Goal: Information Seeking & Learning: Find specific fact

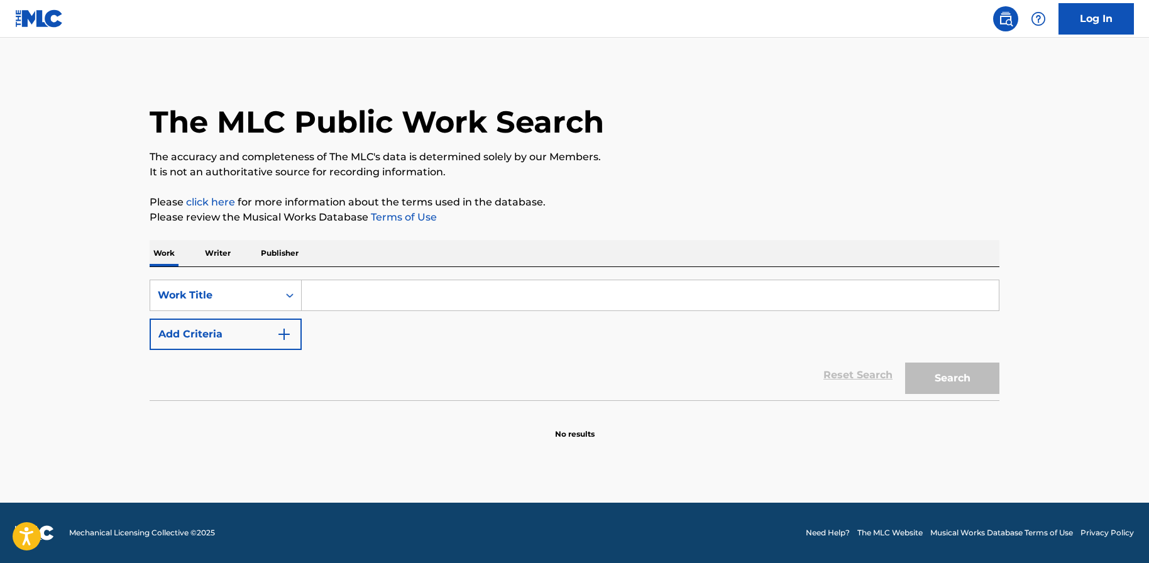
click at [350, 294] on input "Search Form" at bounding box center [650, 295] width 697 height 30
type input "30 days"
click at [224, 338] on button "Add Criteria" at bounding box center [226, 334] width 152 height 31
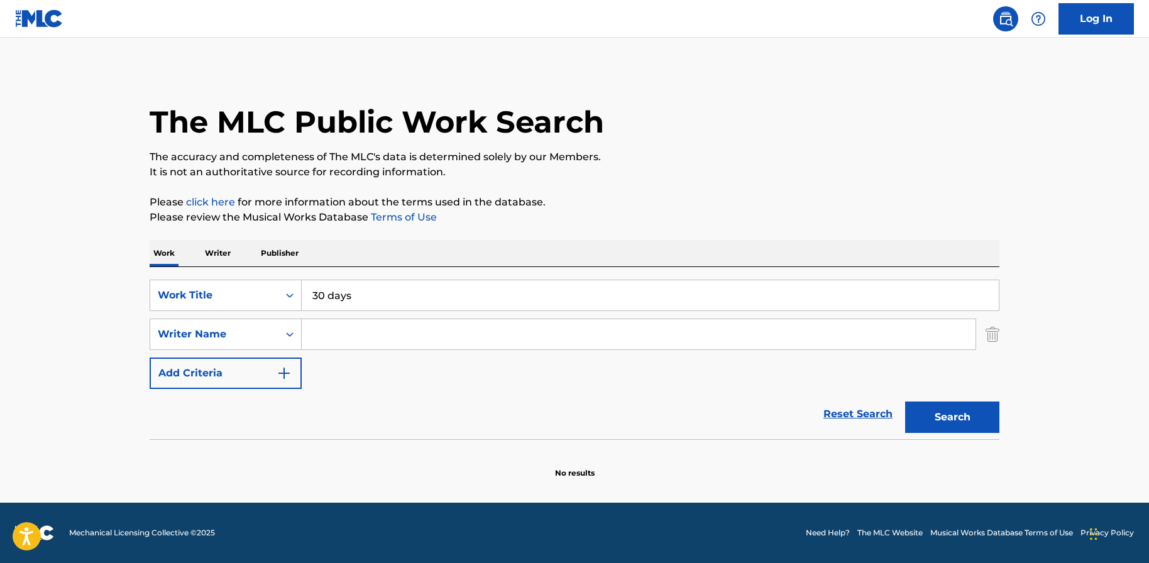
click at [363, 341] on input "Search Form" at bounding box center [639, 334] width 674 height 30
click at [360, 333] on input "Search Form" at bounding box center [639, 334] width 674 height 30
type input "shait"
click at [984, 414] on button "Search" at bounding box center [952, 417] width 94 height 31
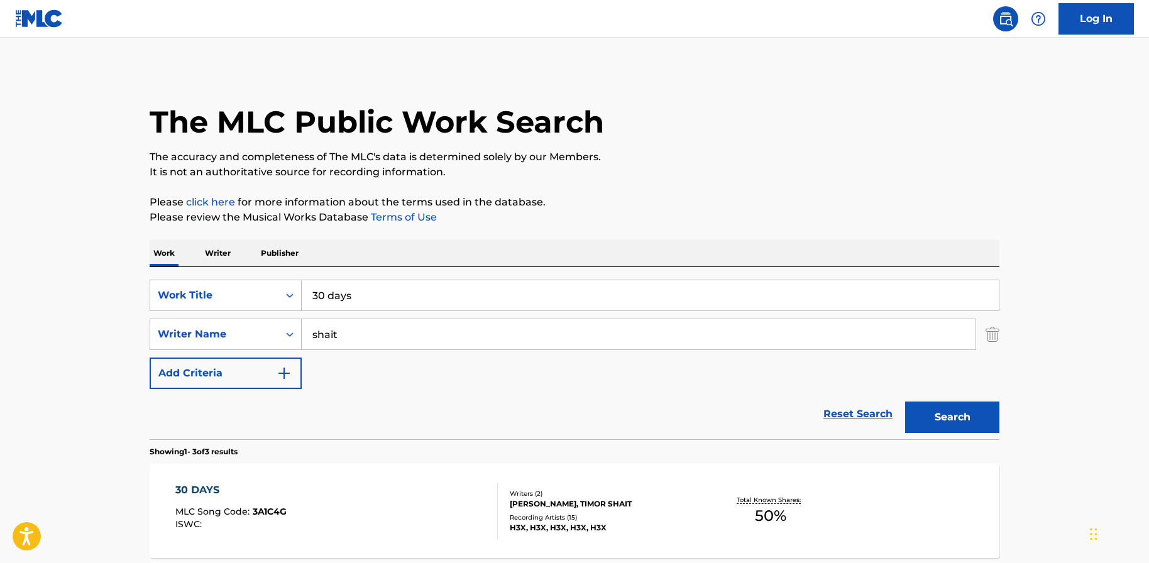
click at [600, 332] on input "shait" at bounding box center [639, 334] width 674 height 30
click at [310, 491] on div "30 DAYS MLC Song Code : 3A1C4G ISWC :" at bounding box center [336, 511] width 323 height 57
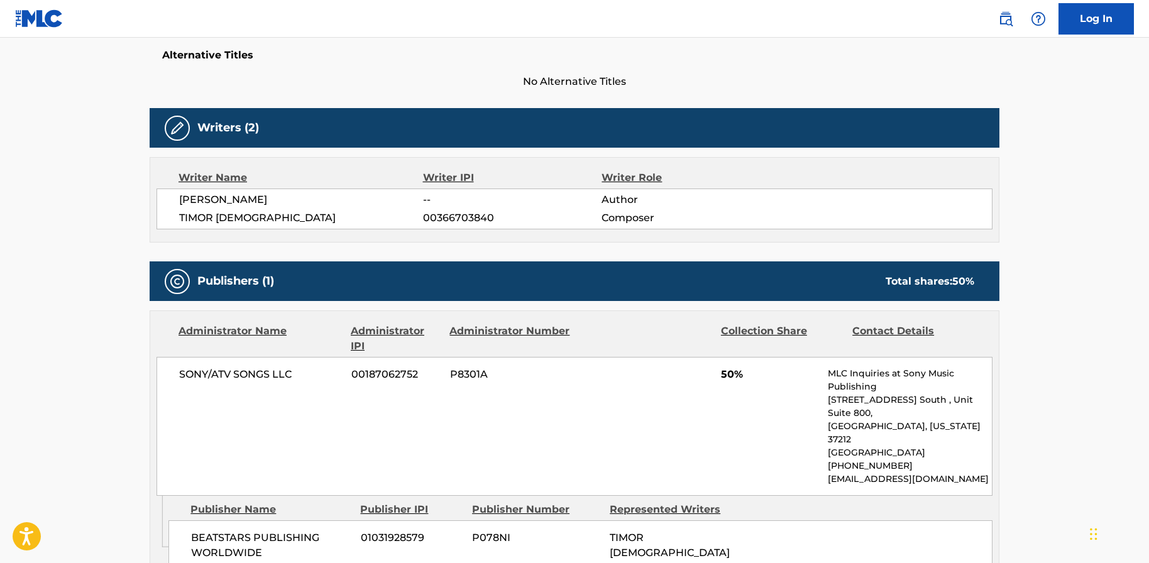
scroll to position [335, 0]
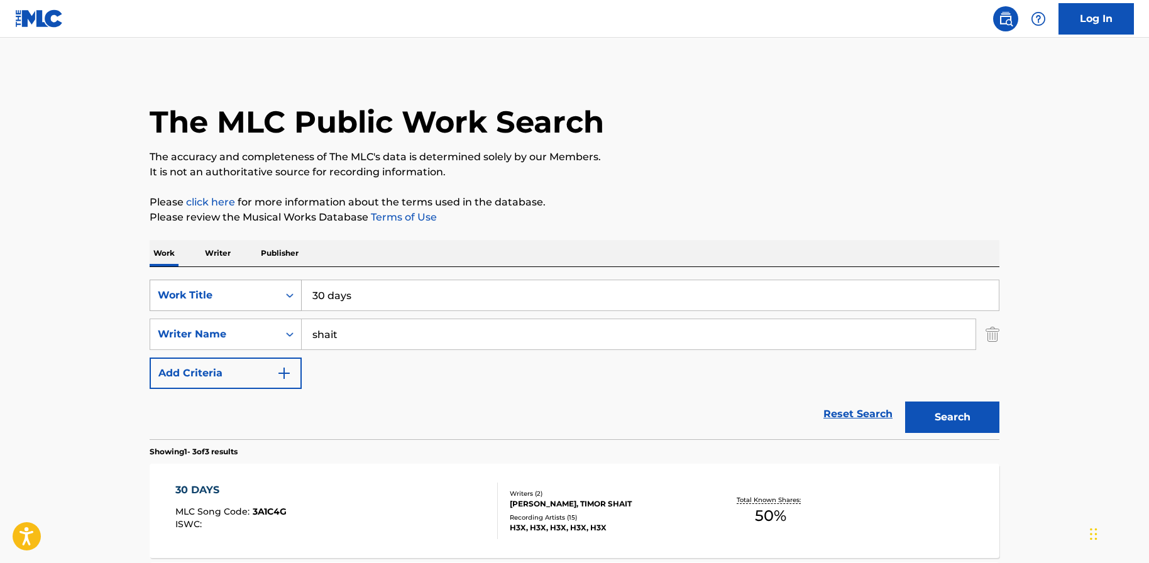
drag, startPoint x: 405, startPoint y: 297, endPoint x: 282, endPoint y: 295, distance: 123.2
click at [282, 295] on div "SearchWithCriteria1a196125-d0c7-4c71-9f71-2fdb0587cbb8 Work Title 30 days" at bounding box center [575, 295] width 850 height 31
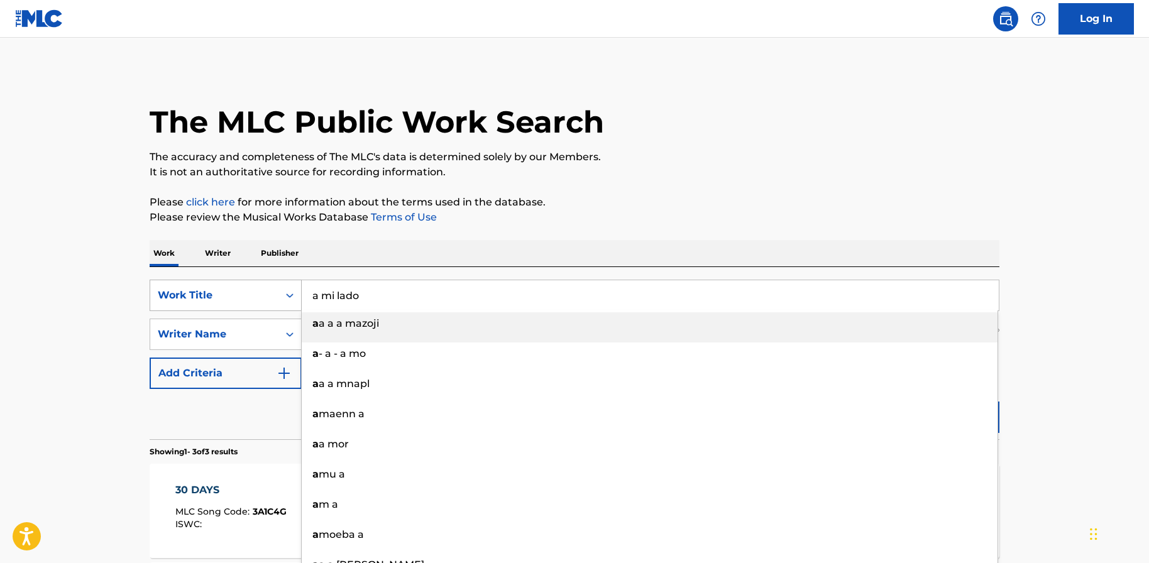
type input "a a a a mazoji"
drag, startPoint x: 400, startPoint y: 293, endPoint x: 282, endPoint y: 280, distance: 118.9
click at [282, 280] on div "SearchWithCriteria1a196125-d0c7-4c71-9f71-2fdb0587cbb8 Work Title a a a a mazoj…" at bounding box center [575, 295] width 850 height 31
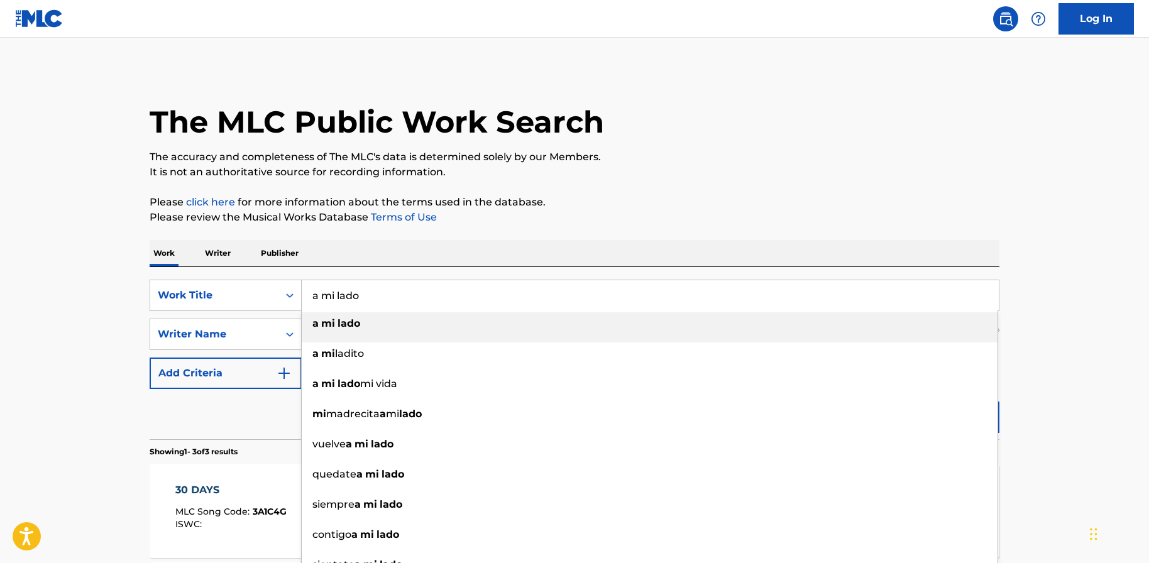
type input "a mi lado"
click at [456, 325] on div "a mi lado" at bounding box center [650, 323] width 696 height 23
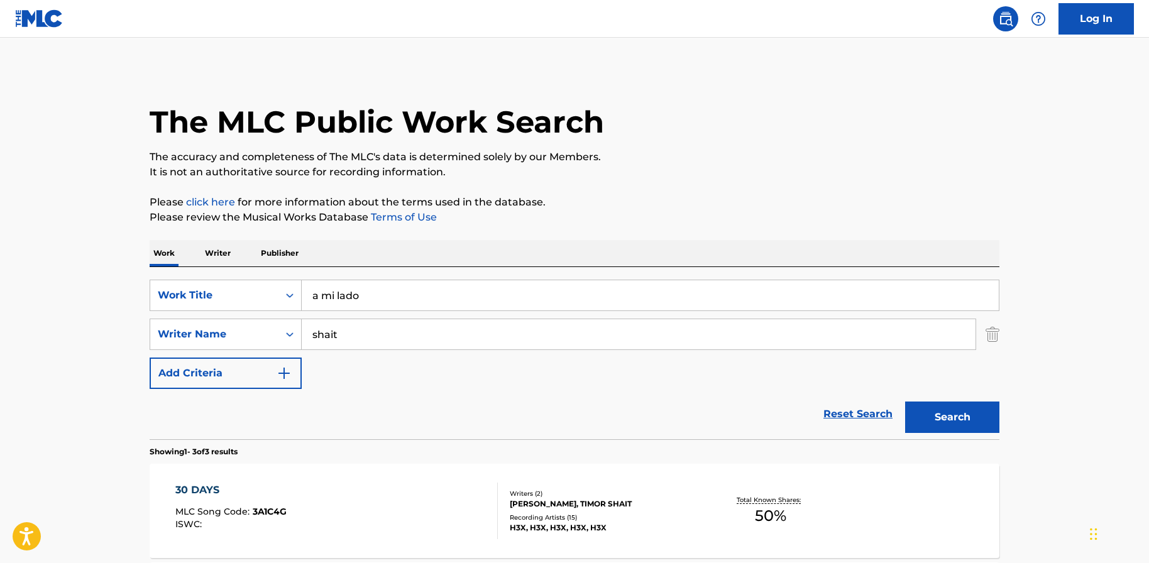
click at [927, 412] on button "Search" at bounding box center [952, 417] width 94 height 31
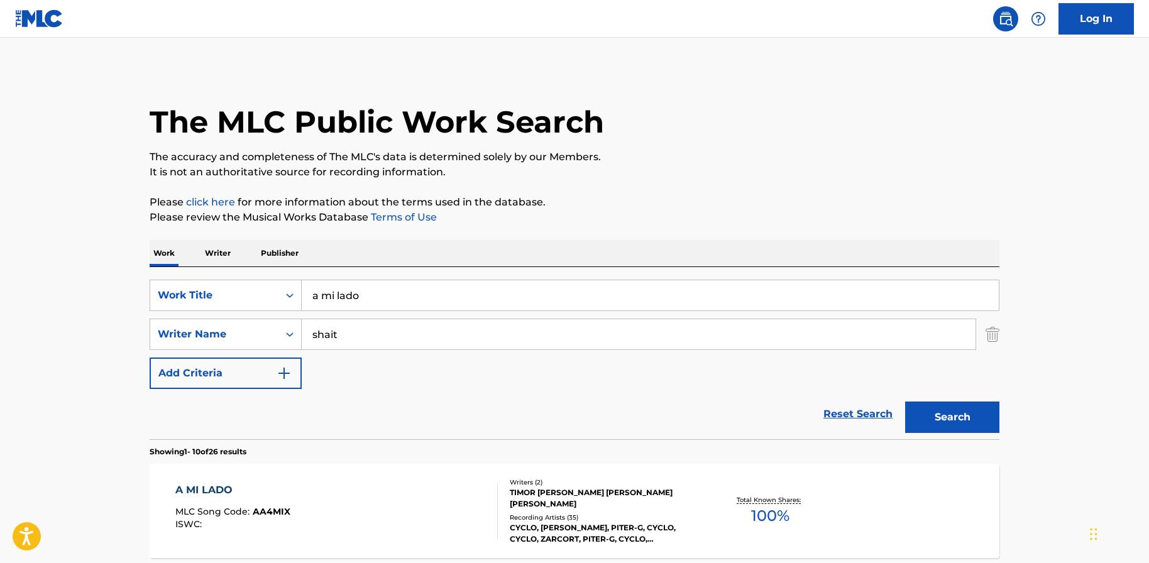
click at [226, 501] on div "A MI LADO MLC Song Code : AA4MIX ISWC :" at bounding box center [232, 511] width 115 height 57
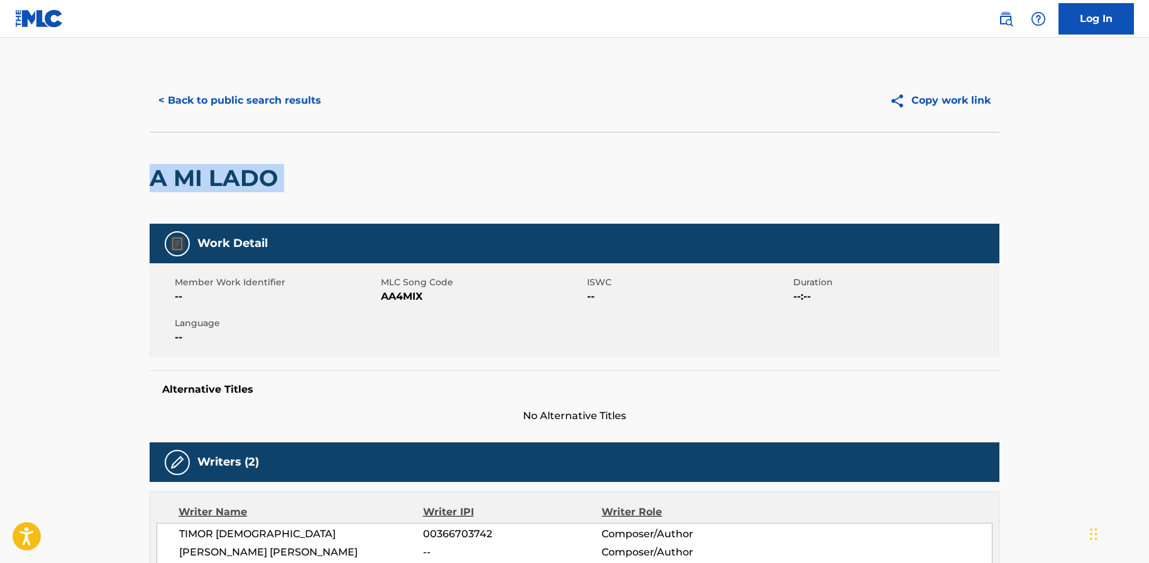
drag, startPoint x: 1147, startPoint y: 155, endPoint x: 1160, endPoint y: 264, distance: 109.5
click at [1148, 264] on html "Accessibility Screen-Reader Guide, Feedback, and Issue Reporting | New window L…" at bounding box center [574, 281] width 1149 height 563
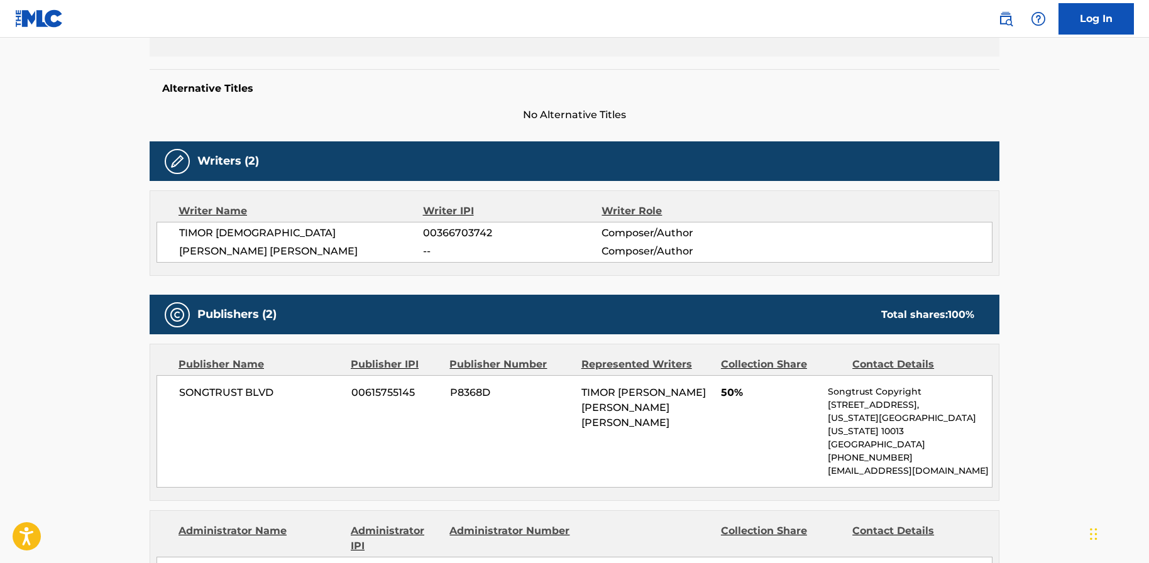
scroll to position [302, 0]
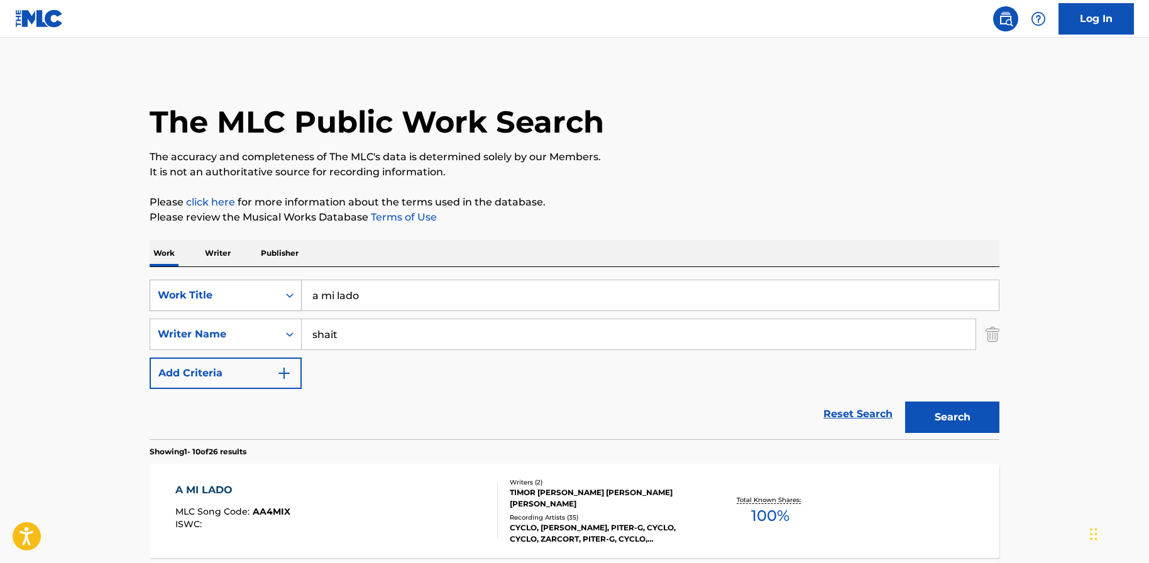
drag, startPoint x: 369, startPoint y: 289, endPoint x: 265, endPoint y: 280, distance: 104.7
click at [265, 280] on div "SearchWithCriteria1a196125-d0c7-4c71-9f71-2fdb0587cbb8 Work Title a mi lado" at bounding box center [575, 295] width 850 height 31
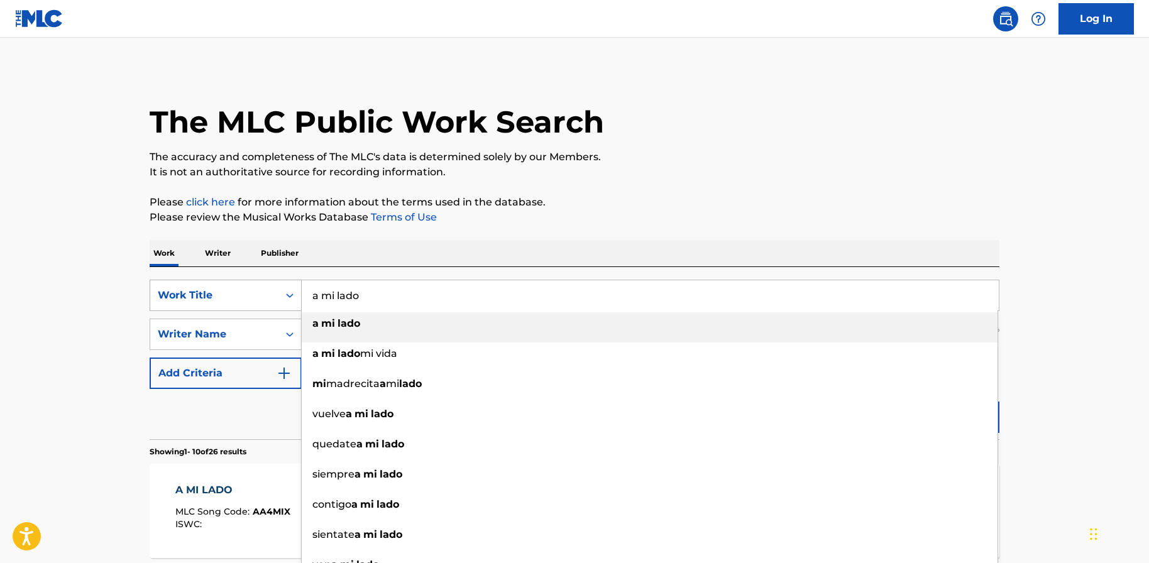
paste input "A PJDEM SPT"
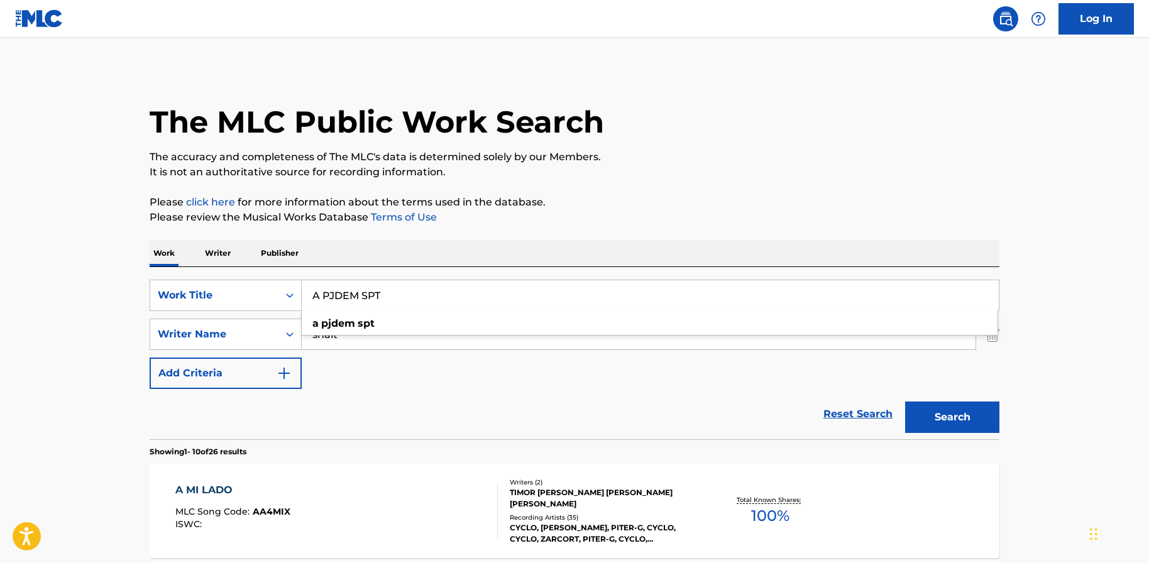
type input "A PJDEM SPT"
click at [945, 412] on button "Search" at bounding box center [952, 417] width 94 height 31
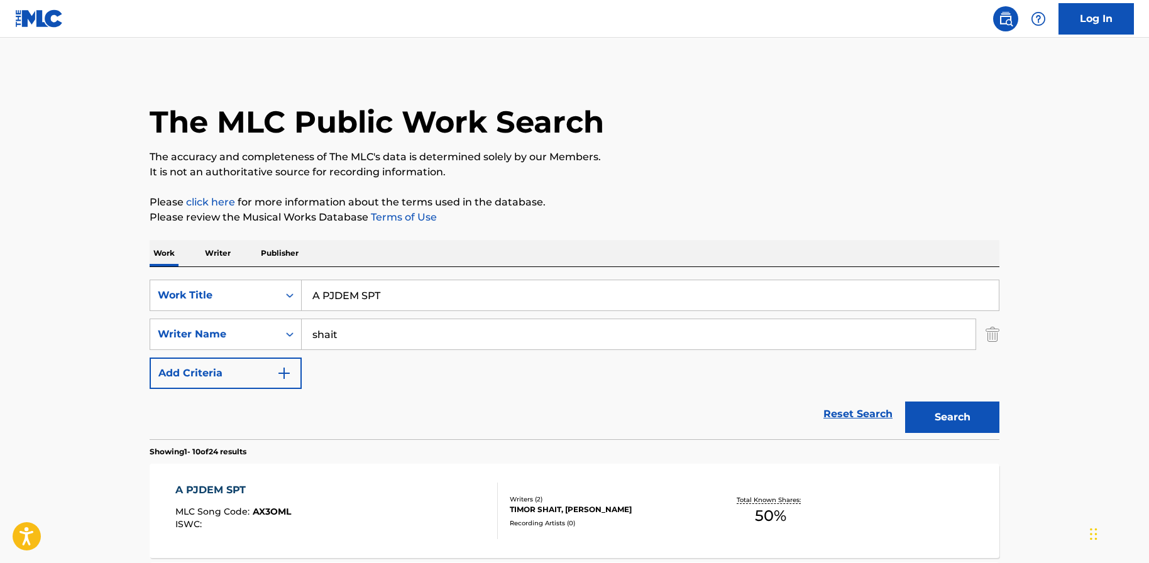
click at [217, 498] on div "A PJDEM SPT MLC Song Code : AX3OML ISWC :" at bounding box center [233, 511] width 116 height 57
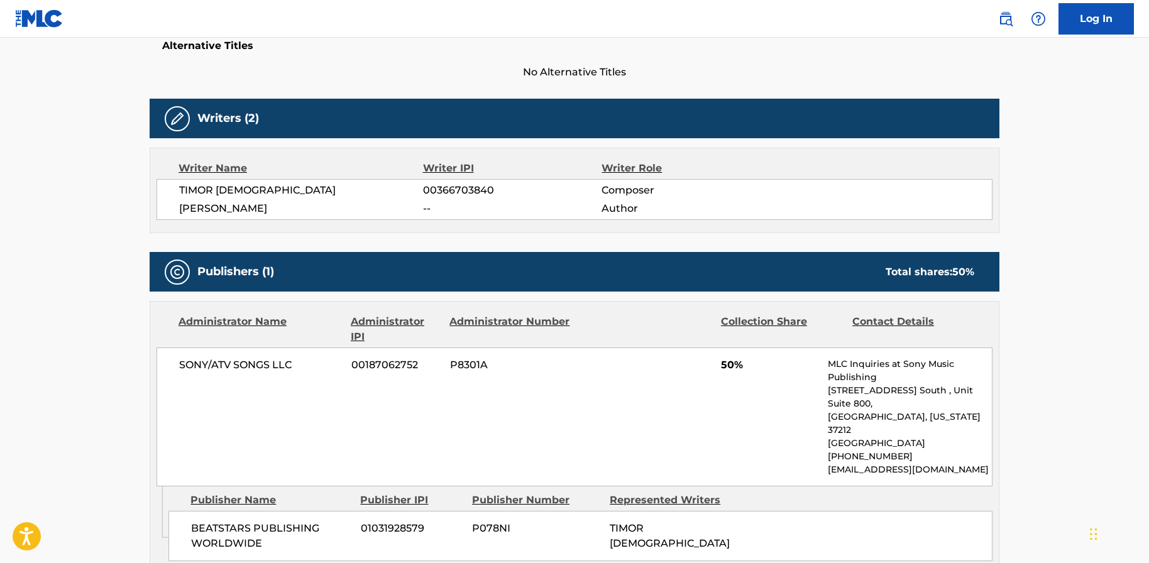
scroll to position [368, 0]
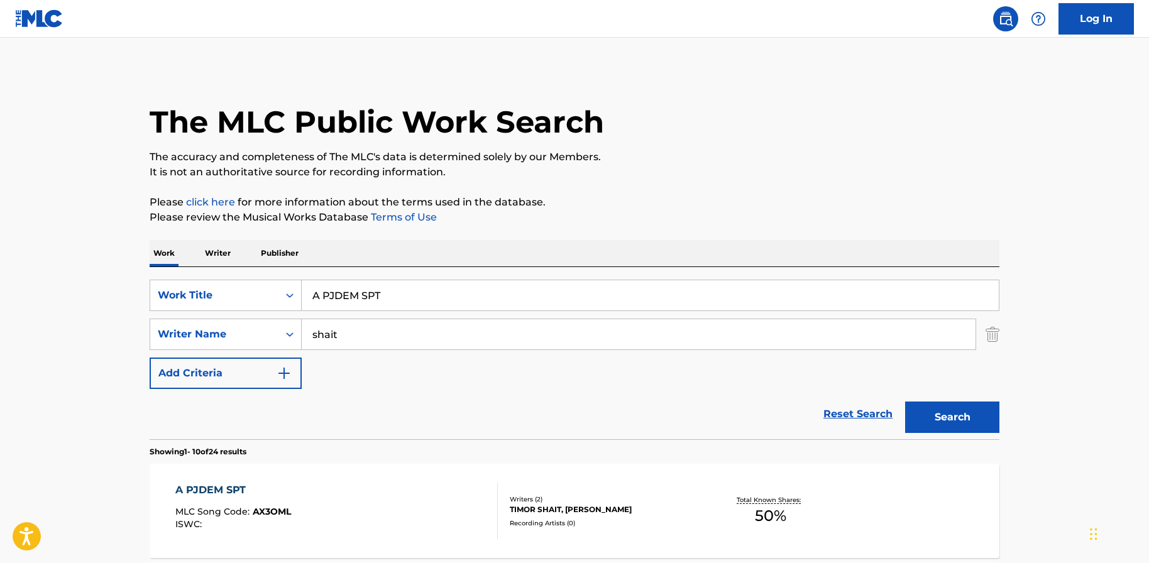
drag, startPoint x: 412, startPoint y: 295, endPoint x: 304, endPoint y: 284, distance: 109.3
click at [304, 284] on input "A PJDEM SPT" at bounding box center [650, 295] width 697 height 30
paste input "HORA ME MIRAN A MI"
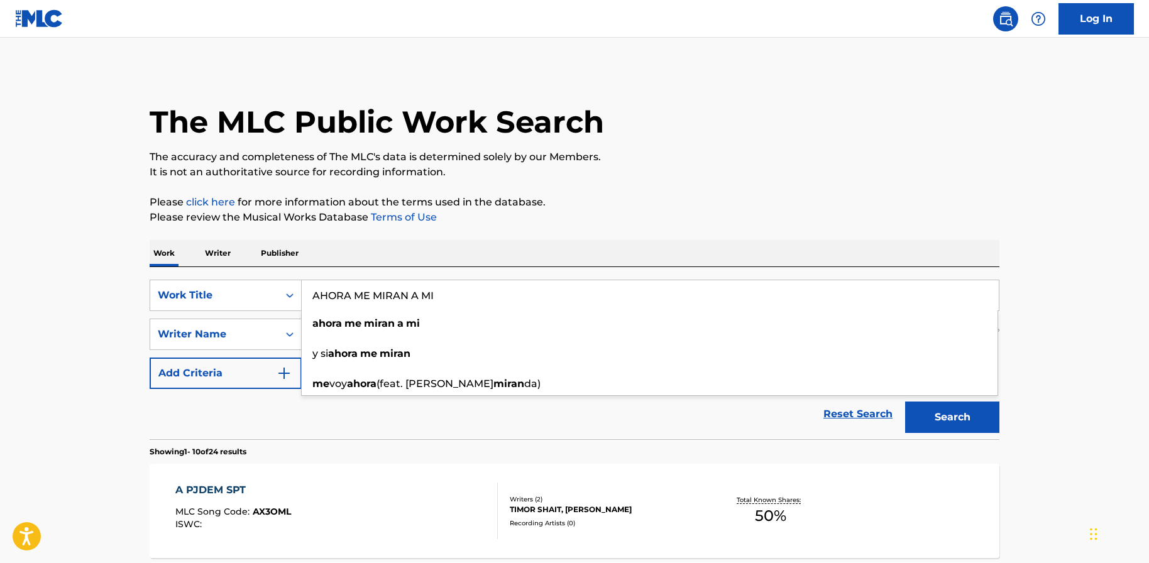
type input "AHORA ME MIRAN A MI"
click at [949, 426] on button "Search" at bounding box center [952, 417] width 94 height 31
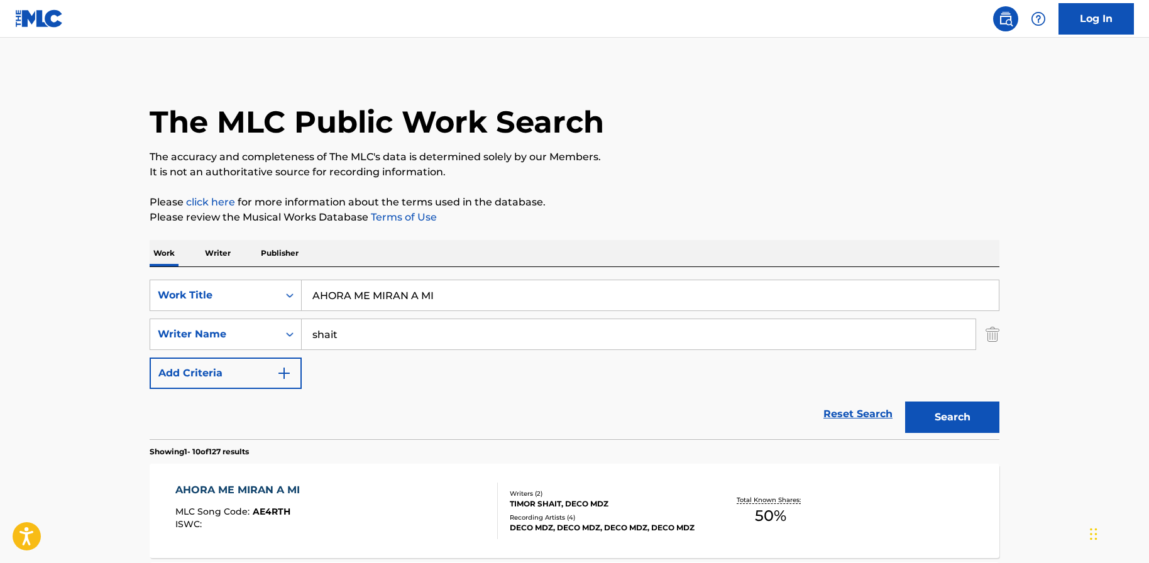
click at [261, 475] on div "AHORA ME MIRAN A MI MLC Song Code : AE4RTH ISWC : Writers ( 2 ) TIMOR SHAIT, DE…" at bounding box center [575, 511] width 850 height 94
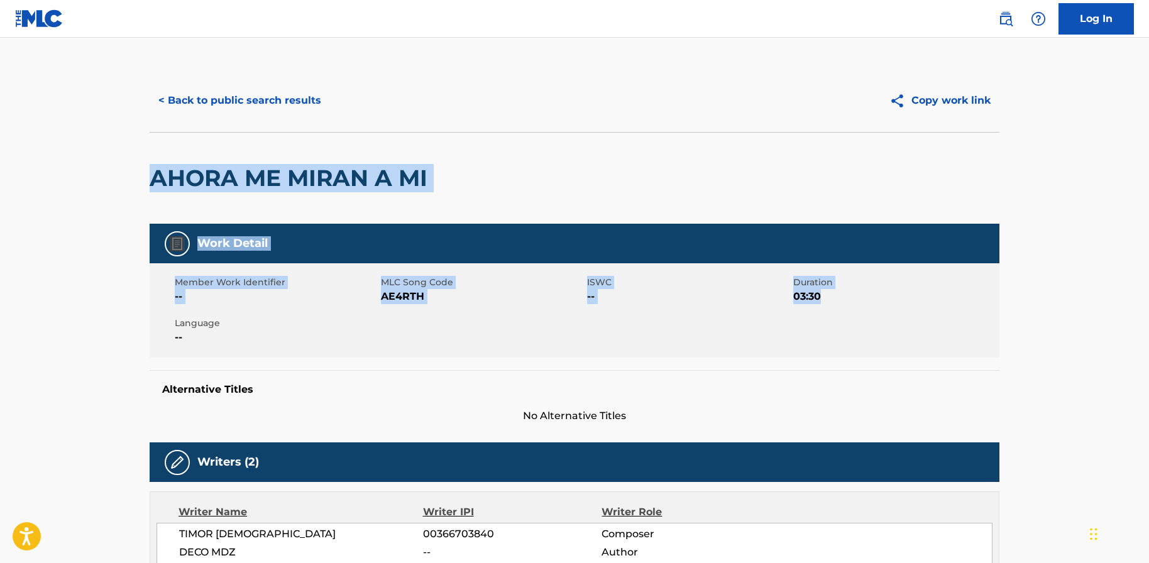
drag, startPoint x: 1147, startPoint y: 153, endPoint x: 1162, endPoint y: 300, distance: 147.2
click at [1148, 300] on html "Accessibility Screen-Reader Guide, Feedback, and Issue Reporting | New window L…" at bounding box center [574, 281] width 1149 height 563
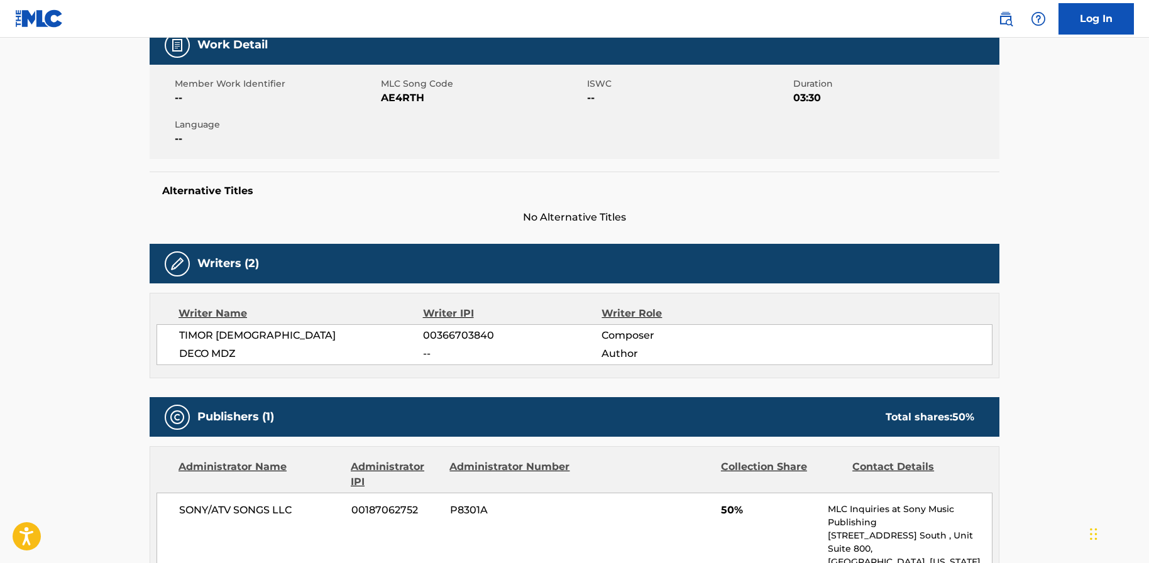
scroll to position [335, 0]
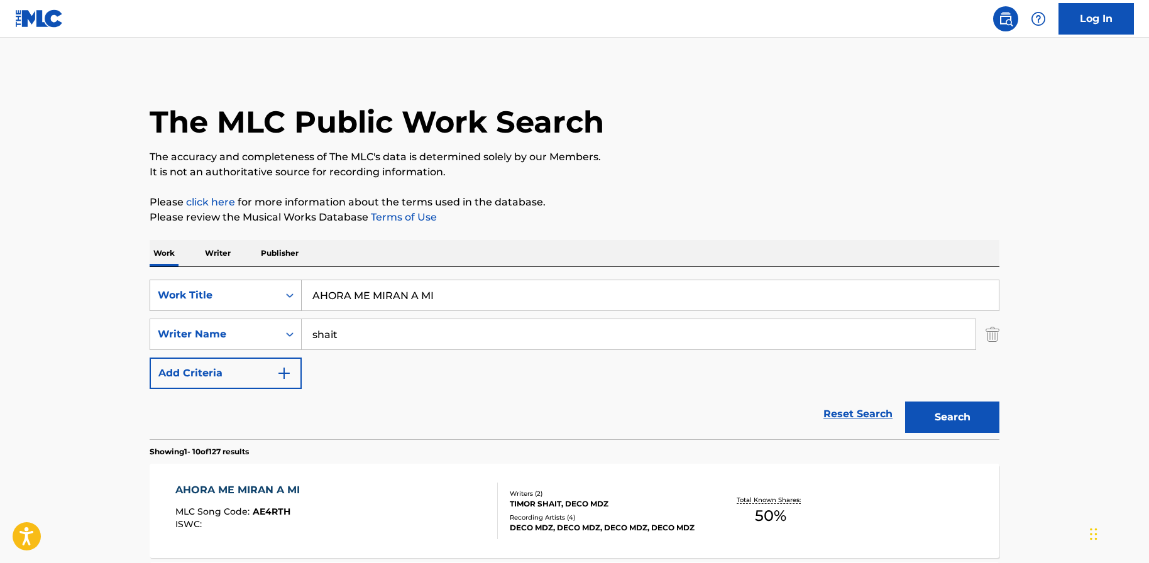
drag, startPoint x: 470, startPoint y: 284, endPoint x: 279, endPoint y: 290, distance: 191.2
click at [279, 290] on div "SearchWithCriteria1a196125-d0c7-4c71-9f71-2fdb0587cbb8 Work Title AHORA ME MIRA…" at bounding box center [575, 295] width 850 height 31
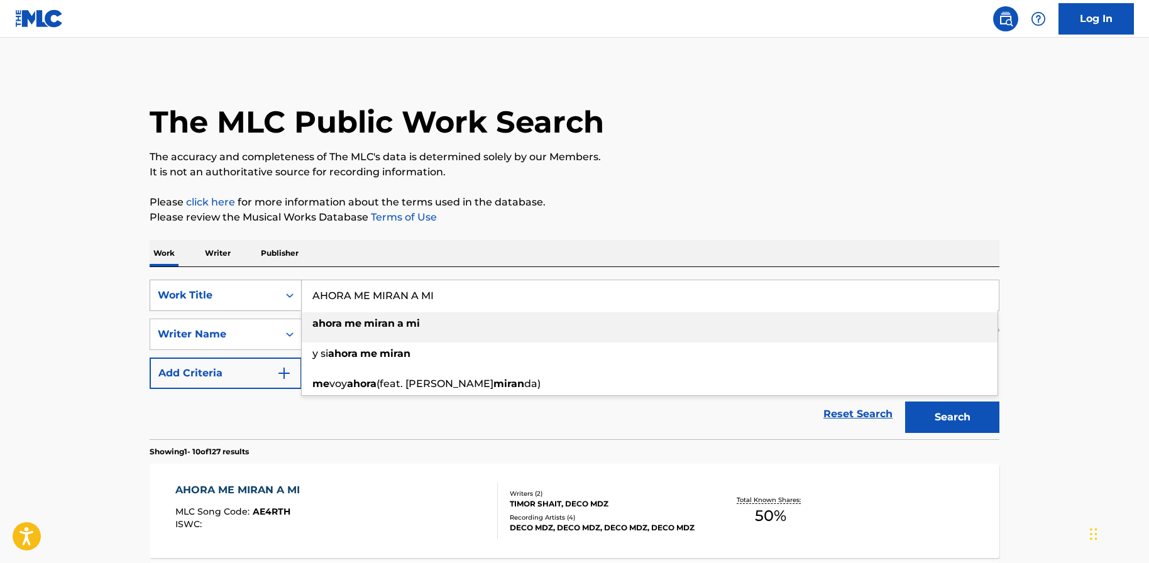
drag, startPoint x: 420, startPoint y: 283, endPoint x: 250, endPoint y: 285, distance: 169.7
click at [250, 285] on div "SearchWithCriteria1a196125-d0c7-4c71-9f71-2fdb0587cbb8 Work Title AHORA ME MIRA…" at bounding box center [575, 295] width 850 height 31
drag, startPoint x: 436, startPoint y: 293, endPoint x: 288, endPoint y: 293, distance: 148.3
click at [288, 293] on div "SearchWithCriteria1a196125-d0c7-4c71-9f71-2fdb0587cbb8 Work Title AHORA ME MIRA…" at bounding box center [575, 295] width 850 height 31
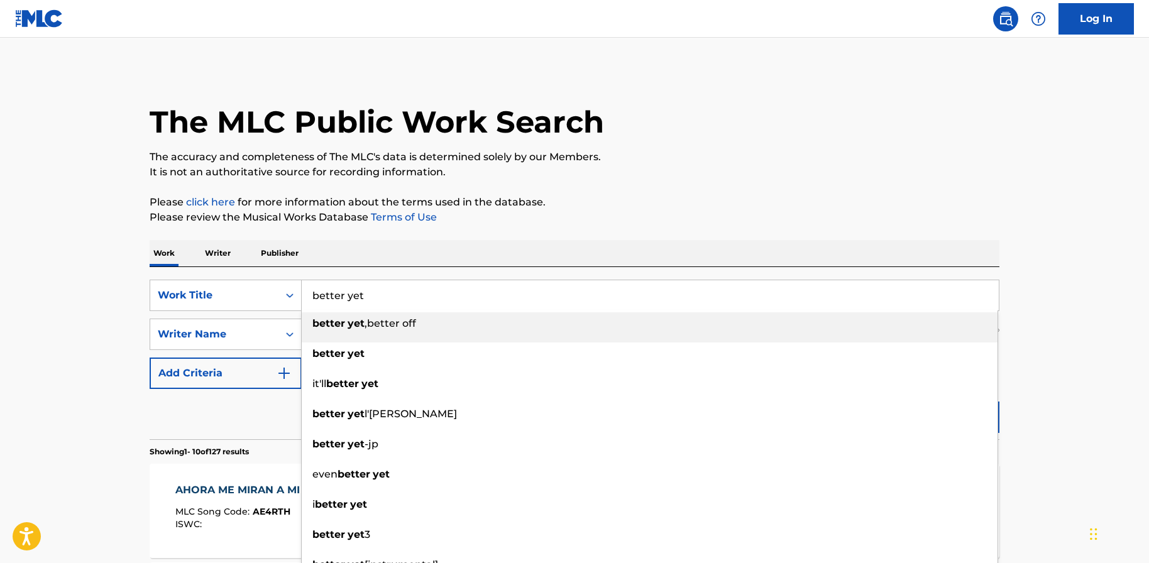
type input "better yet"
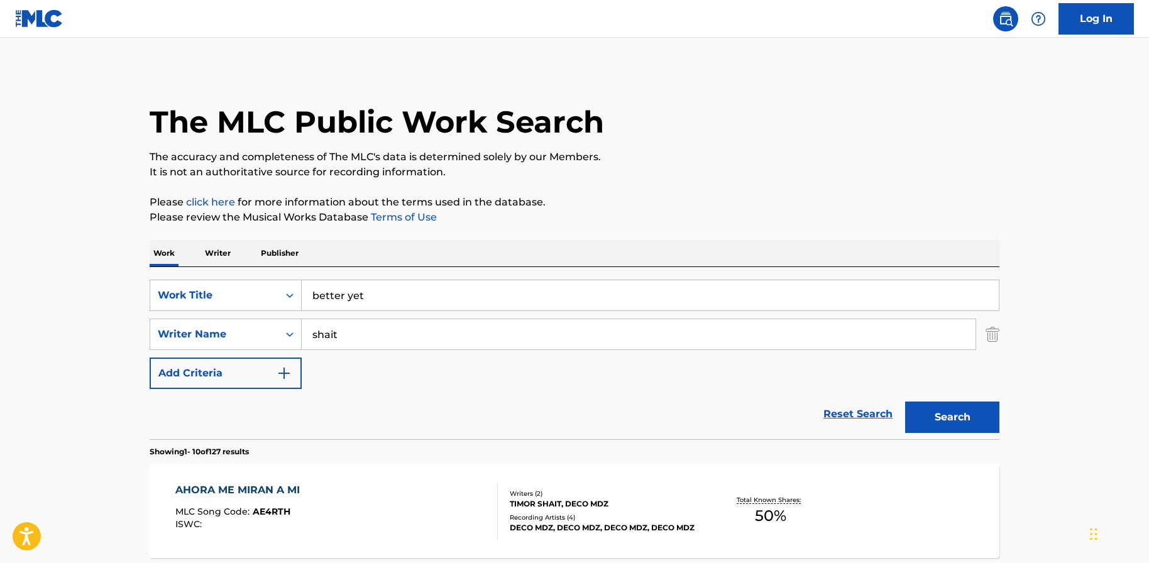
click at [923, 422] on button "Search" at bounding box center [952, 417] width 94 height 31
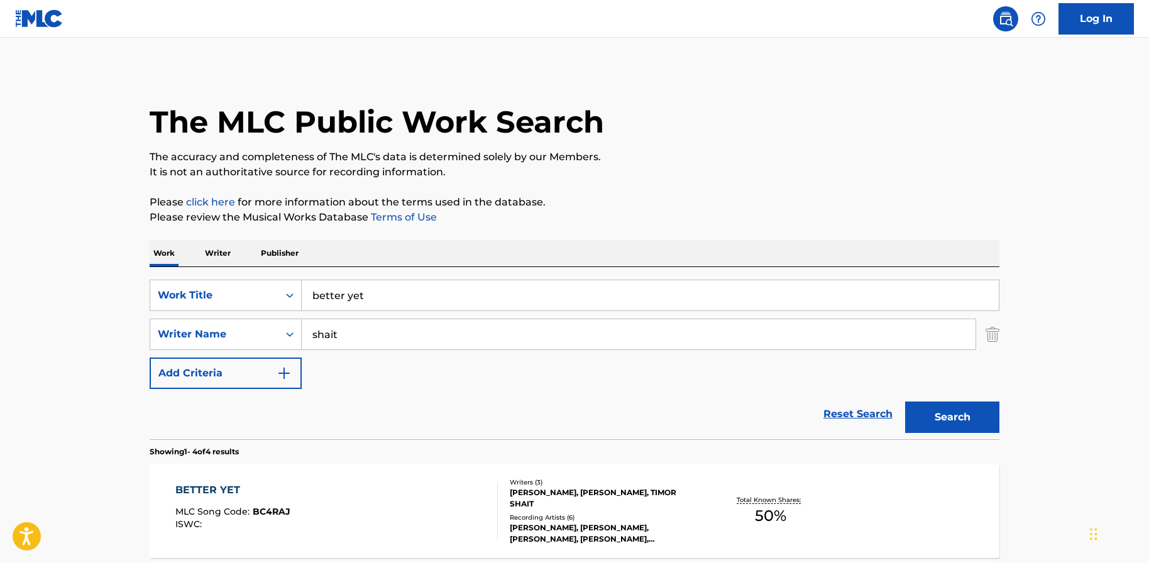
click at [375, 496] on div "BETTER YET MLC Song Code : BC4RAJ ISWC :" at bounding box center [336, 511] width 323 height 57
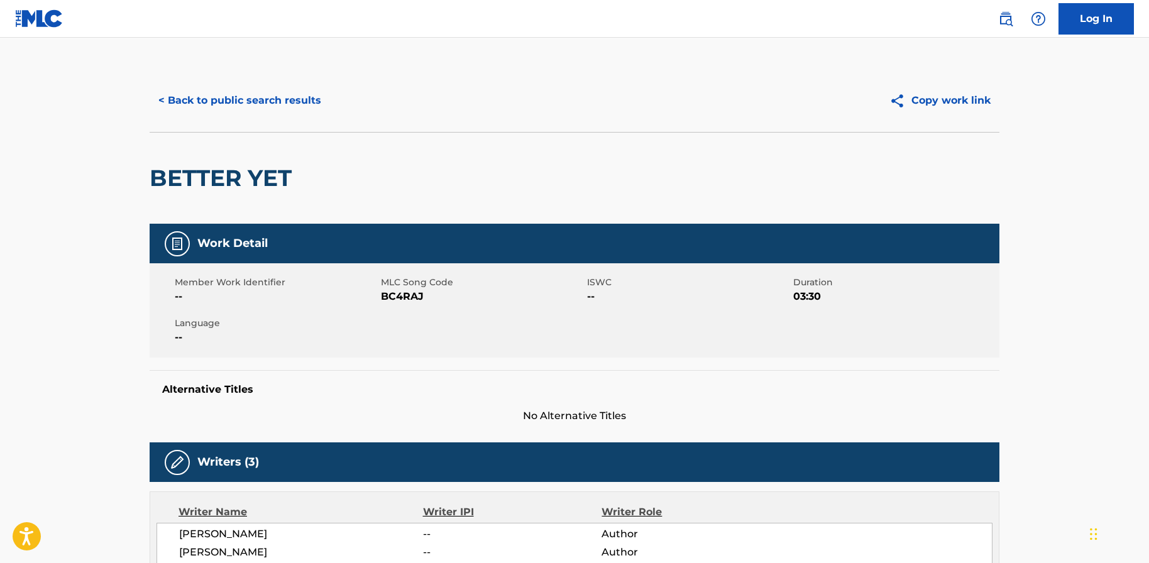
click at [988, 338] on div "Member Work Identifier -- MLC Song Code BC4RAJ ISWC -- Duration 03:30 Language …" at bounding box center [575, 310] width 850 height 94
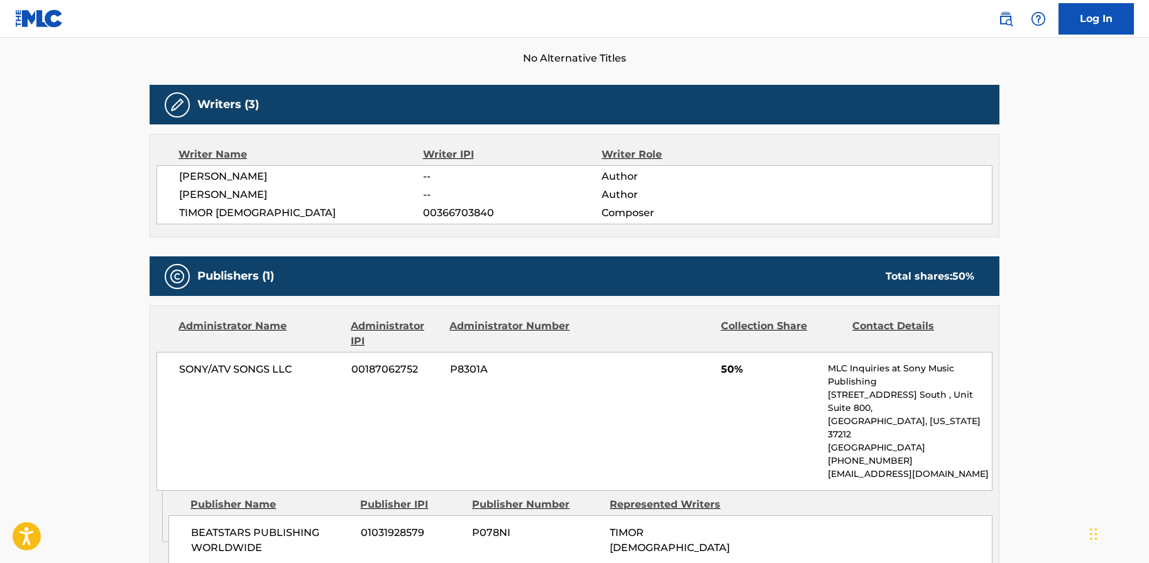
scroll to position [368, 0]
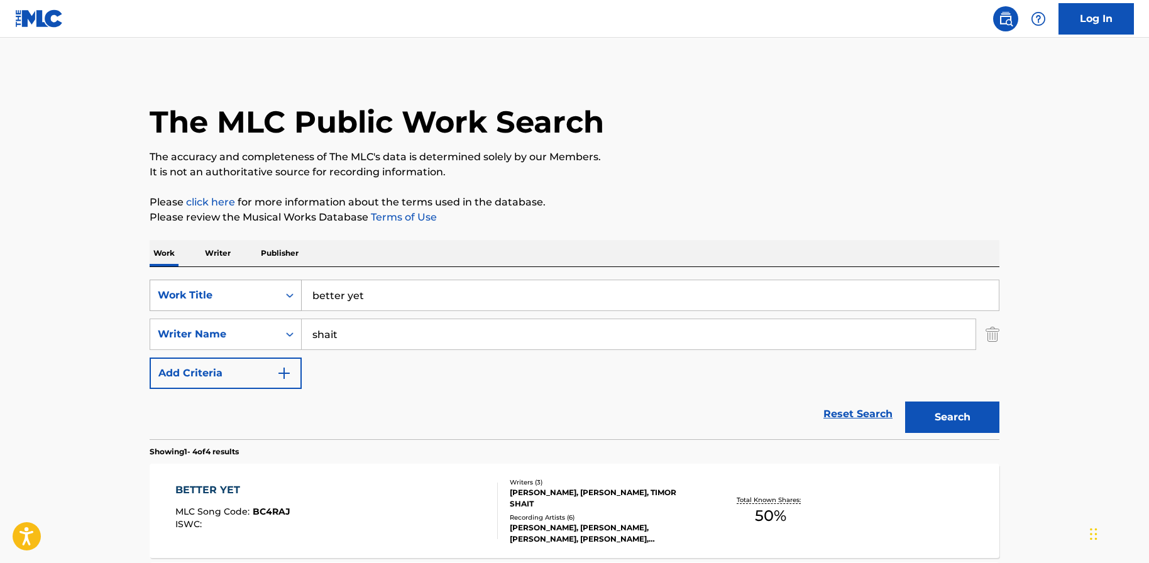
drag, startPoint x: 387, startPoint y: 302, endPoint x: 238, endPoint y: 294, distance: 148.6
click at [238, 294] on div "SearchWithCriteria1a196125-d0c7-4c71-9f71-2fdb0587cbb8 Work Title better yet" at bounding box center [575, 295] width 850 height 31
drag, startPoint x: 448, startPoint y: 299, endPoint x: 353, endPoint y: 292, distance: 95.7
click at [353, 292] on input "broken seduction drums" at bounding box center [650, 295] width 697 height 30
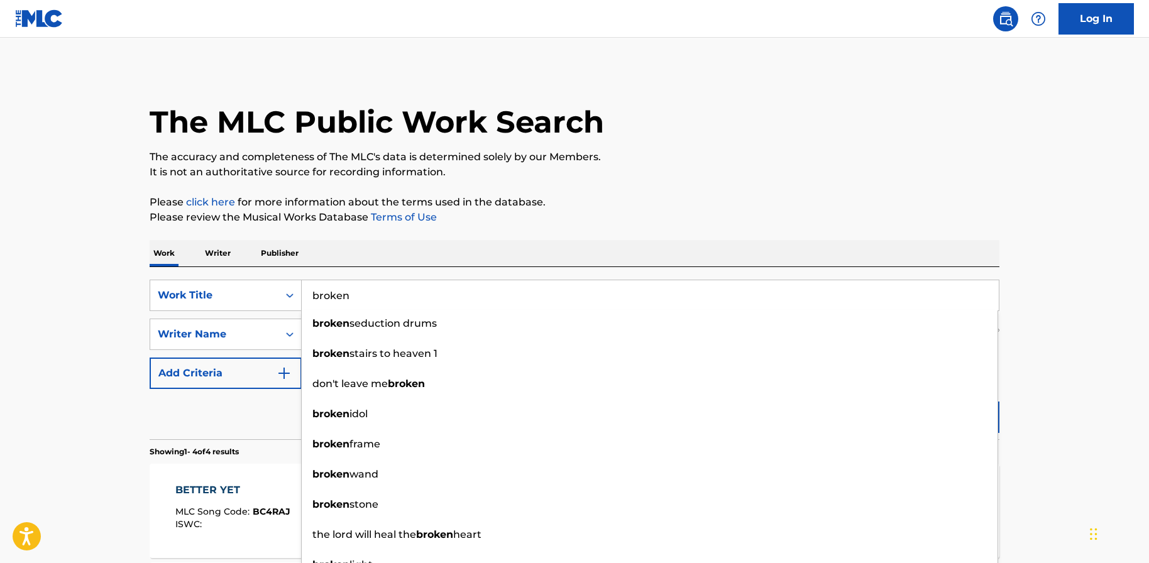
type input "broken"
click at [1046, 376] on main "The MLC Public Work Search The accuracy and completeness of The MLC's data is d…" at bounding box center [574, 479] width 1149 height 882
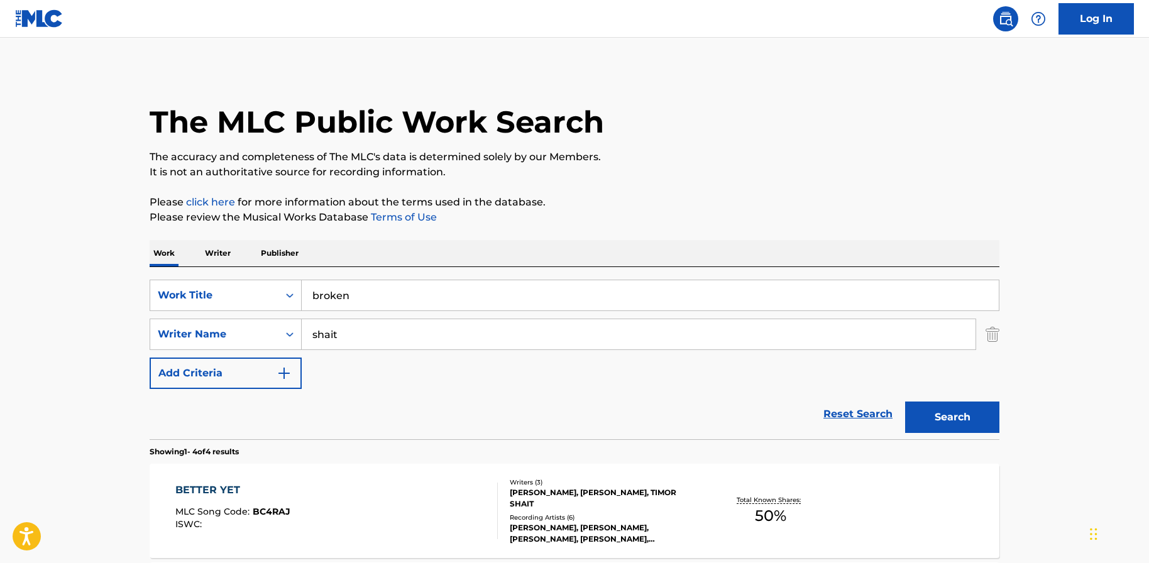
click at [986, 417] on button "Search" at bounding box center [952, 417] width 94 height 31
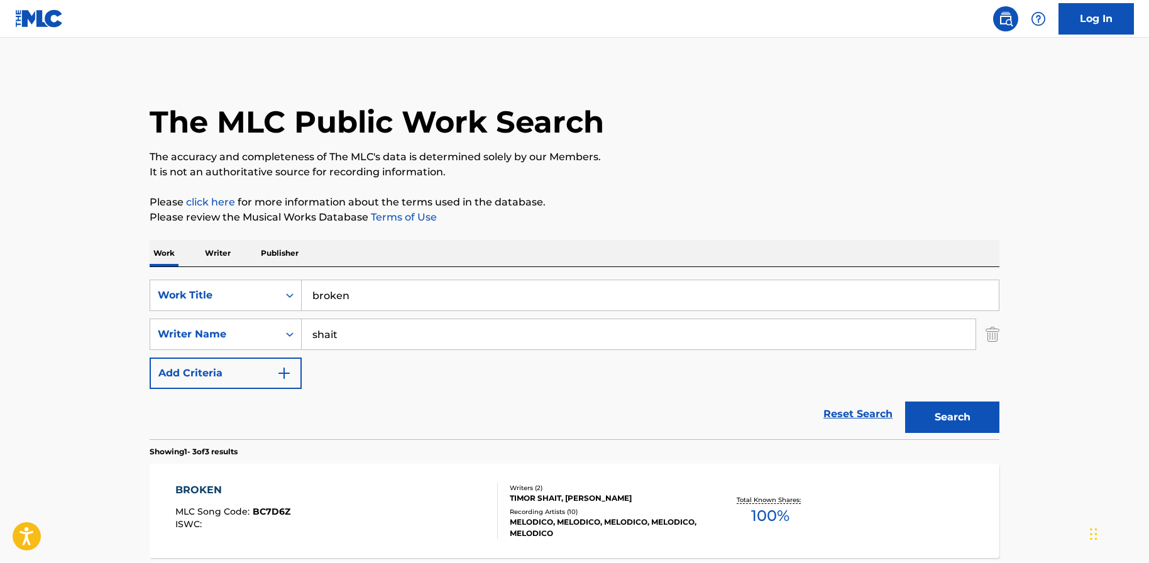
click at [221, 490] on div "BROKEN" at bounding box center [232, 490] width 115 height 15
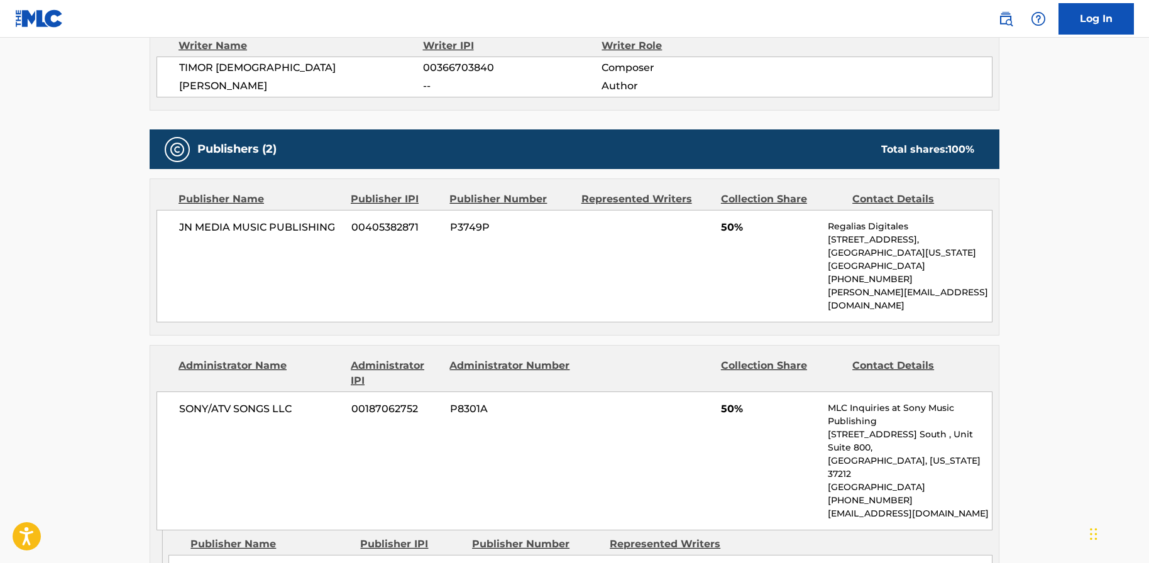
scroll to position [469, 0]
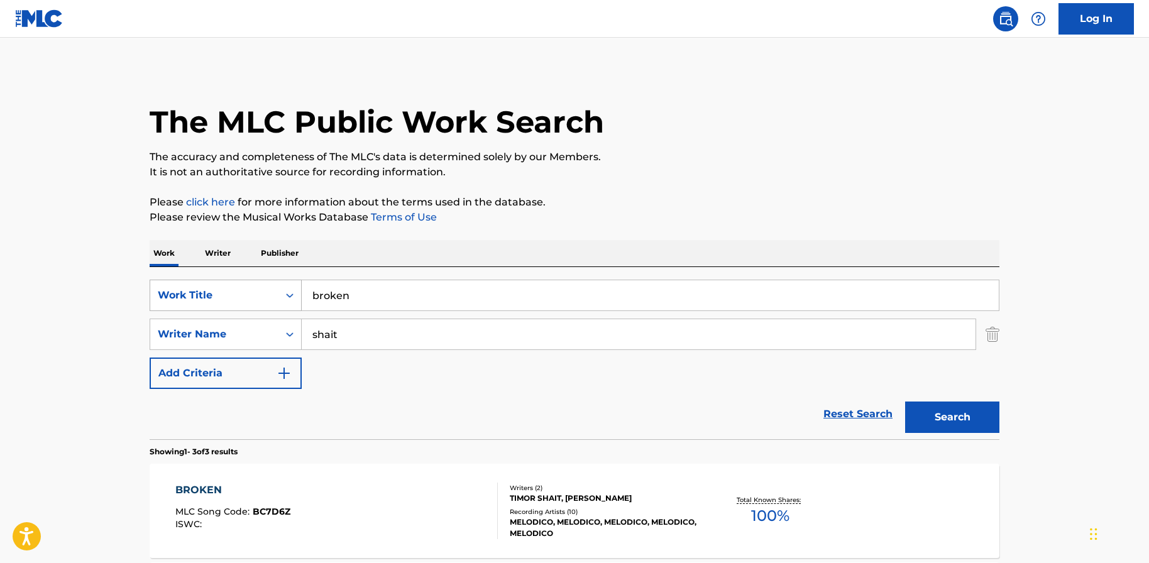
drag, startPoint x: 424, startPoint y: 294, endPoint x: 292, endPoint y: 283, distance: 132.4
click at [292, 283] on div "SearchWithCriteria1a196125-d0c7-4c71-9f71-2fdb0587cbb8 Work Title broken" at bounding box center [575, 295] width 850 height 31
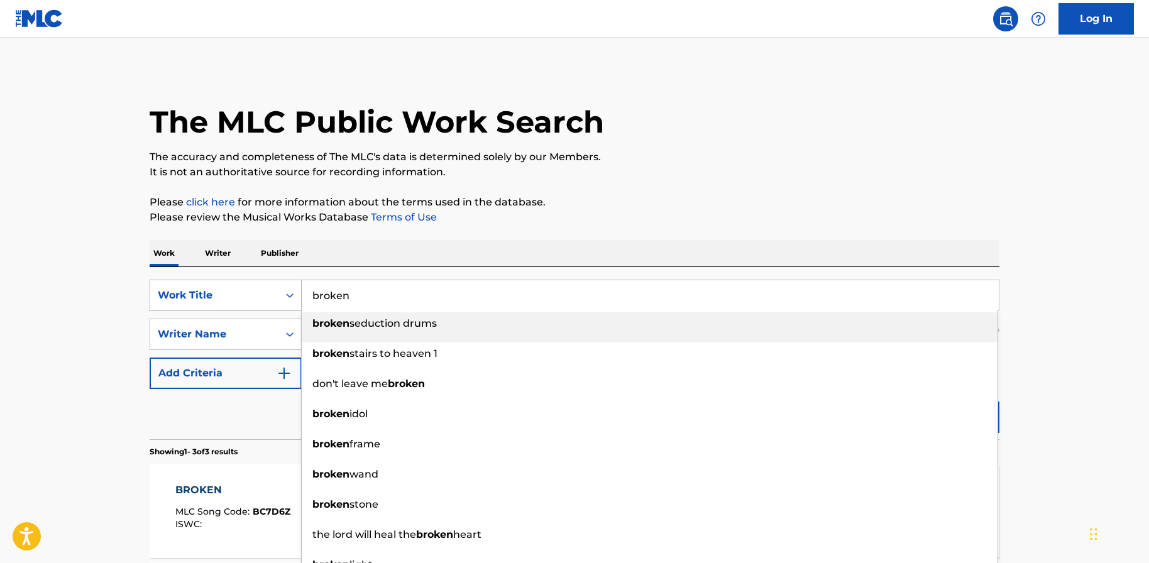
paste input "DIMENTICARMI DI TE"
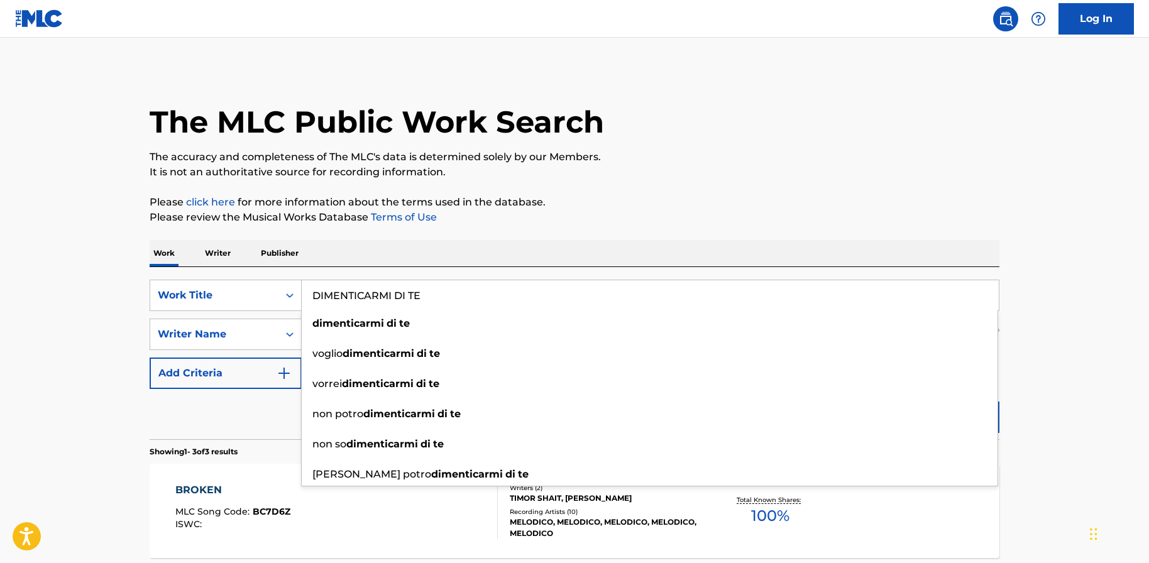
type input "DIMENTICARMI DI TE"
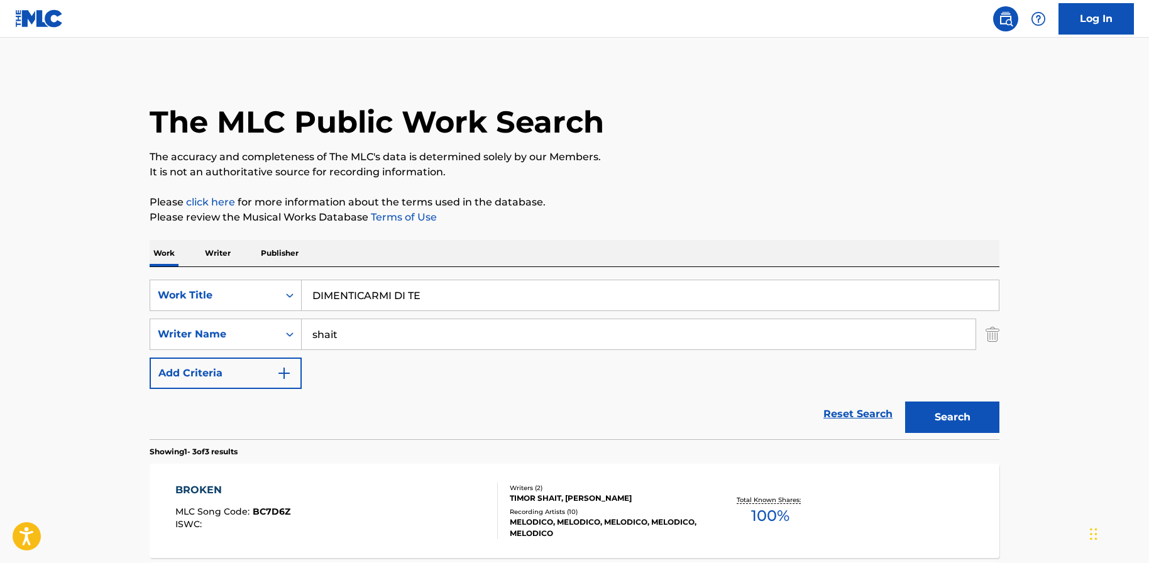
click at [42, 344] on main "The MLC Public Work Search The accuracy and completeness of The MLC's data is d…" at bounding box center [574, 429] width 1149 height 783
click at [1006, 415] on div "The MLC Public Work Search The accuracy and completeness of The MLC's data is d…" at bounding box center [575, 441] width 880 height 745
click at [956, 416] on button "Search" at bounding box center [952, 417] width 94 height 31
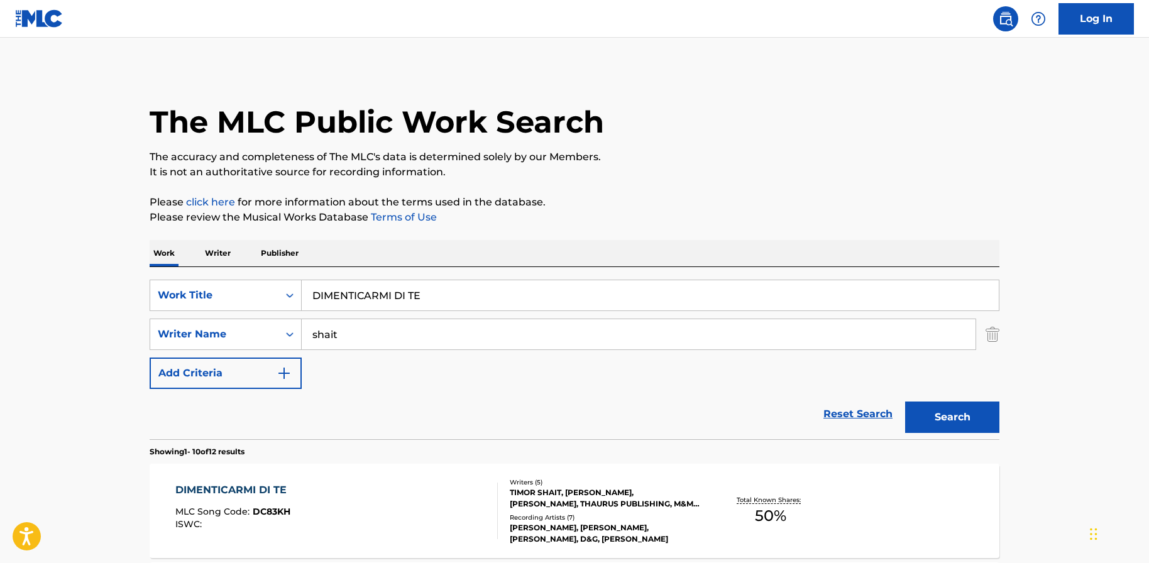
click at [427, 510] on div "DIMENTICARMI DI TE MLC Song Code : DC83KH ISWC :" at bounding box center [336, 511] width 323 height 57
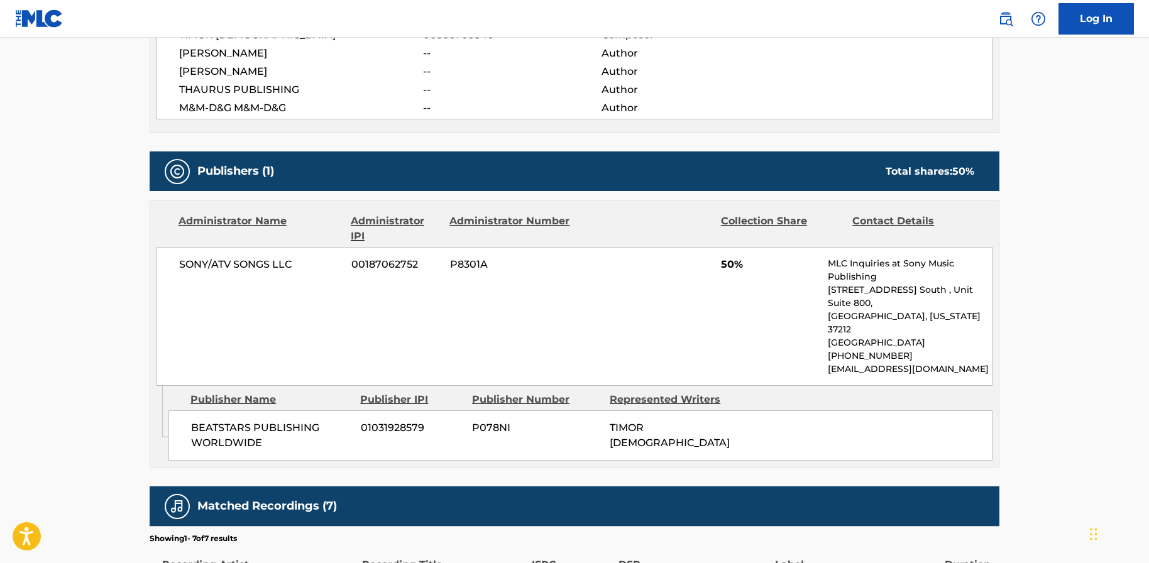
scroll to position [503, 0]
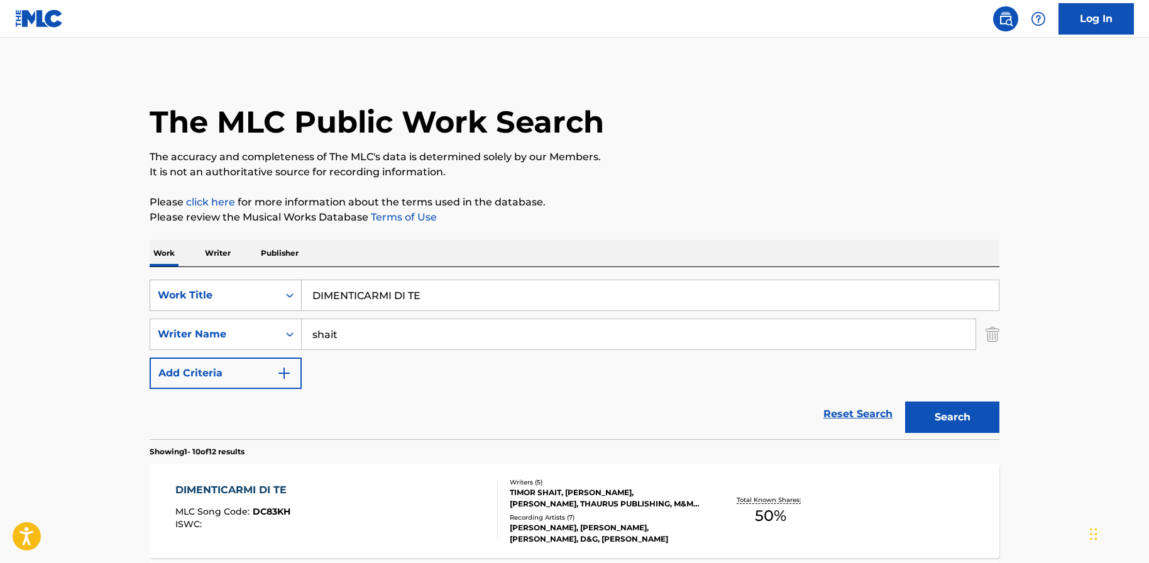
drag, startPoint x: 463, startPoint y: 307, endPoint x: 283, endPoint y: 280, distance: 181.2
click at [283, 280] on div "SearchWithCriteria1a196125-d0c7-4c71-9f71-2fdb0587cbb8 Work Title DIMENTICARMI …" at bounding box center [575, 295] width 850 height 31
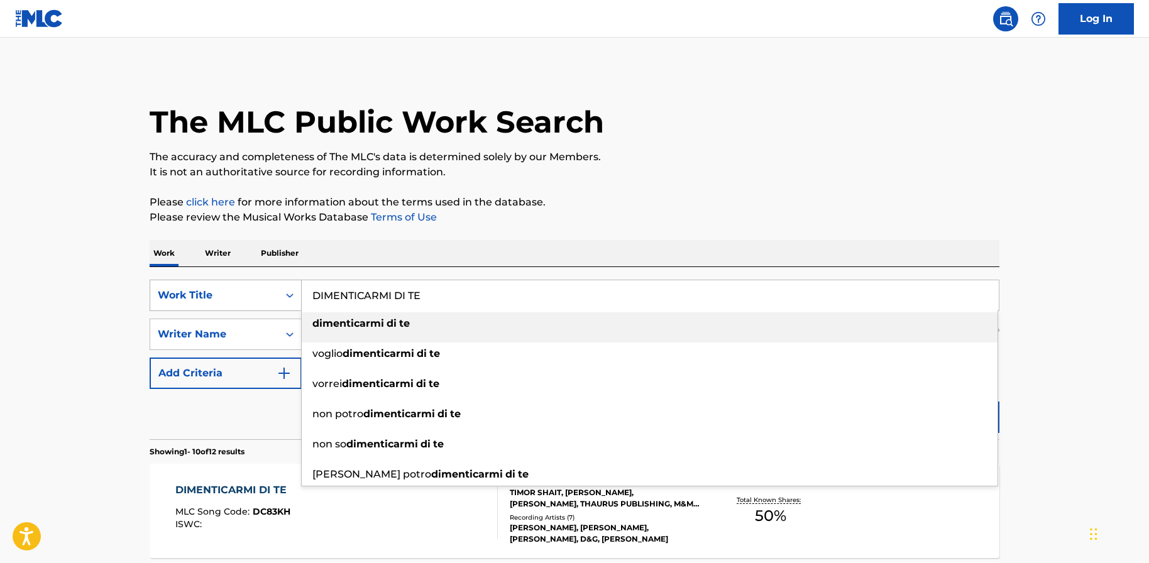
paste input "ON'T FORGET ABOUT M"
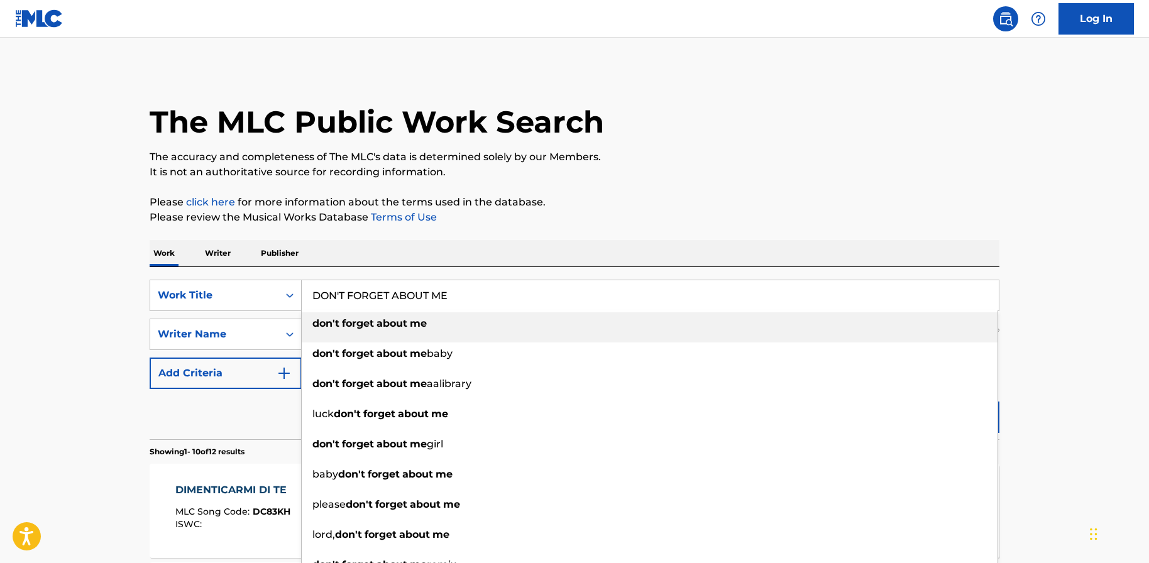
type input "DON'T FORGET ABOUT ME"
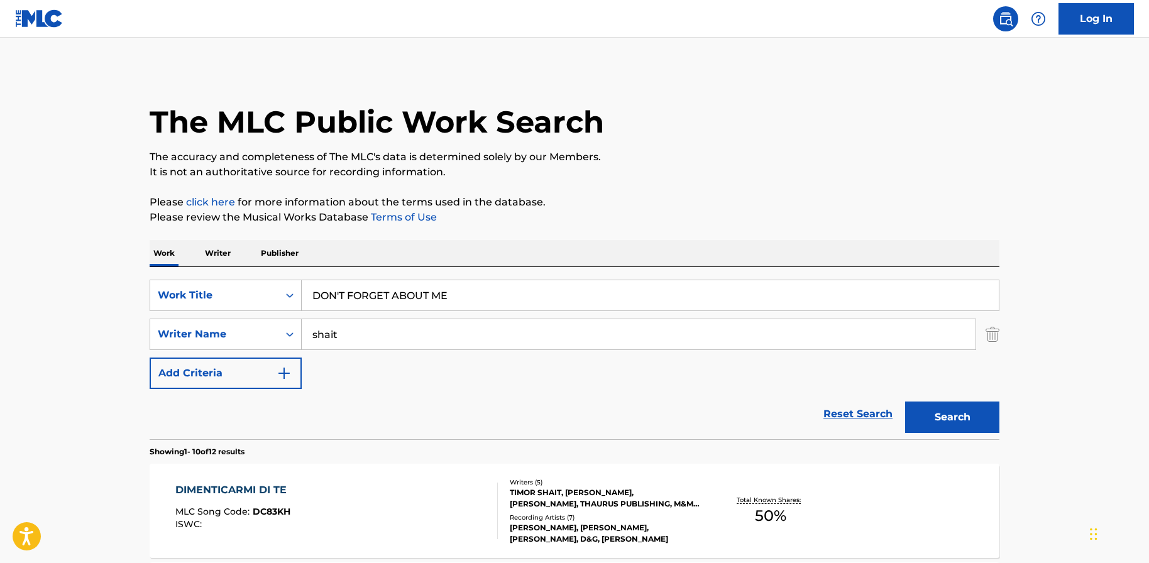
click at [943, 408] on button "Search" at bounding box center [952, 417] width 94 height 31
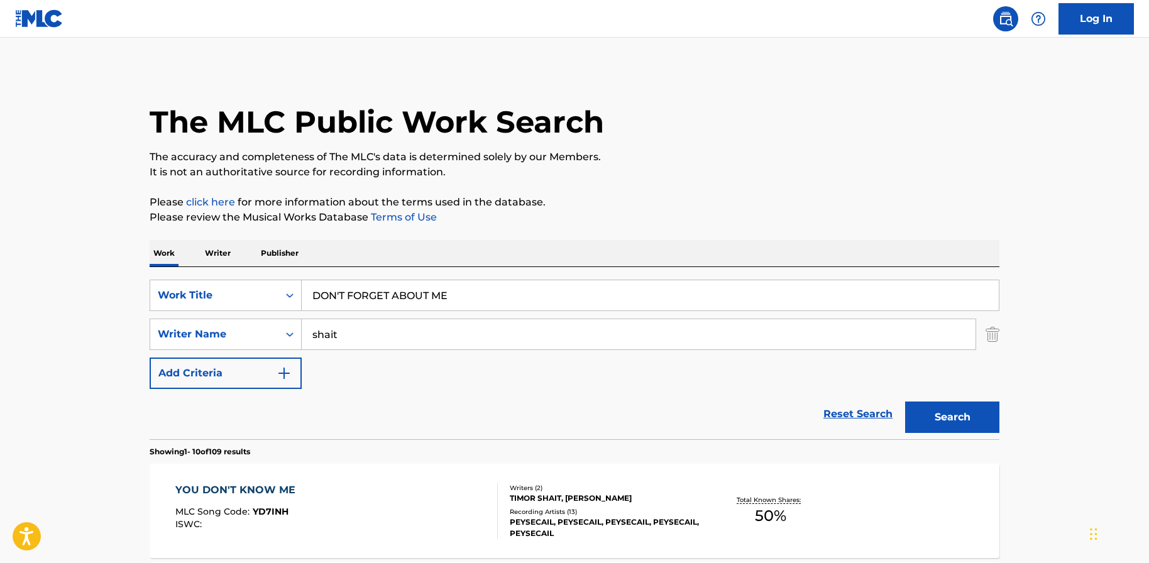
click at [300, 475] on div "YOU DON'T KNOW ME MLC Song Code : YD7INH ISWC : Writers ( 2 ) [PERSON_NAME], [P…" at bounding box center [575, 511] width 850 height 94
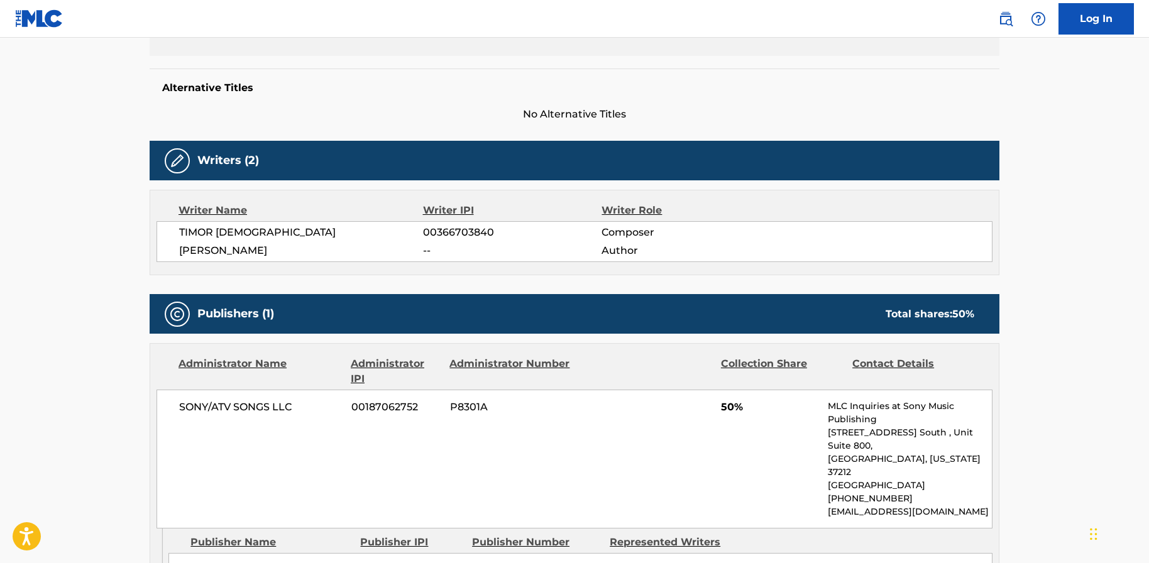
scroll to position [335, 0]
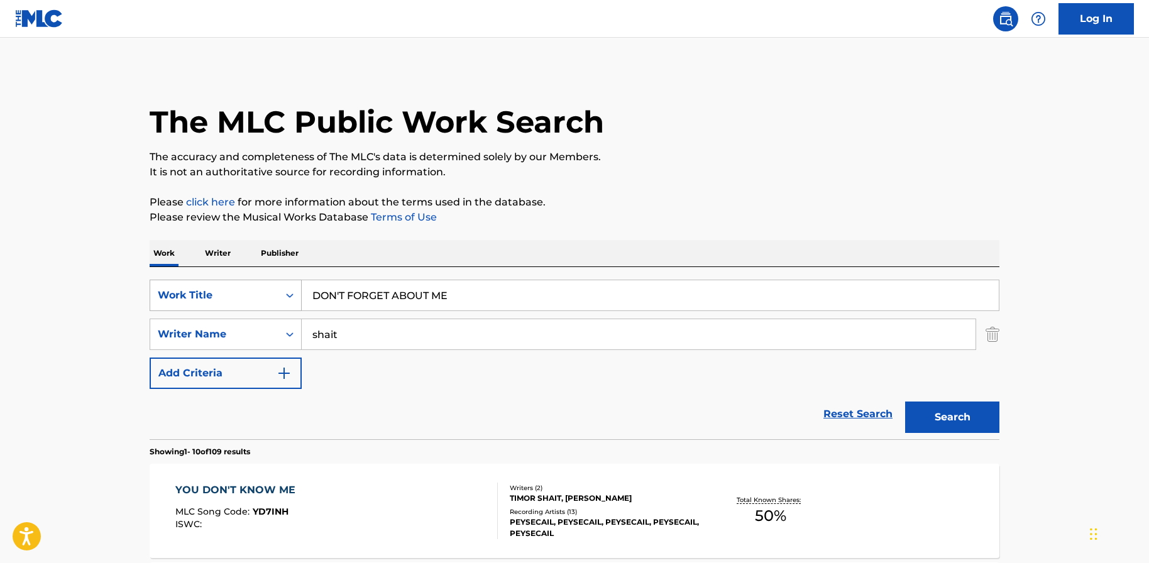
drag, startPoint x: 457, startPoint y: 294, endPoint x: 300, endPoint y: 280, distance: 157.7
click at [300, 280] on div "SearchWithCriteria1a196125-d0c7-4c71-9f71-2fdb0587cbb8 Work Title DON'T FORGET …" at bounding box center [575, 295] width 850 height 31
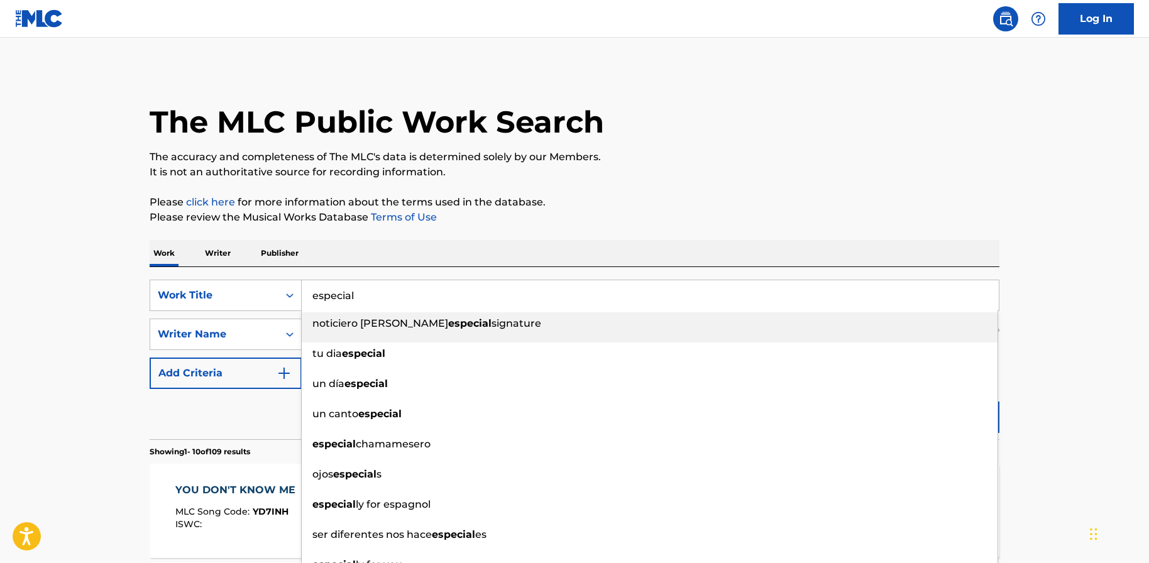
type input "especial"
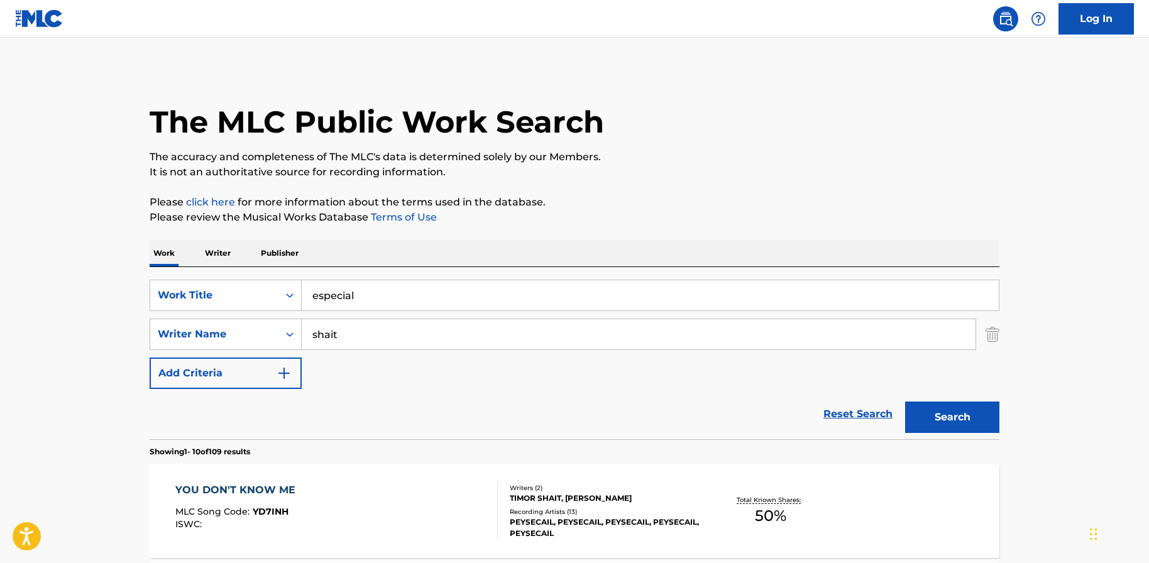
click at [944, 431] on button "Search" at bounding box center [952, 417] width 94 height 31
click at [378, 505] on div "ESPECIAL MLC Song Code : EC5G8D ISWC :" at bounding box center [336, 511] width 323 height 57
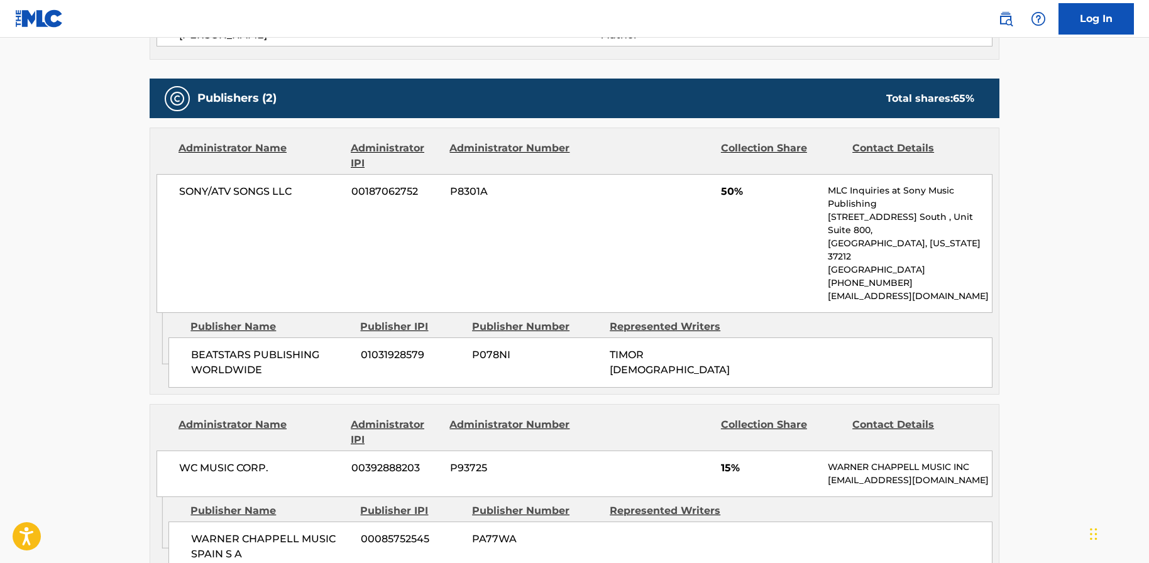
scroll to position [536, 0]
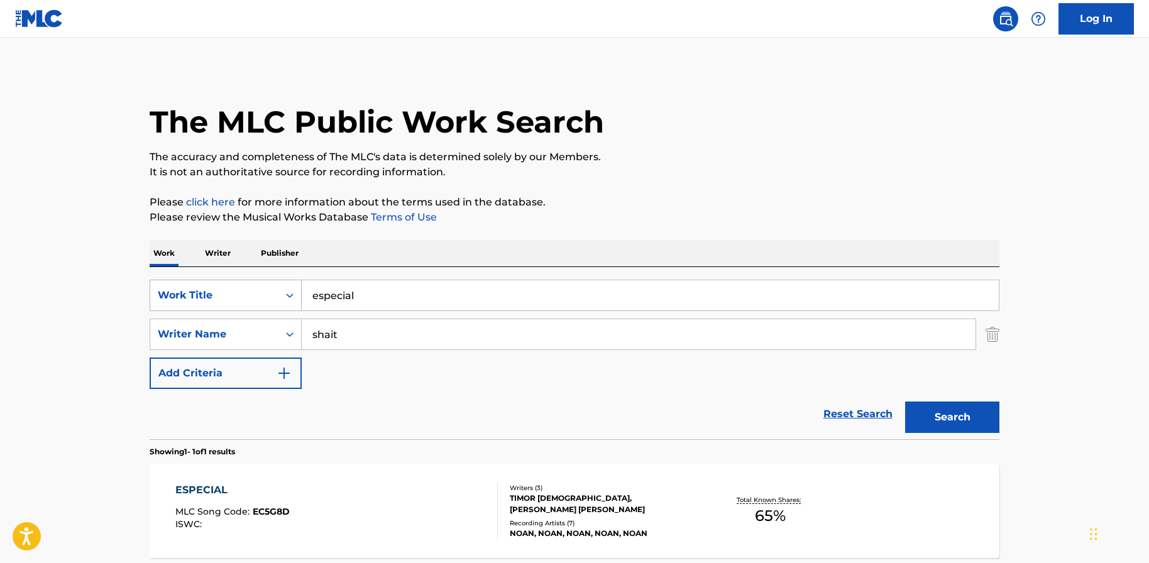
drag, startPoint x: 329, startPoint y: 299, endPoint x: 229, endPoint y: 295, distance: 100.0
click at [231, 295] on div "SearchWithCriteria1a196125-d0c7-4c71-9f71-2fdb0587cbb8 Work Title especial" at bounding box center [575, 295] width 850 height 31
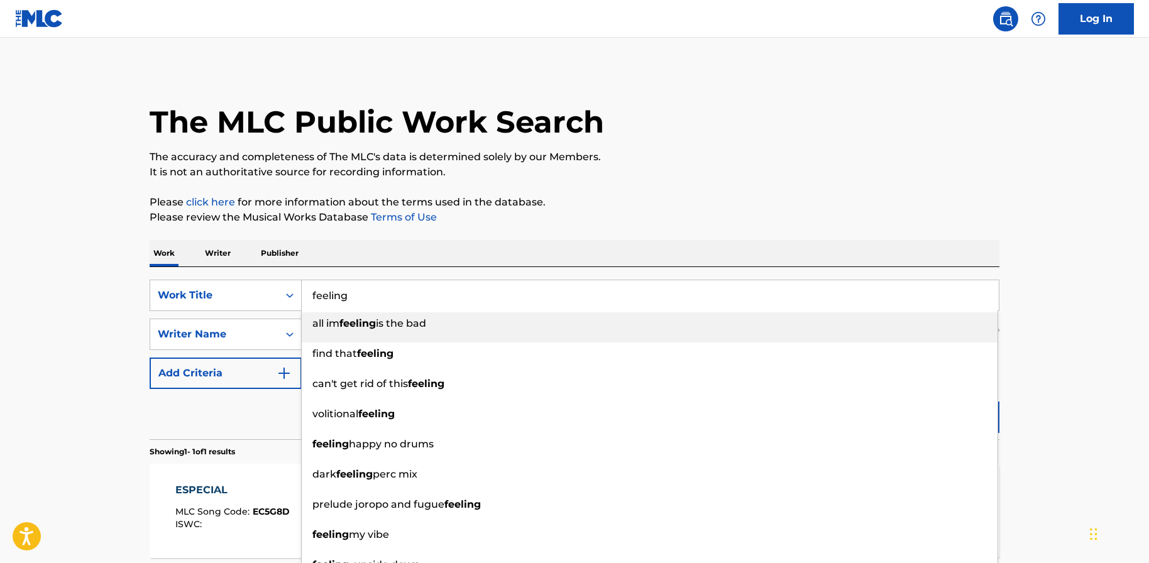
type input "feeling"
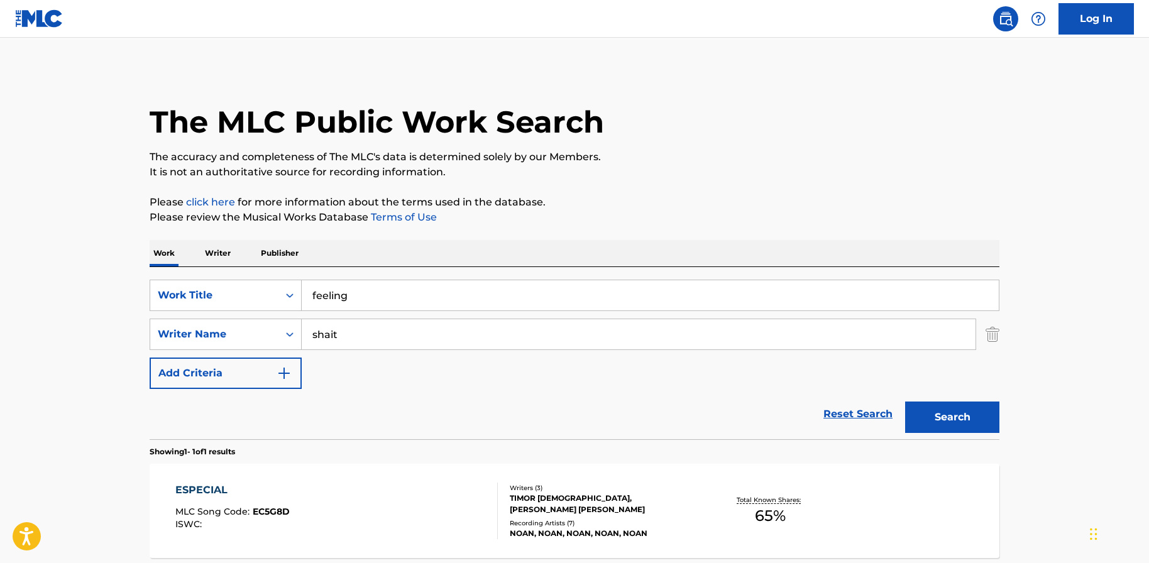
click at [72, 364] on main "The MLC Public Work Search The accuracy and completeness of The MLC's data is d…" at bounding box center [574, 331] width 1149 height 586
drag, startPoint x: 957, startPoint y: 414, endPoint x: 948, endPoint y: 414, distance: 8.8
click at [957, 414] on button "Search" at bounding box center [952, 417] width 94 height 31
click at [290, 492] on div "FEELING MLC Song Code : FF2ZVZ ISWC : T3160503442" at bounding box center [336, 511] width 323 height 57
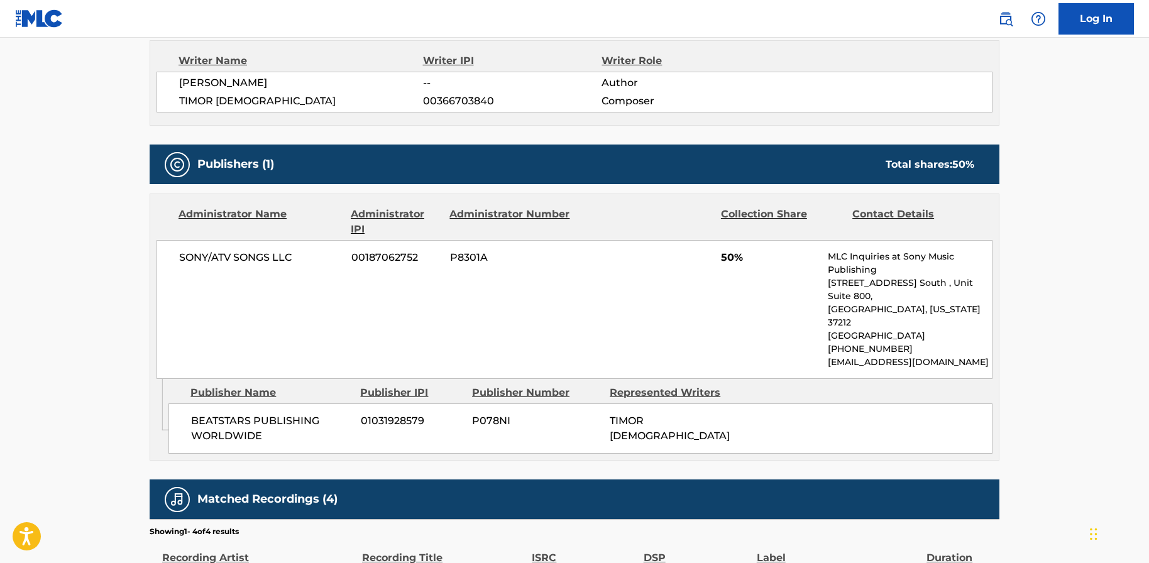
scroll to position [469, 0]
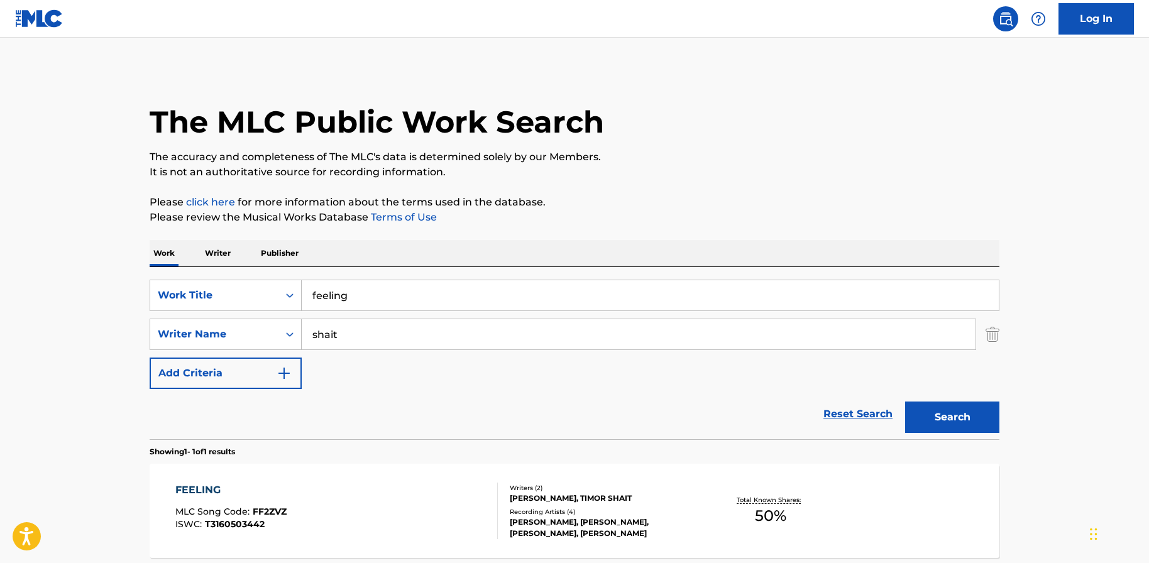
click at [371, 300] on input "feeling" at bounding box center [650, 295] width 697 height 30
drag, startPoint x: 388, startPoint y: 292, endPoint x: 349, endPoint y: 295, distance: 39.0
click at [349, 295] on input "feelings (remix)" at bounding box center [650, 295] width 697 height 30
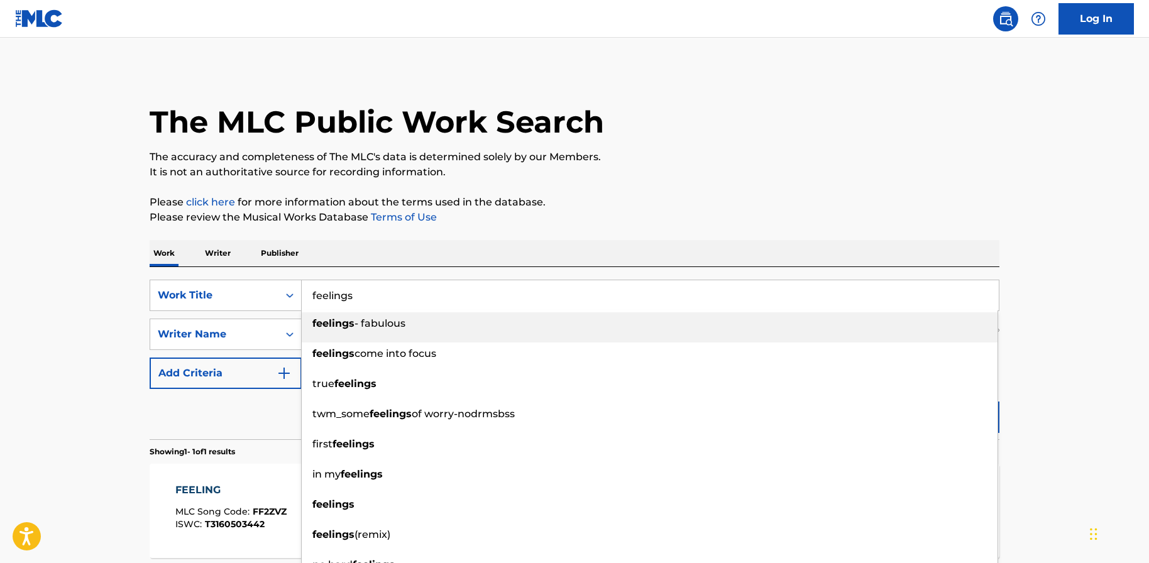
type input "feelings"
click at [101, 324] on main "The MLC Public Work Search The accuracy and completeness of The MLC's data is d…" at bounding box center [574, 331] width 1149 height 586
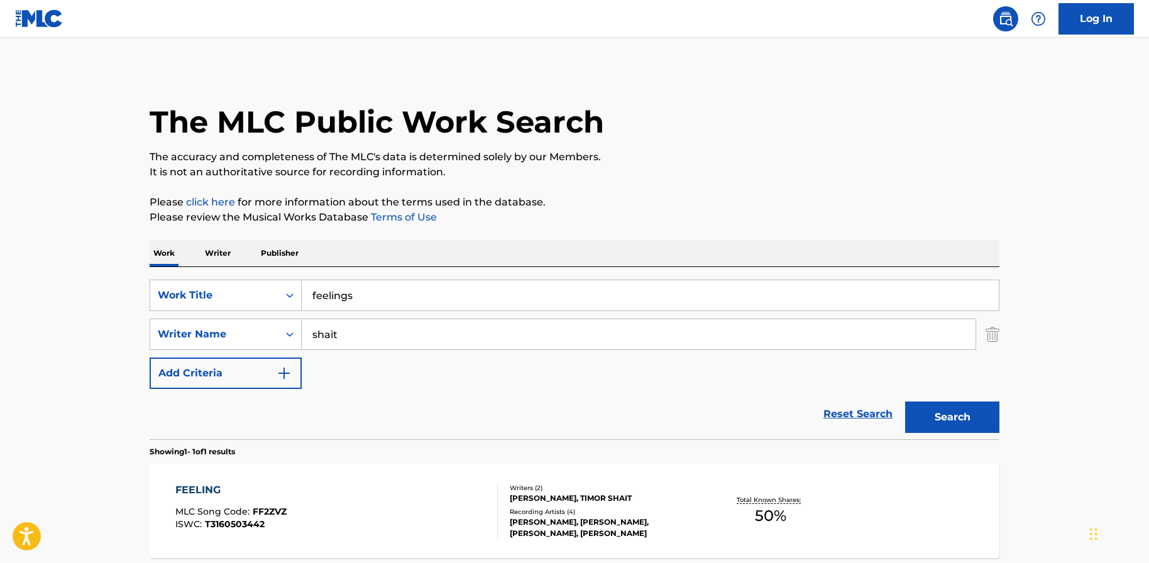
click at [957, 419] on button "Search" at bounding box center [952, 417] width 94 height 31
click at [306, 485] on div "FEELINGS MLC Song Code : FI8NMO ISWC :" at bounding box center [336, 511] width 323 height 57
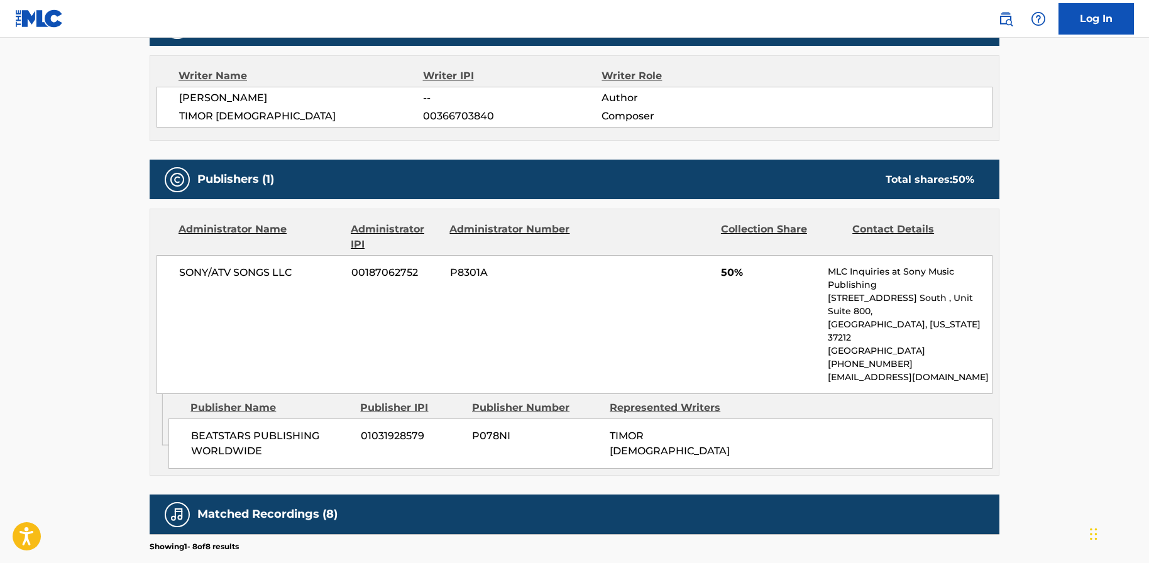
scroll to position [469, 0]
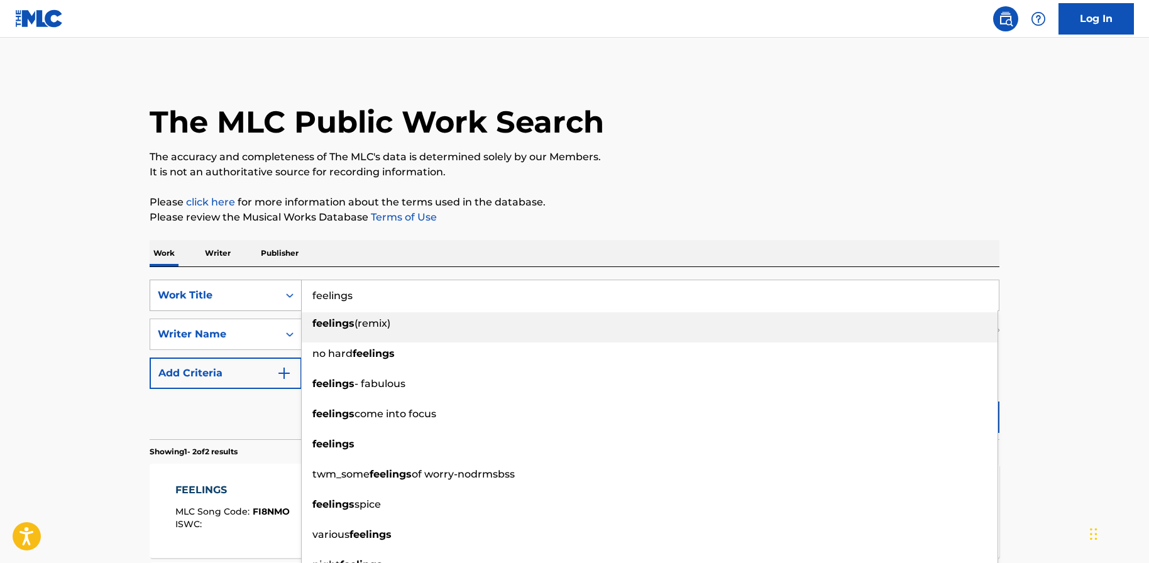
drag, startPoint x: 398, startPoint y: 295, endPoint x: 268, endPoint y: 294, distance: 130.7
click at [268, 294] on div "SearchWithCriteria1a196125-d0c7-4c71-9f71-2fdb0587cbb8 Work Title feelings feel…" at bounding box center [575, 295] width 850 height 31
paste input "FLAKKER RUNDT"
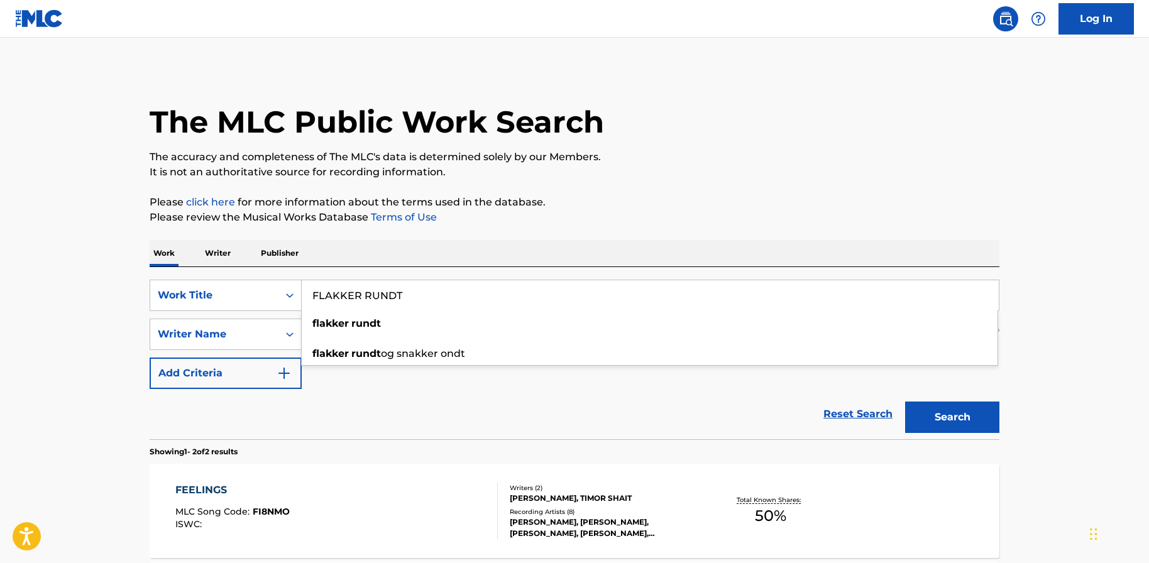
click at [930, 418] on button "Search" at bounding box center [952, 417] width 94 height 31
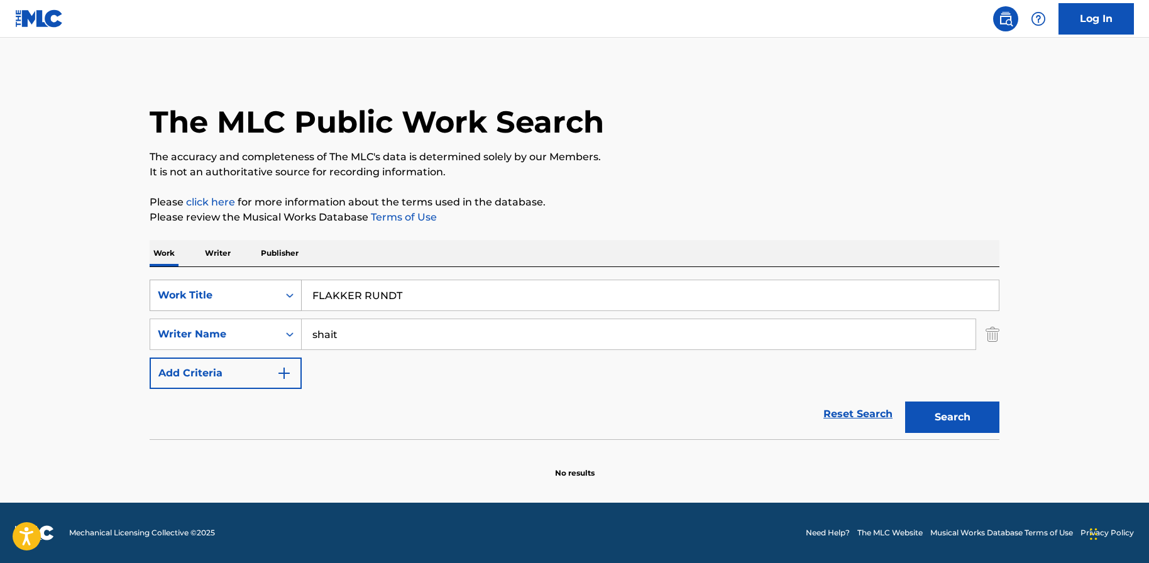
drag, startPoint x: 359, startPoint y: 292, endPoint x: 281, endPoint y: 285, distance: 78.2
click at [281, 285] on div "SearchWithCriteria1a196125-d0c7-4c71-9f71-2fdb0587cbb8 Work Title FLAKKER RUNDT" at bounding box center [575, 295] width 850 height 31
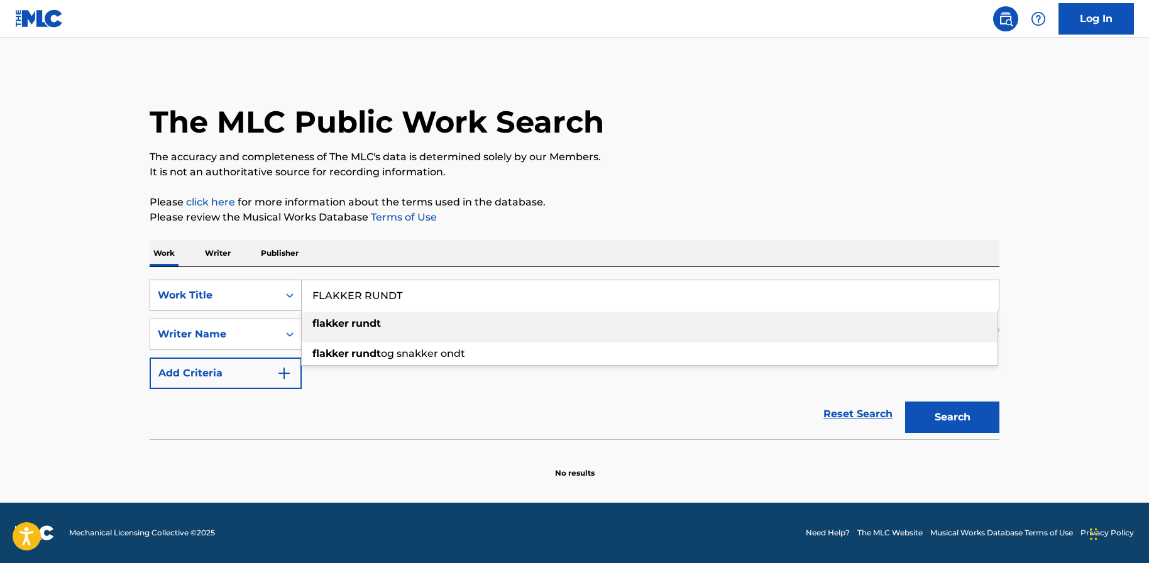
paste input "OREVER NEVER LASTED."
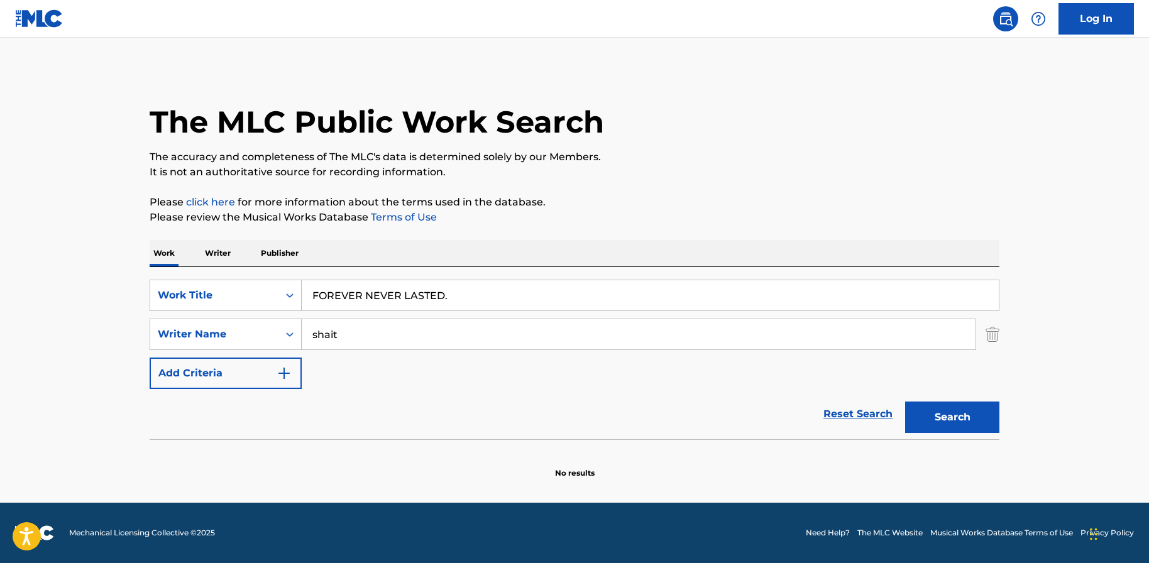
type input "FOREVER NEVER LASTED."
click at [960, 415] on button "Search" at bounding box center [952, 417] width 94 height 31
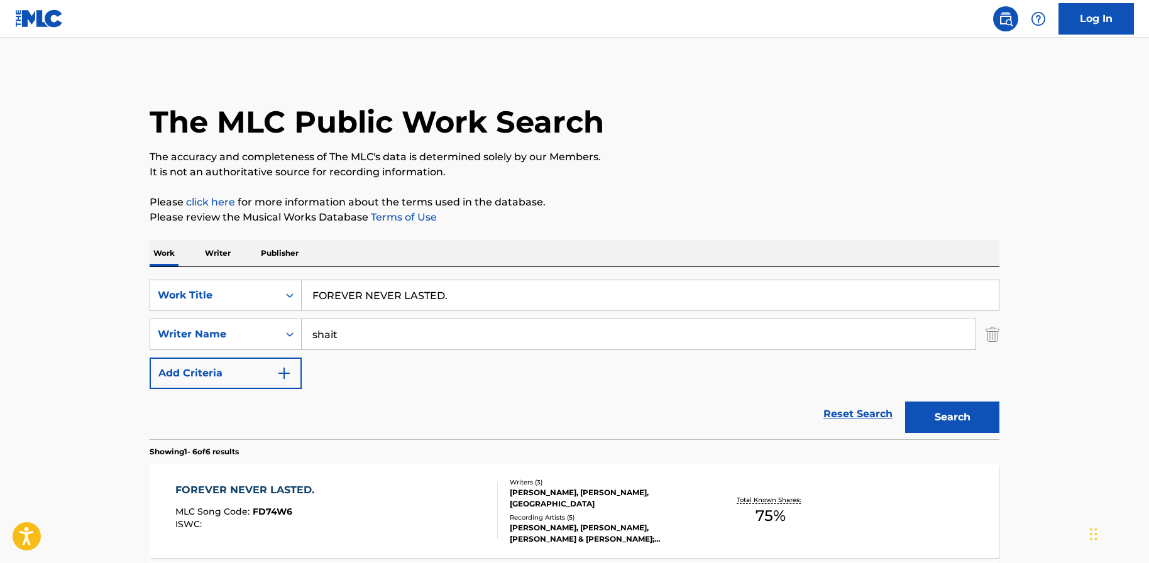
click at [392, 468] on div "FOREVER NEVER LASTED. MLC Song Code : FD74W6 ISWC : Writers ( 3 ) [PERSON_NAME]…" at bounding box center [575, 511] width 850 height 94
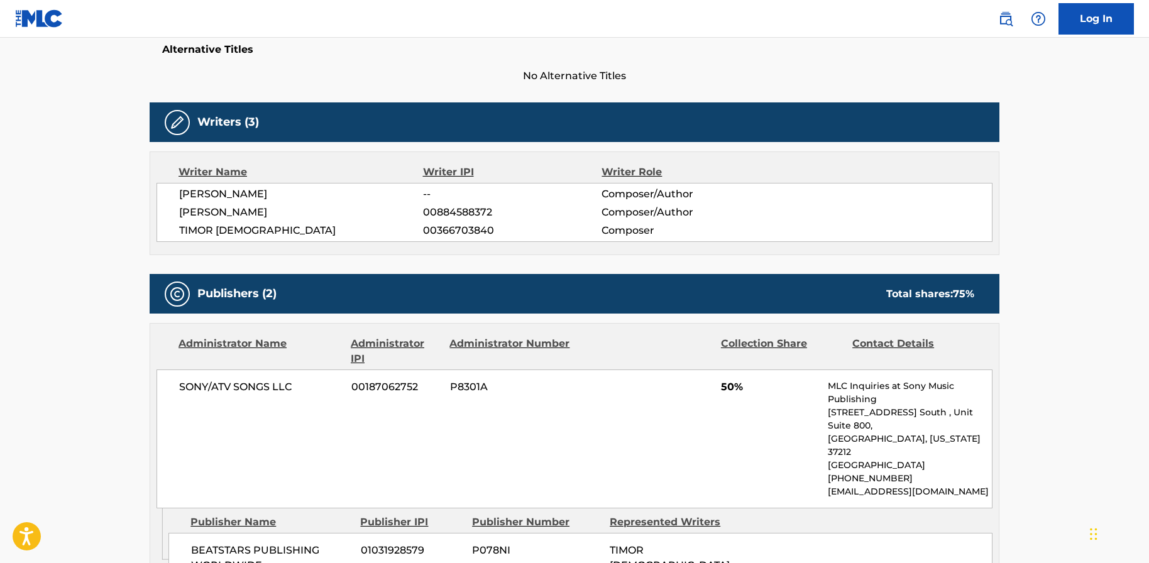
scroll to position [343, 0]
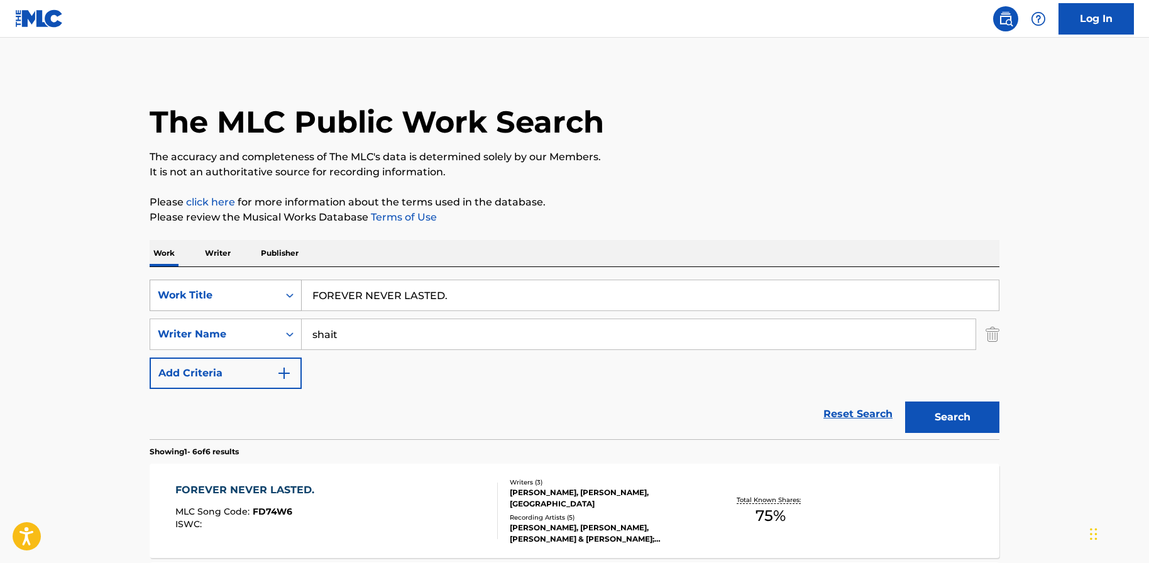
drag, startPoint x: 459, startPoint y: 292, endPoint x: 292, endPoint y: 289, distance: 166.6
click at [292, 289] on div "SearchWithCriteria1a196125-d0c7-4c71-9f71-2fdb0587cbb8 Work Title FOREVER NEVER…" at bounding box center [575, 295] width 850 height 31
paste input "GOOD VIBES"
drag, startPoint x: 115, startPoint y: 461, endPoint x: 126, endPoint y: 464, distance: 11.0
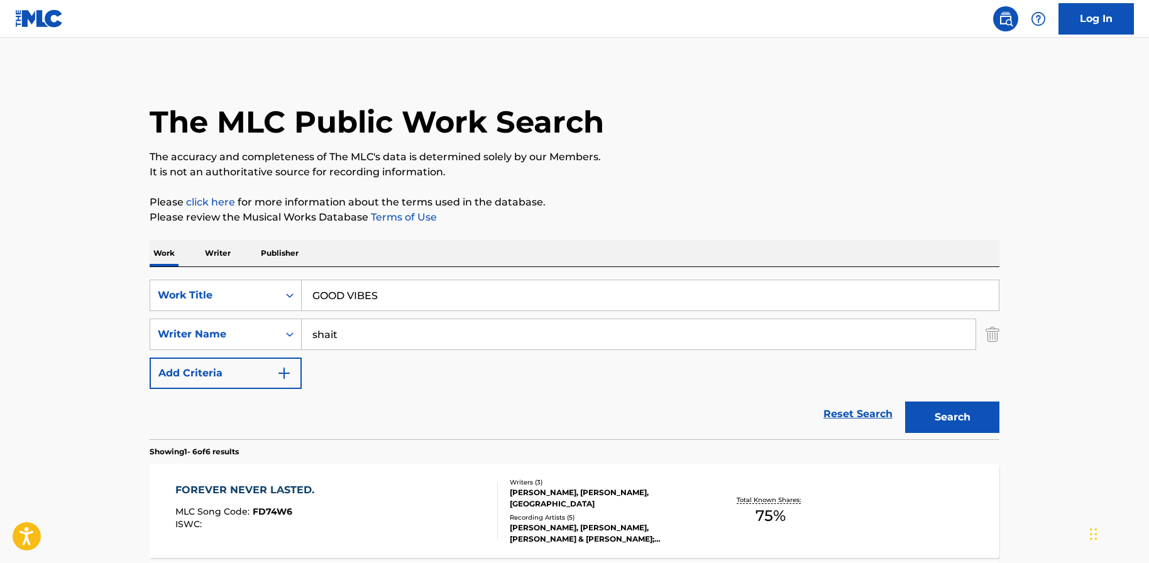
click at [937, 409] on button "Search" at bounding box center [952, 417] width 94 height 31
click at [1078, 229] on main "The MLC Public Work Search The accuracy and completeness of The MLC's data is d…" at bounding box center [574, 429] width 1149 height 783
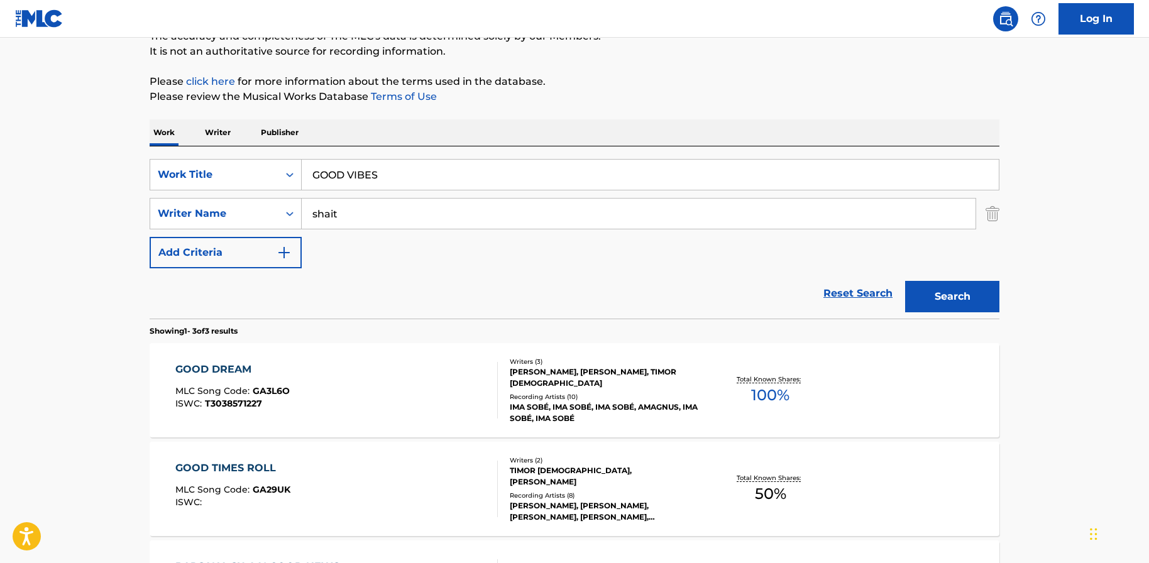
scroll to position [201, 0]
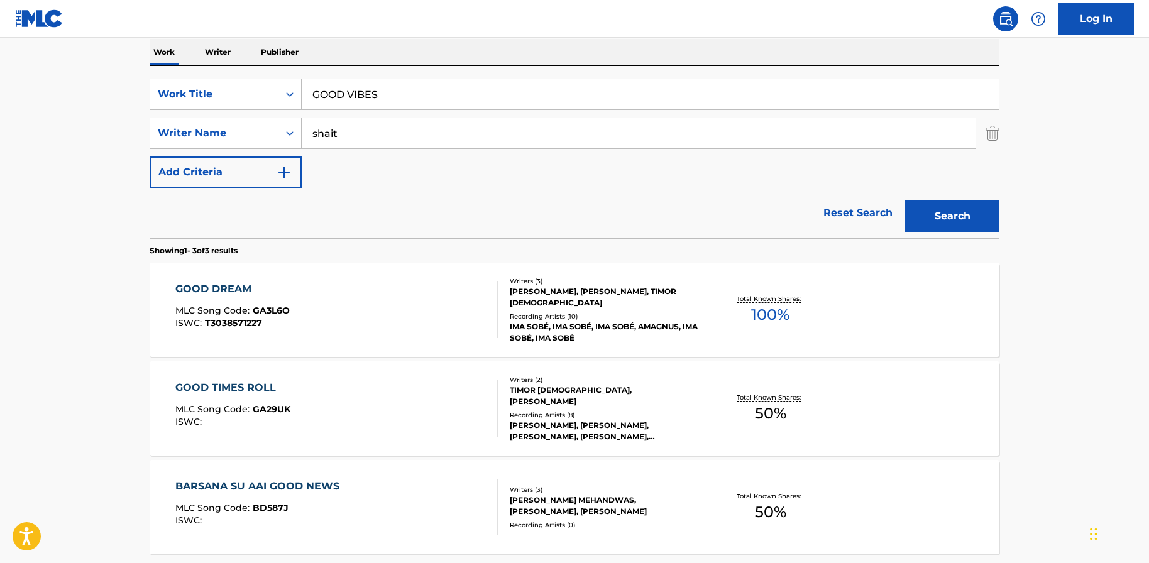
click at [407, 94] on input "GOOD VIBES" at bounding box center [650, 94] width 697 height 30
click at [311, 92] on input "GOOD VIBES"" at bounding box center [650, 94] width 697 height 30
click at [905, 201] on button "Search" at bounding box center [952, 216] width 94 height 31
click at [942, 221] on button "Search" at bounding box center [952, 216] width 94 height 31
drag, startPoint x: 404, startPoint y: 104, endPoint x: 299, endPoint y: 87, distance: 106.2
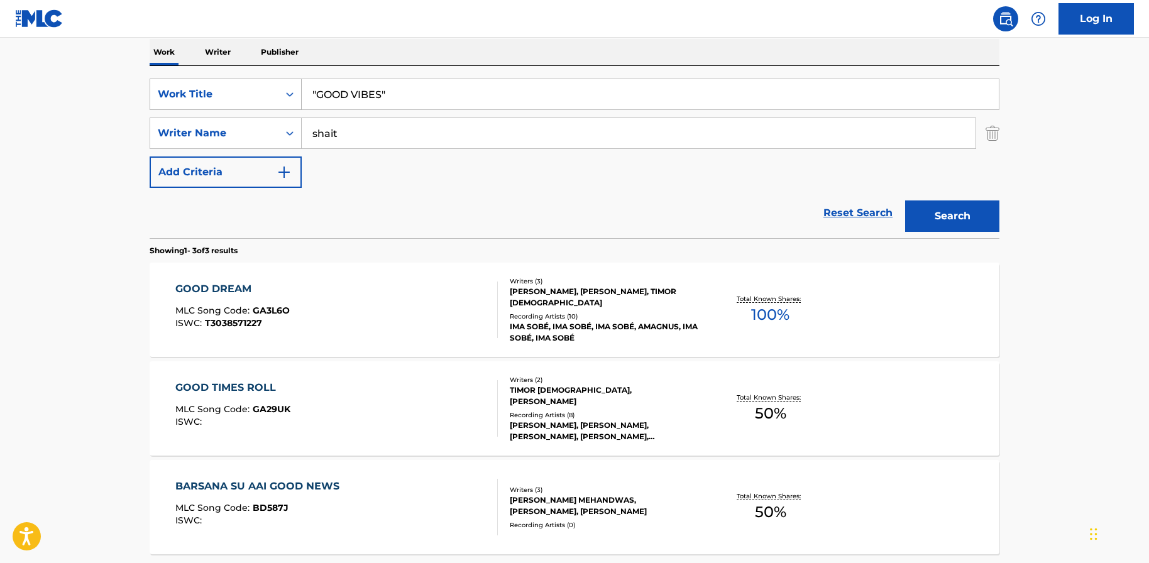
click at [299, 87] on div "SearchWithCriteria1a196125-d0c7-4c71-9f71-2fdb0587cbb8 Work Title "GOOD VIBES"" at bounding box center [575, 94] width 850 height 31
paste input "HEARTBEAT"
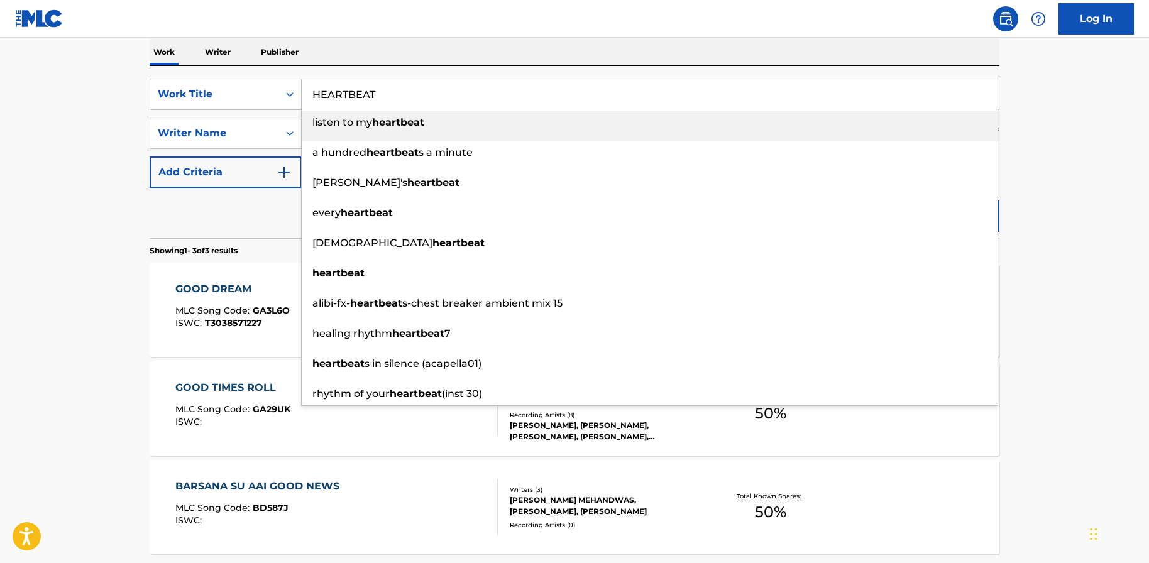
type input "HEARTBEAT"
click at [84, 211] on main "The MLC Public Work Search The accuracy and completeness of The MLC's data is d…" at bounding box center [574, 228] width 1149 height 783
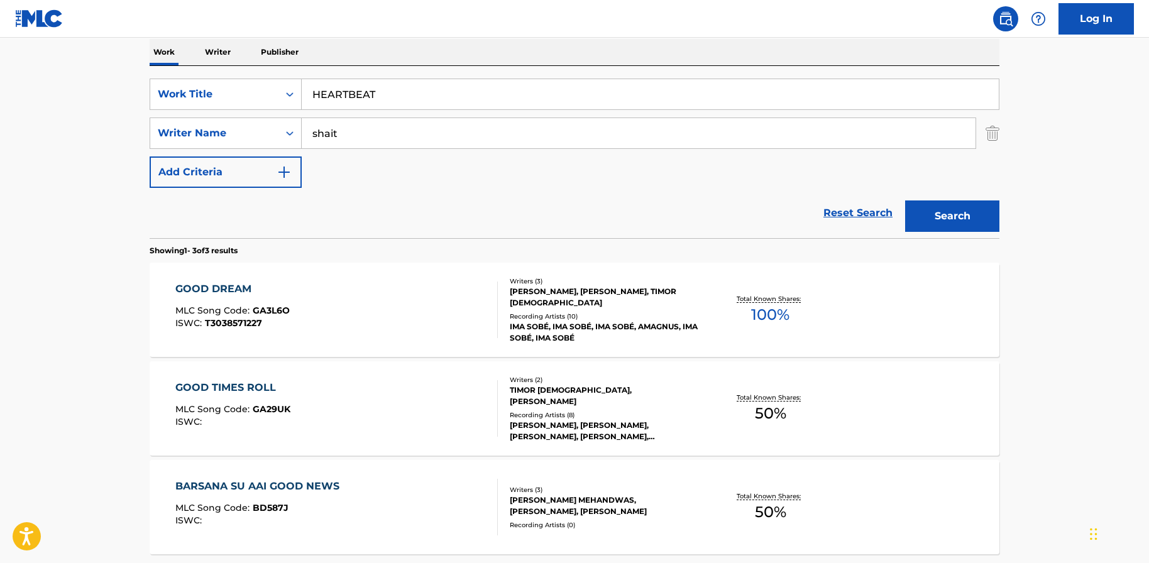
click at [939, 218] on button "Search" at bounding box center [952, 216] width 94 height 31
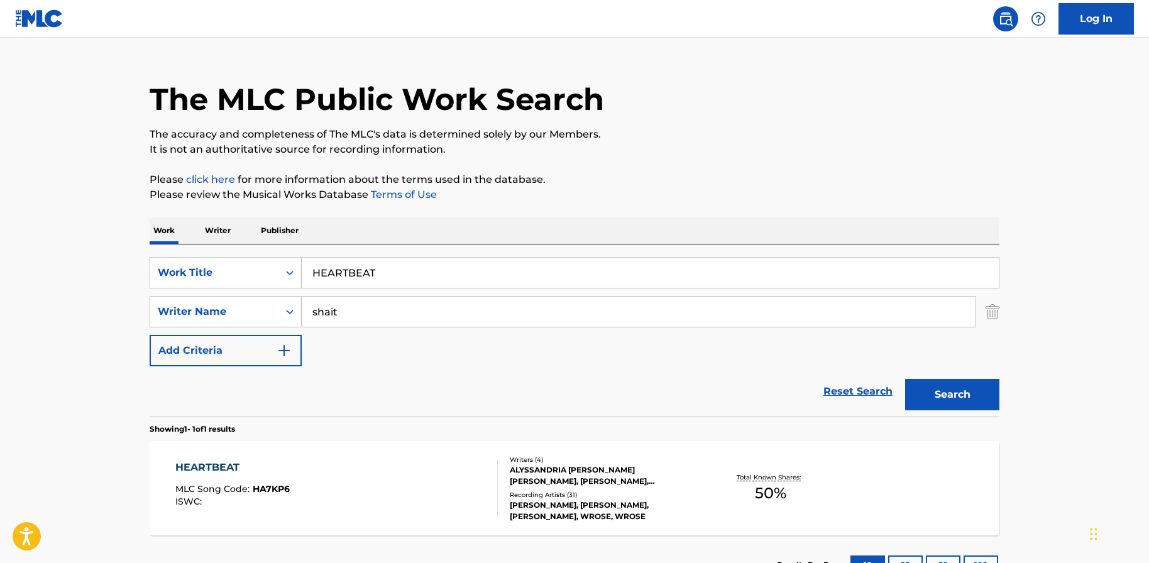
scroll to position [120, 0]
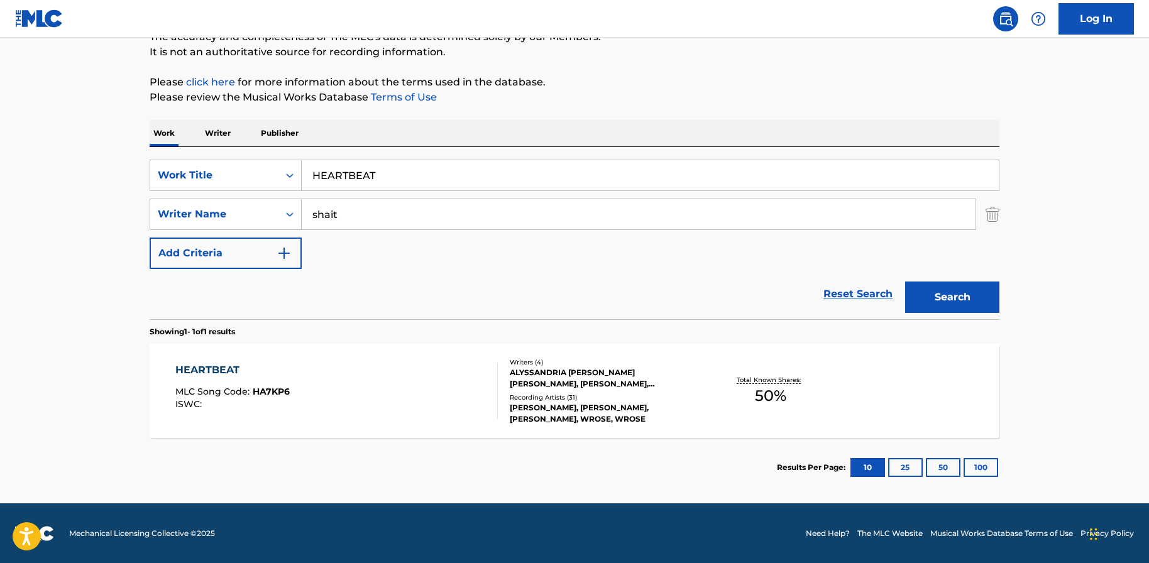
click at [334, 377] on div "HEARTBEAT MLC Song Code : HA7KP6 ISWC :" at bounding box center [336, 391] width 323 height 57
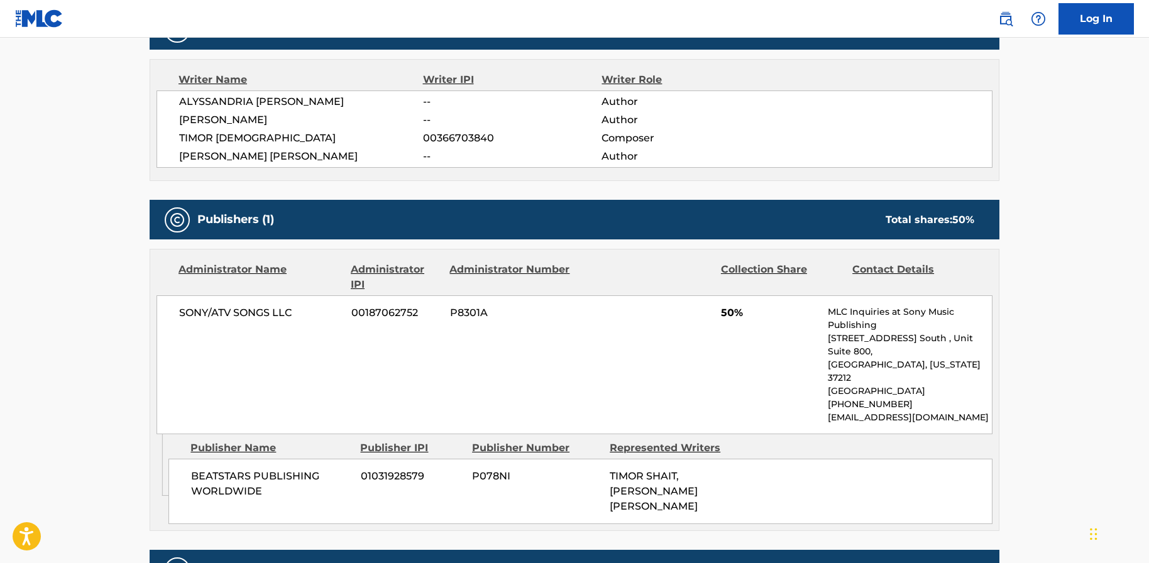
scroll to position [436, 0]
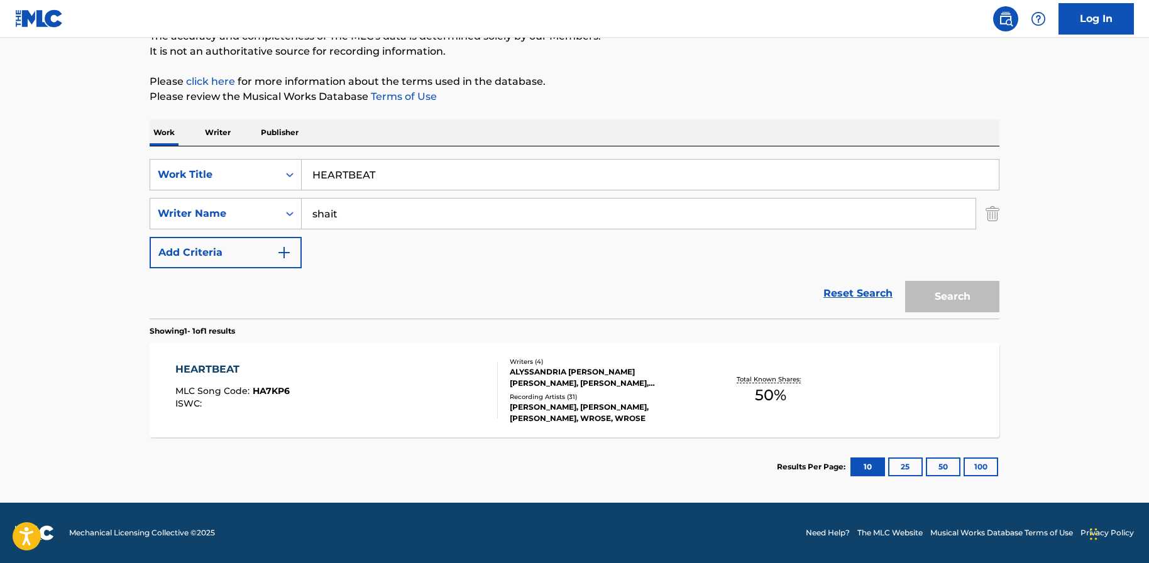
scroll to position [120, 0]
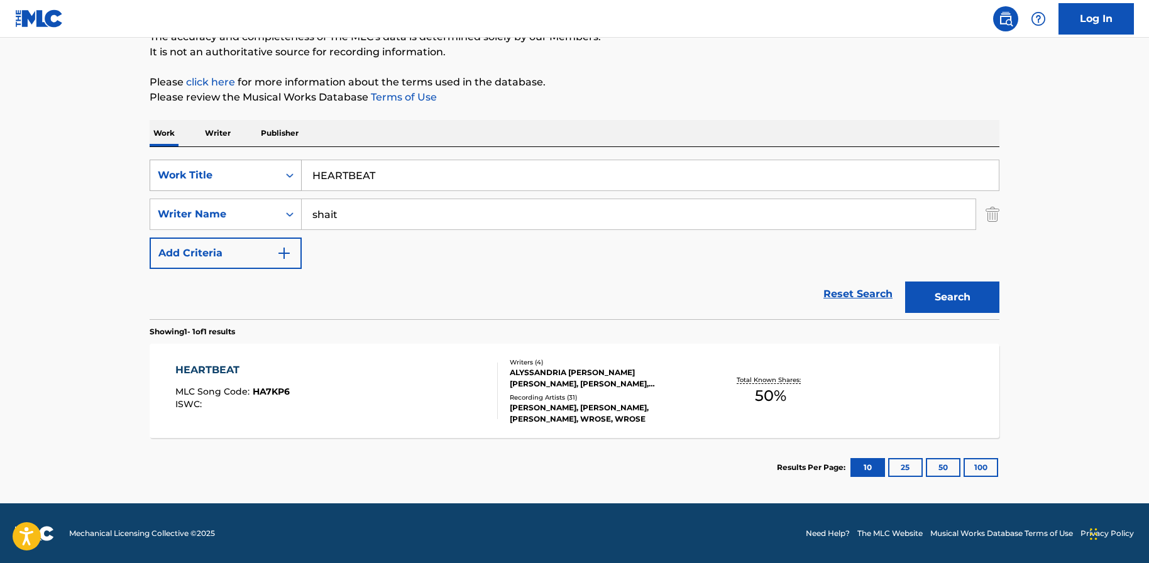
drag, startPoint x: 397, startPoint y: 178, endPoint x: 255, endPoint y: 170, distance: 141.7
click at [255, 170] on div "SearchWithCriteria1a196125-d0c7-4c71-9f71-2fdb0587cbb8 Work Title HEARTBEAT" at bounding box center [575, 175] width 850 height 31
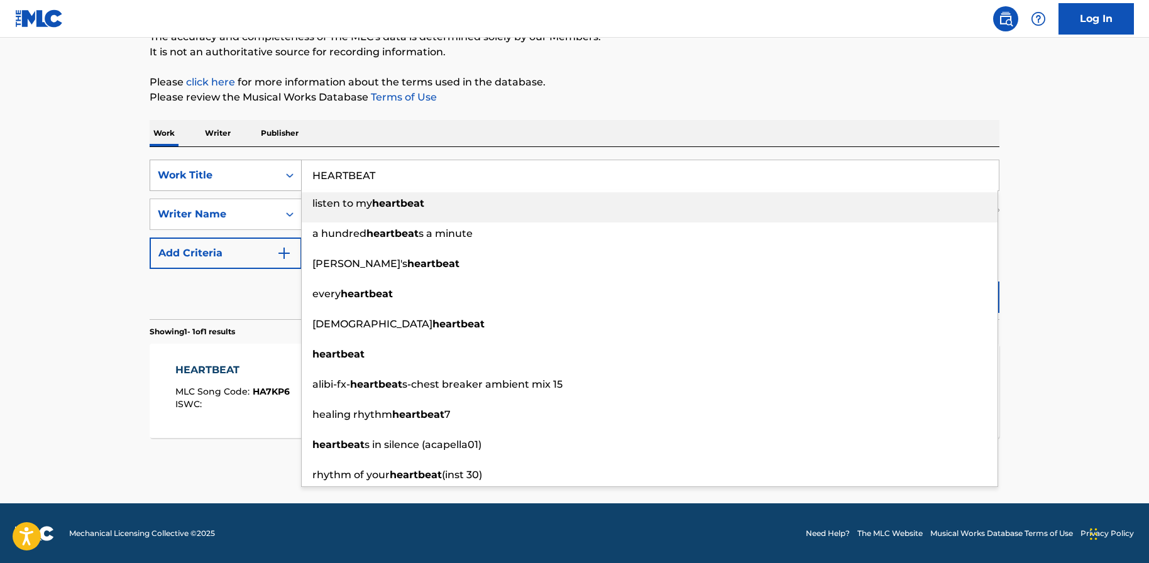
paste input "ROES"
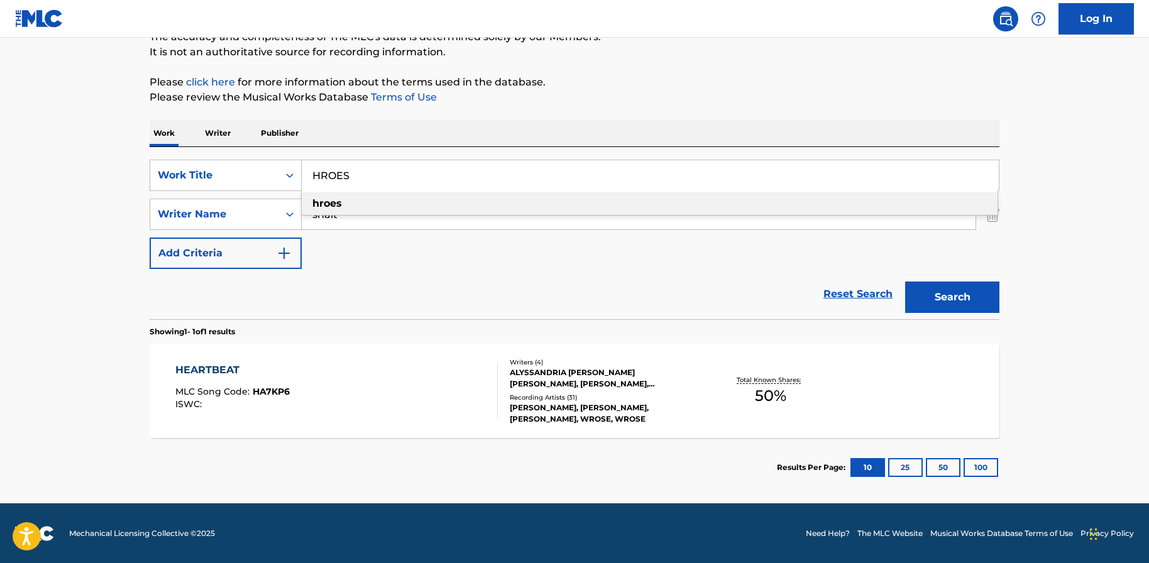
type input "HROES"
drag, startPoint x: 98, startPoint y: 227, endPoint x: 294, endPoint y: 248, distance: 196.6
click at [98, 227] on main "The MLC Public Work Search The accuracy and completeness of The MLC's data is d…" at bounding box center [574, 211] width 1149 height 586
click at [981, 299] on button "Search" at bounding box center [952, 297] width 94 height 31
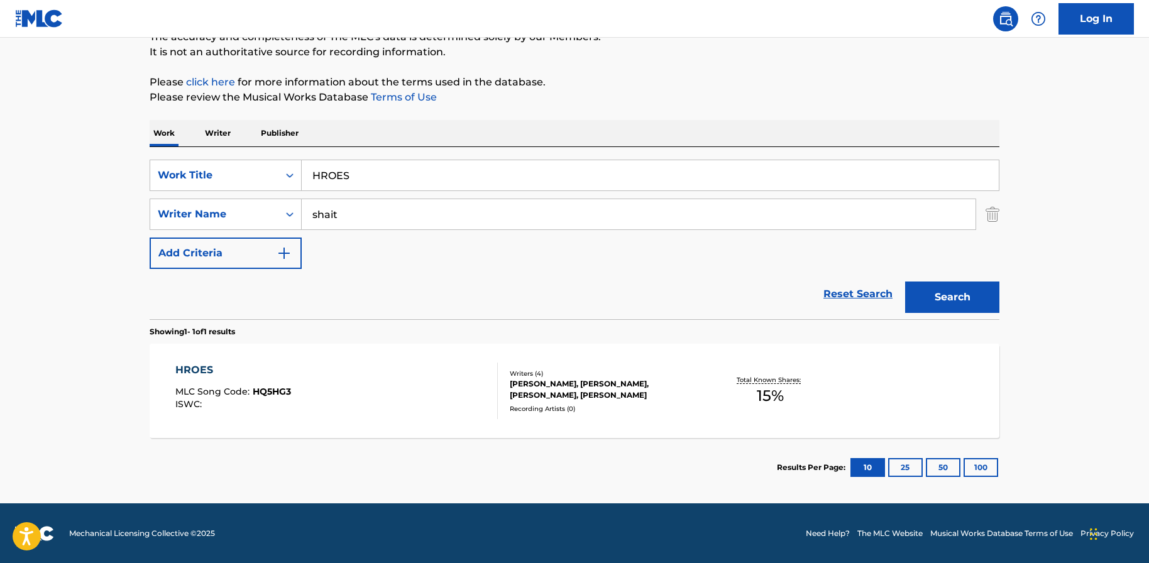
click at [319, 389] on div "HROES MLC Song Code : HQ5HG3 ISWC :" at bounding box center [336, 391] width 323 height 57
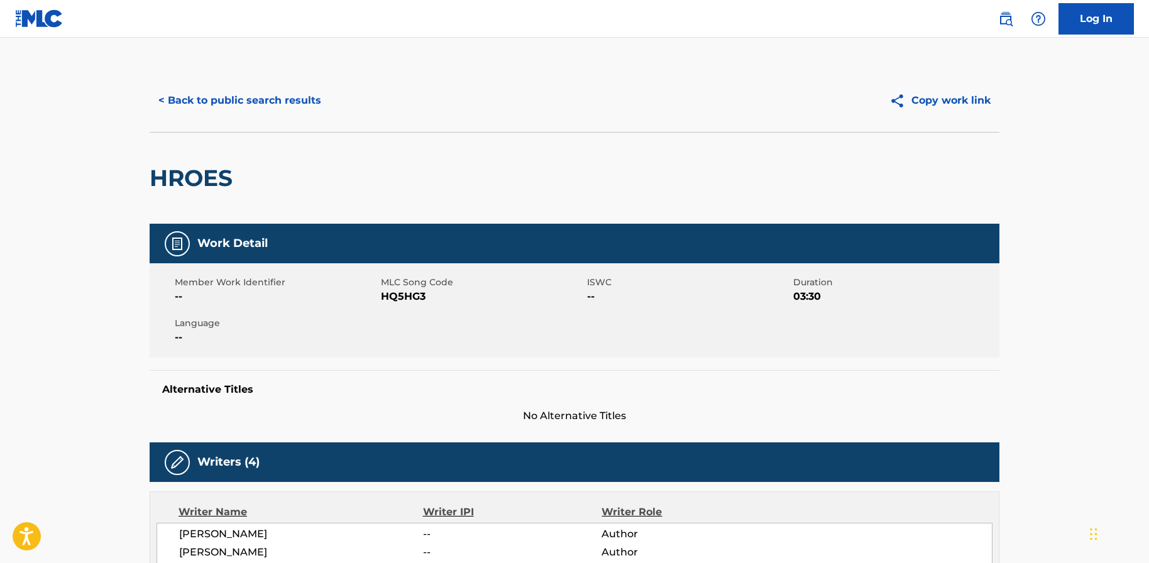
click at [1021, 302] on main "< Back to public search results Copy work link HROES Work Detail Member Work Id…" at bounding box center [574, 552] width 1149 height 1028
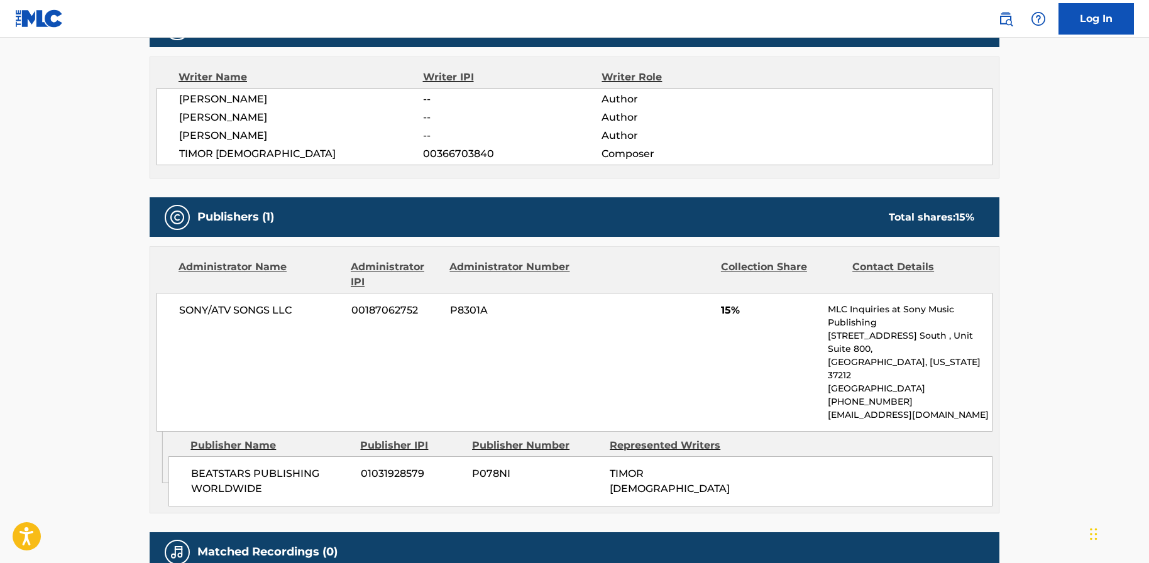
scroll to position [436, 0]
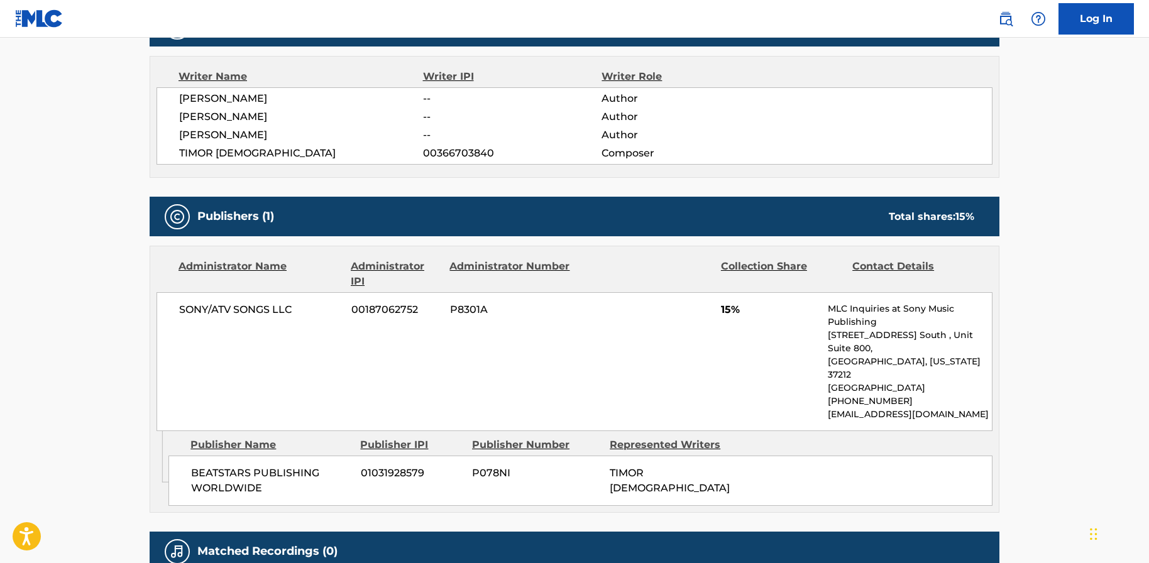
scroll to position [120, 0]
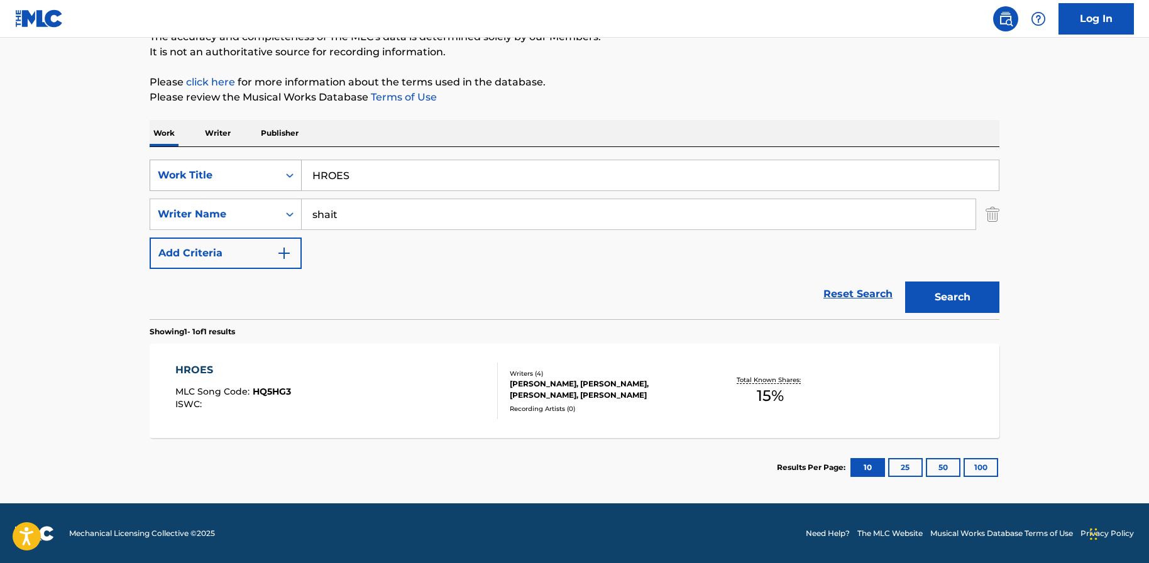
drag, startPoint x: 383, startPoint y: 182, endPoint x: 290, endPoint y: 172, distance: 92.9
click at [290, 172] on div "SearchWithCriteria1a196125-d0c7-4c71-9f71-2fdb0587cbb8 Work Title HROES" at bounding box center [575, 175] width 850 height 31
paste input "I TUOI OCCHI"
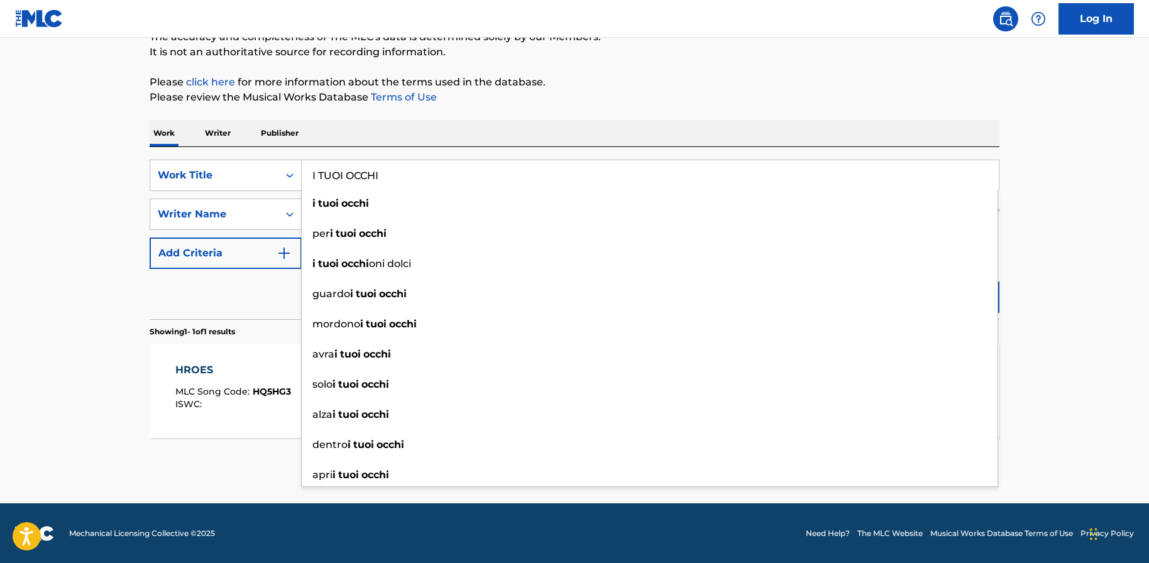
click at [89, 292] on main "The MLC Public Work Search The accuracy and completeness of The MLC's data is d…" at bounding box center [574, 211] width 1149 height 586
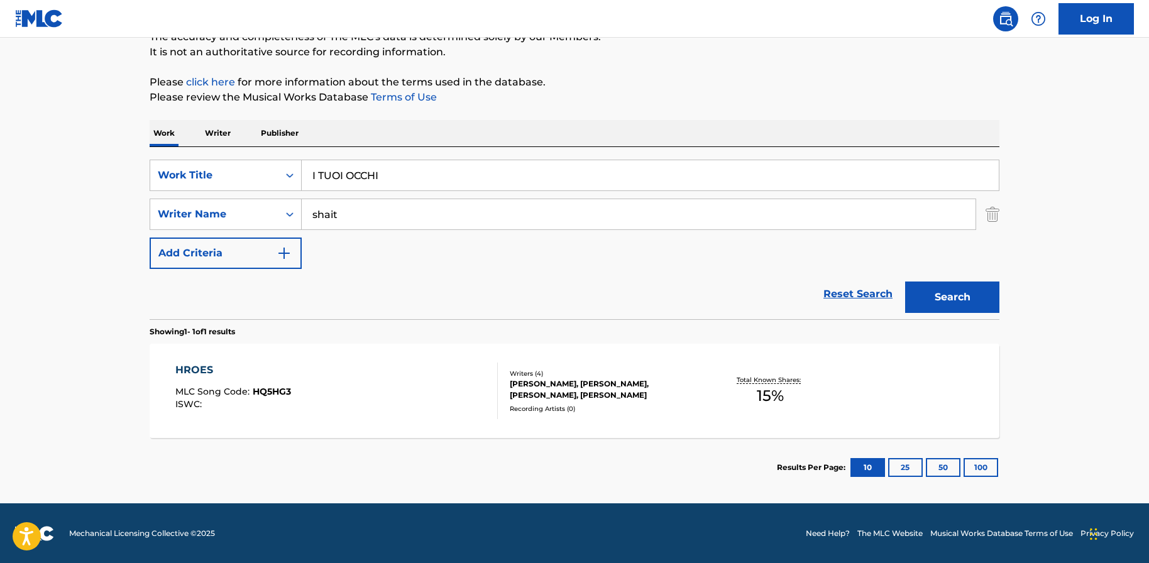
click at [924, 290] on button "Search" at bounding box center [952, 297] width 94 height 31
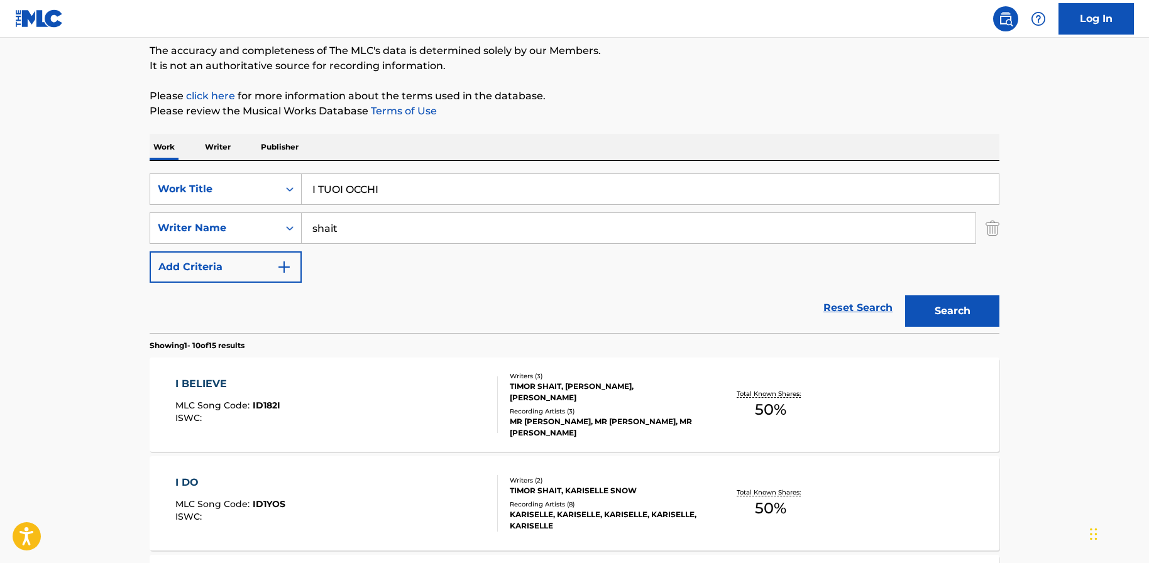
scroll to position [0, 0]
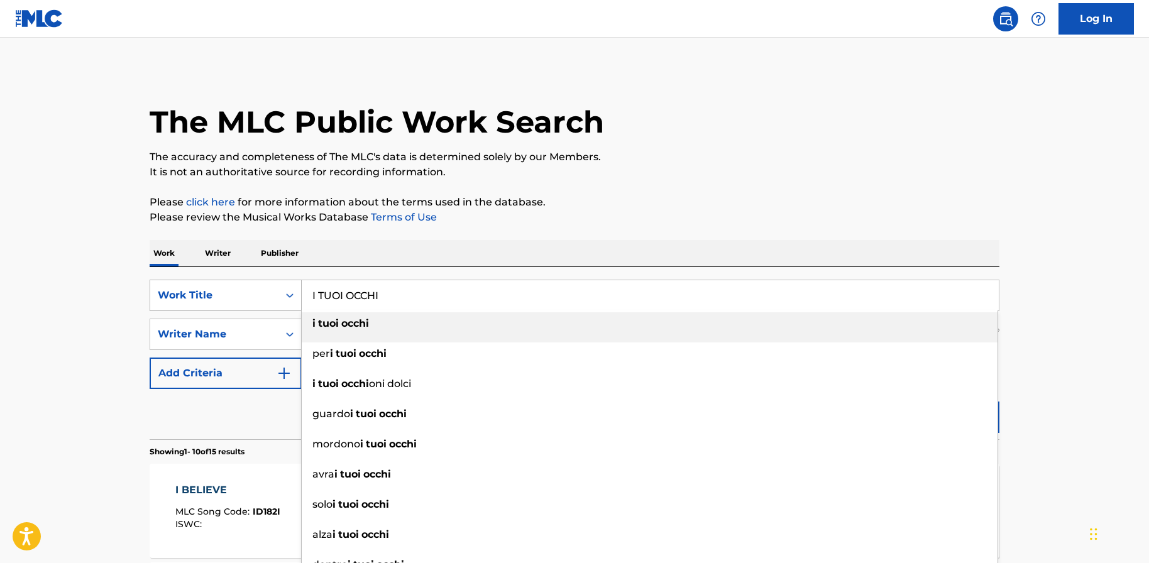
drag, startPoint x: 446, startPoint y: 303, endPoint x: 256, endPoint y: 296, distance: 189.9
click at [256, 296] on div "SearchWithCriteria1a196125-d0c7-4c71-9f71-2fdb0587cbb8 Work Title I TUOI OCCHI …" at bounding box center [575, 295] width 850 height 31
paste input "Z GSICHT"
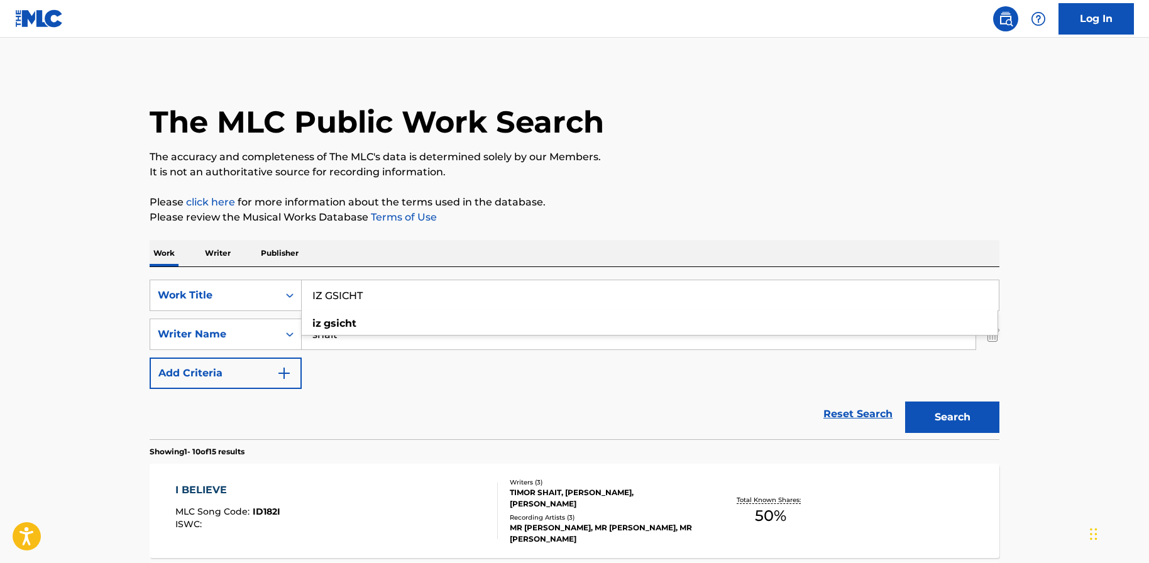
type input "IZ GSICHT"
click at [697, 209] on p "Please click here for more information about the terms used in the database." at bounding box center [575, 202] width 850 height 15
click at [953, 409] on button "Search" at bounding box center [952, 417] width 94 height 31
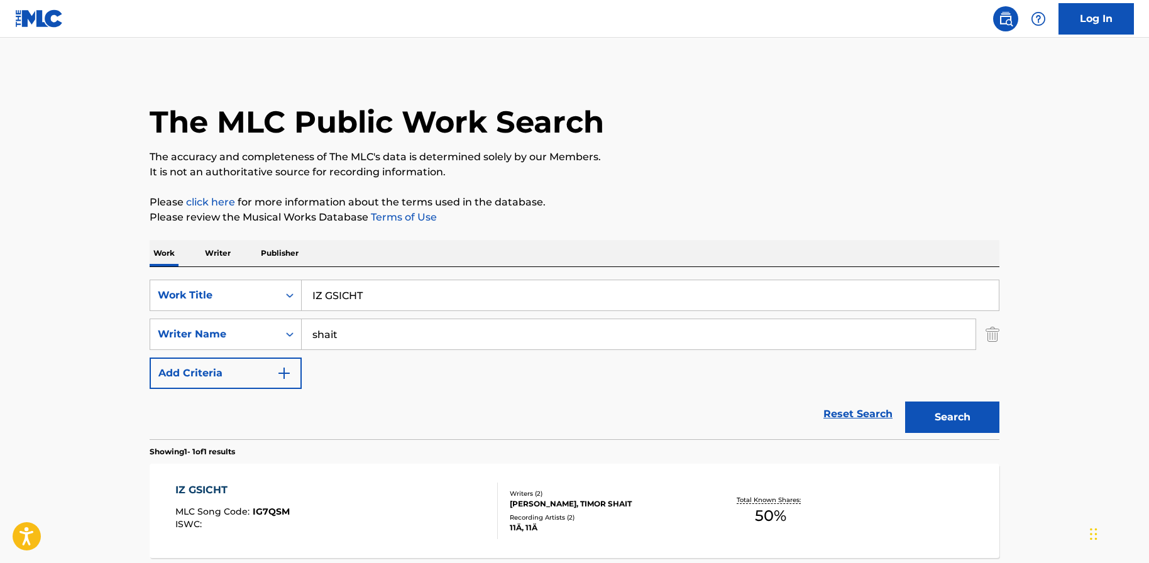
click at [339, 495] on div "IZ GSICHT MLC Song Code : IG7QSM ISWC :" at bounding box center [336, 511] width 323 height 57
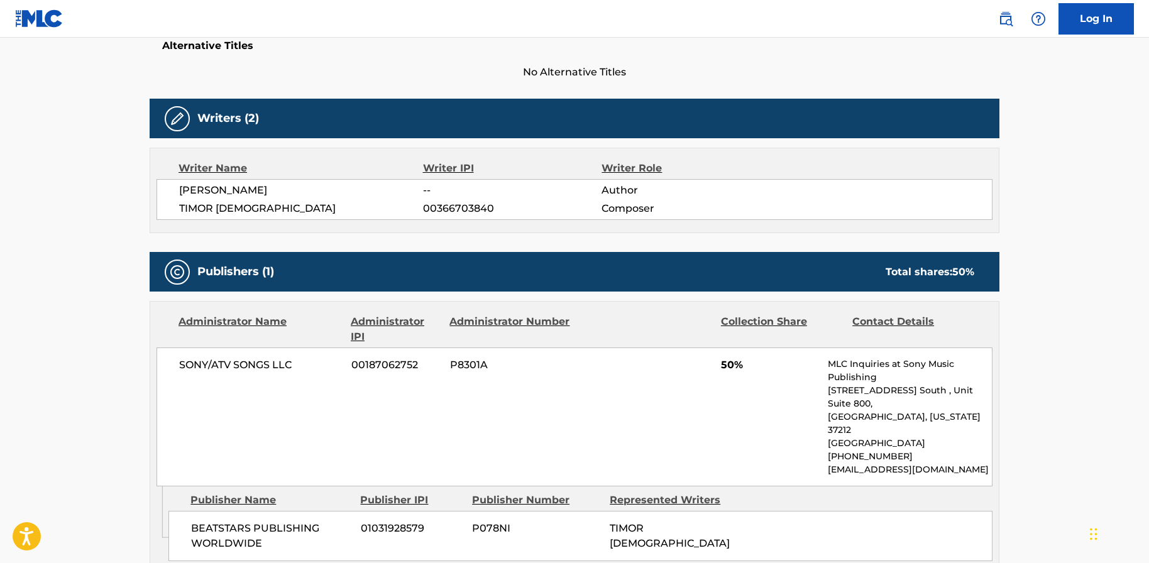
scroll to position [368, 0]
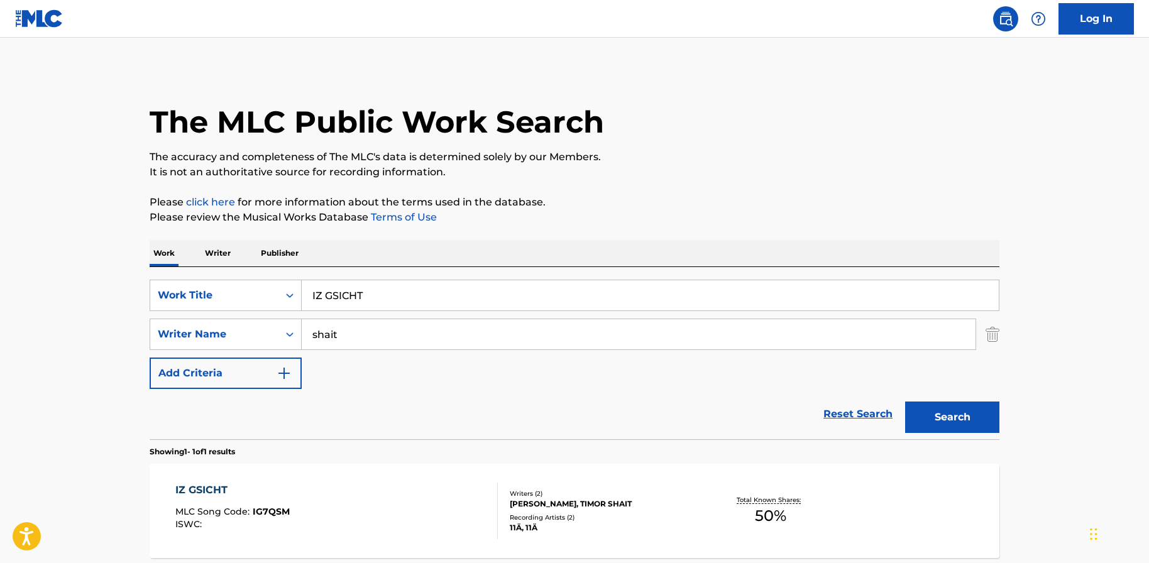
drag, startPoint x: 392, startPoint y: 304, endPoint x: 305, endPoint y: 292, distance: 88.2
click at [305, 292] on input "IZ GSICHT" at bounding box center [650, 295] width 697 height 30
paste input "[GEOGRAPHIC_DATA]"
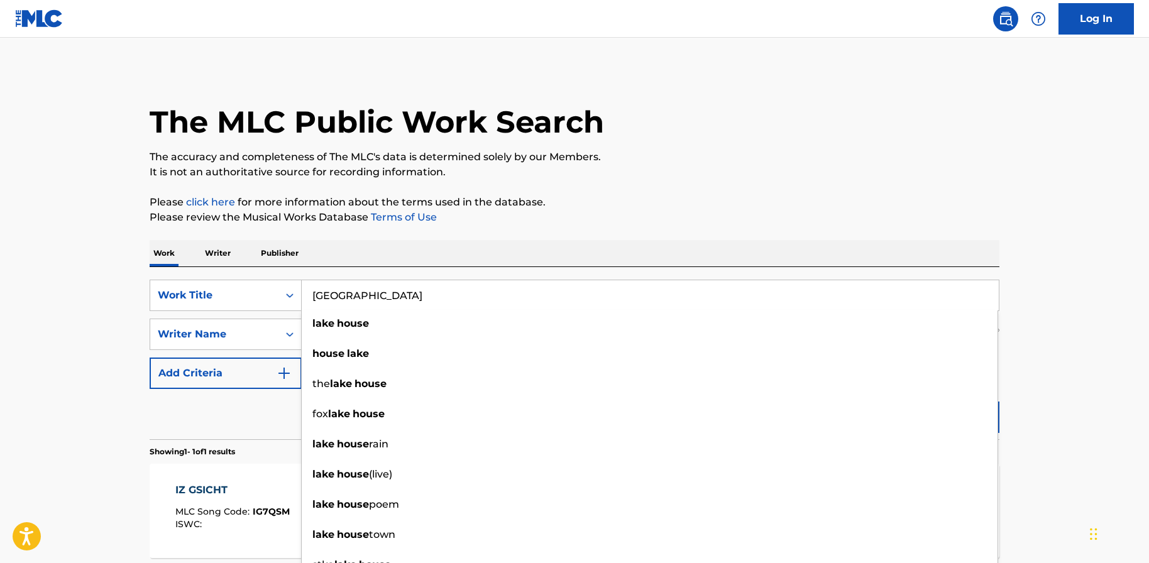
type input "[GEOGRAPHIC_DATA]"
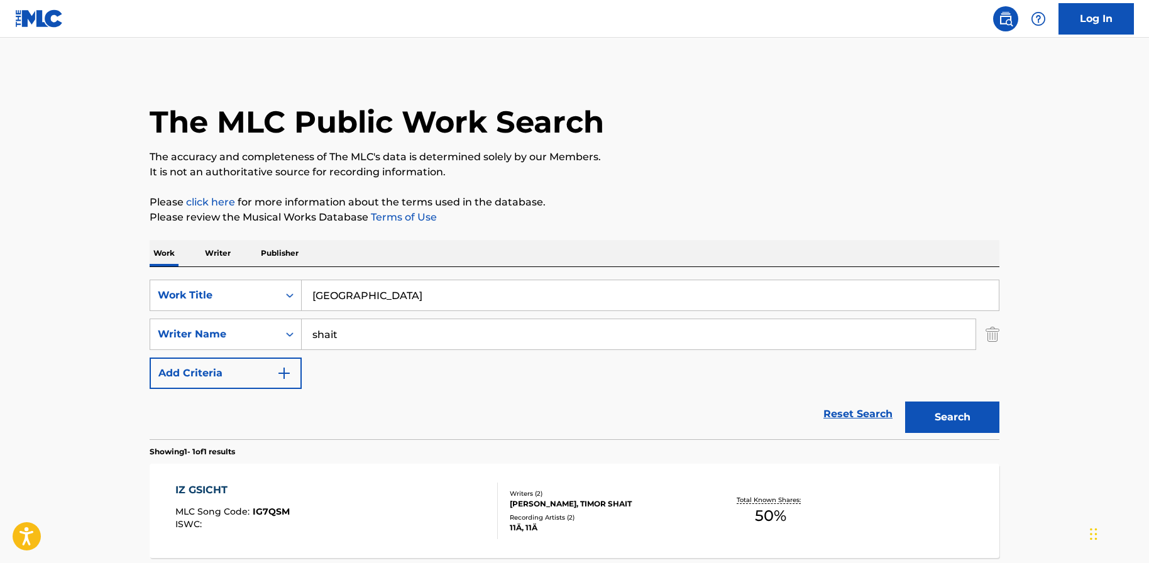
drag, startPoint x: 101, startPoint y: 401, endPoint x: 298, endPoint y: 410, distance: 197.0
click at [101, 401] on main "The MLC Public Work Search The accuracy and completeness of The MLC's data is d…" at bounding box center [574, 331] width 1149 height 586
click at [936, 403] on button "Search" at bounding box center [952, 417] width 94 height 31
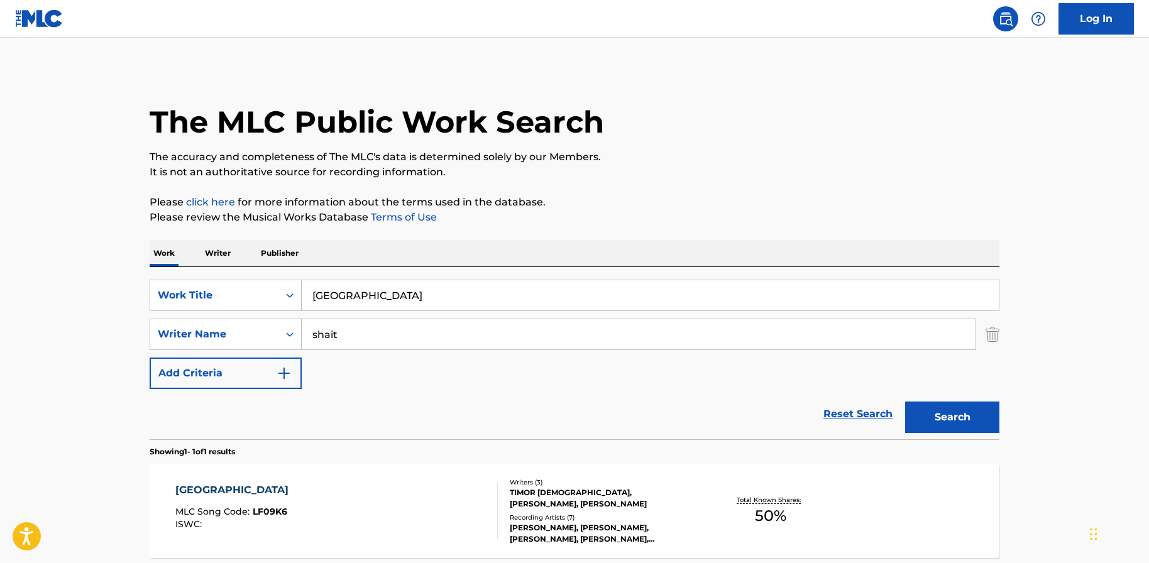
click at [334, 500] on div "LAKE HOUSE MLC Song Code : LF09K6 ISWC :" at bounding box center [336, 511] width 323 height 57
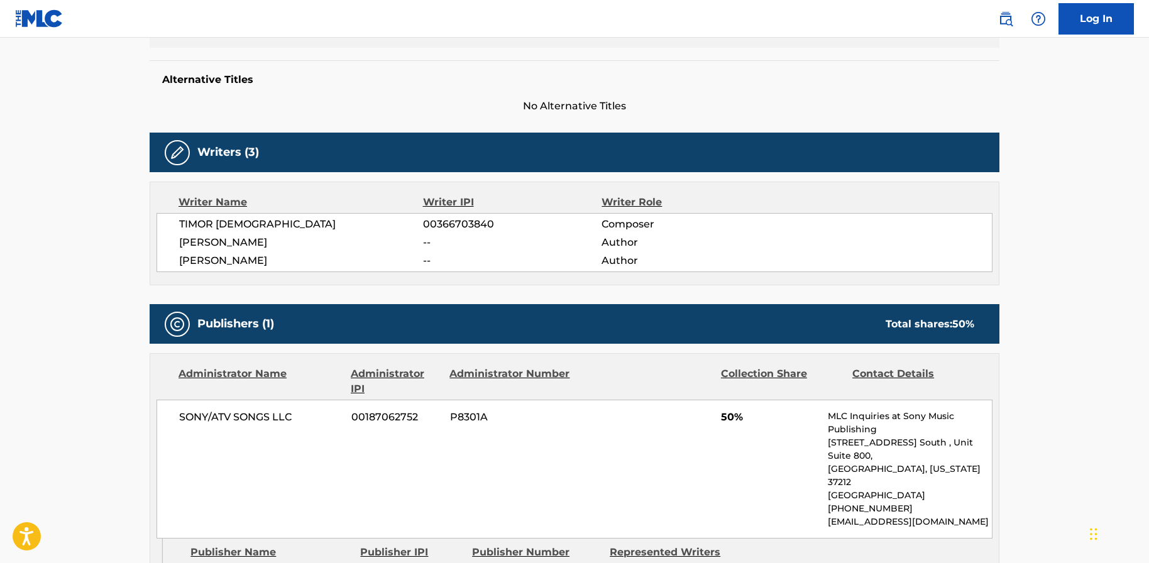
scroll to position [335, 0]
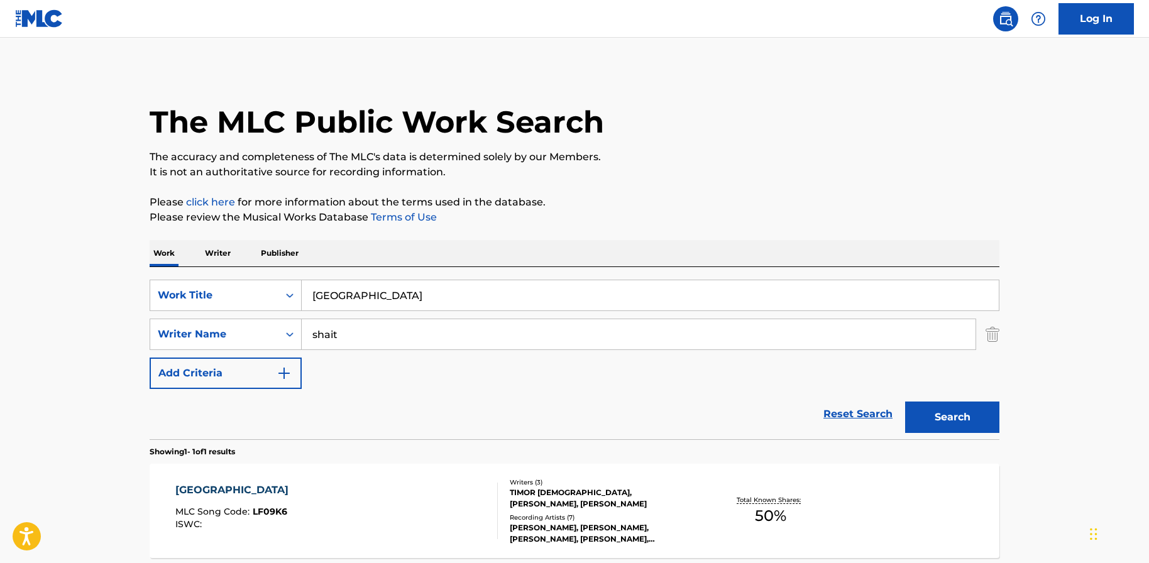
drag, startPoint x: 403, startPoint y: 290, endPoint x: 309, endPoint y: 282, distance: 94.6
click at [309, 282] on input "[GEOGRAPHIC_DATA]" at bounding box center [650, 295] width 697 height 30
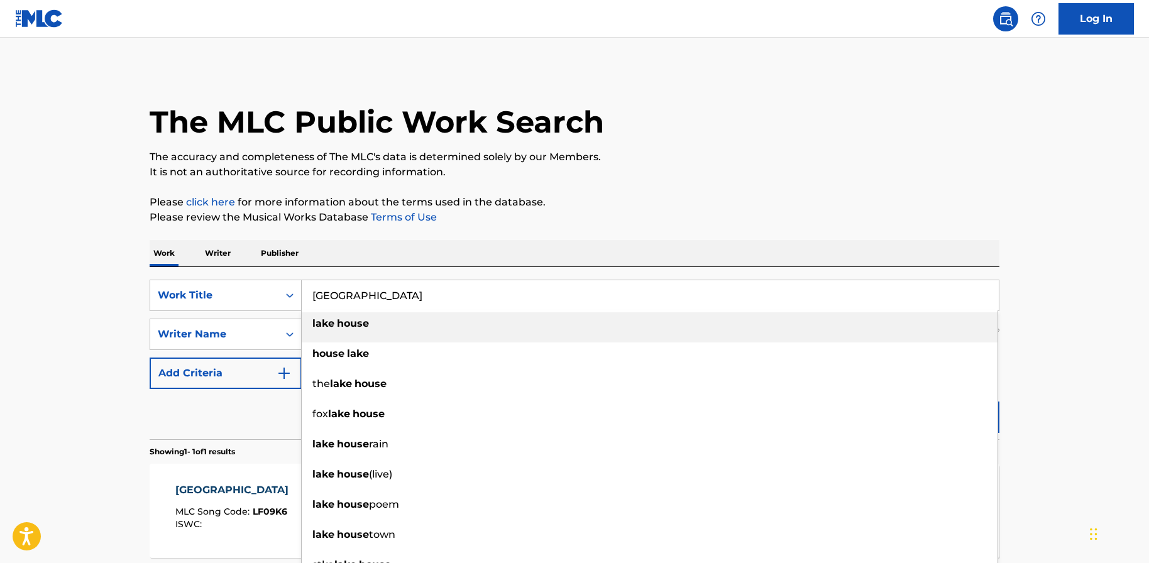
paste input "IIAN HYV [PERSON_NAME] OLLAKSEEN"
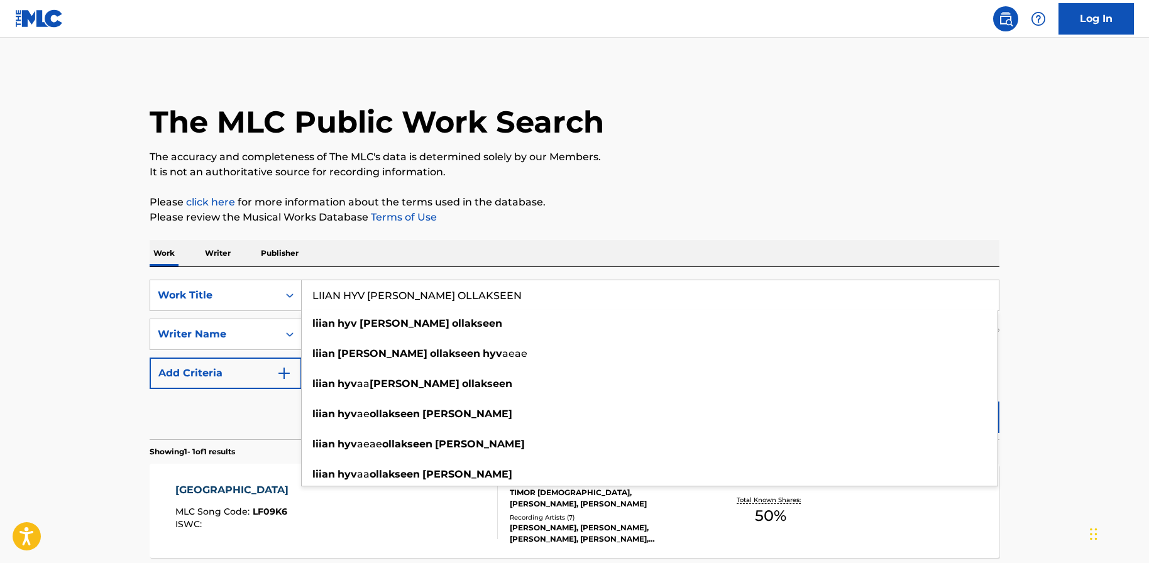
type input "LIIAN HYV [PERSON_NAME] OLLAKSEEN"
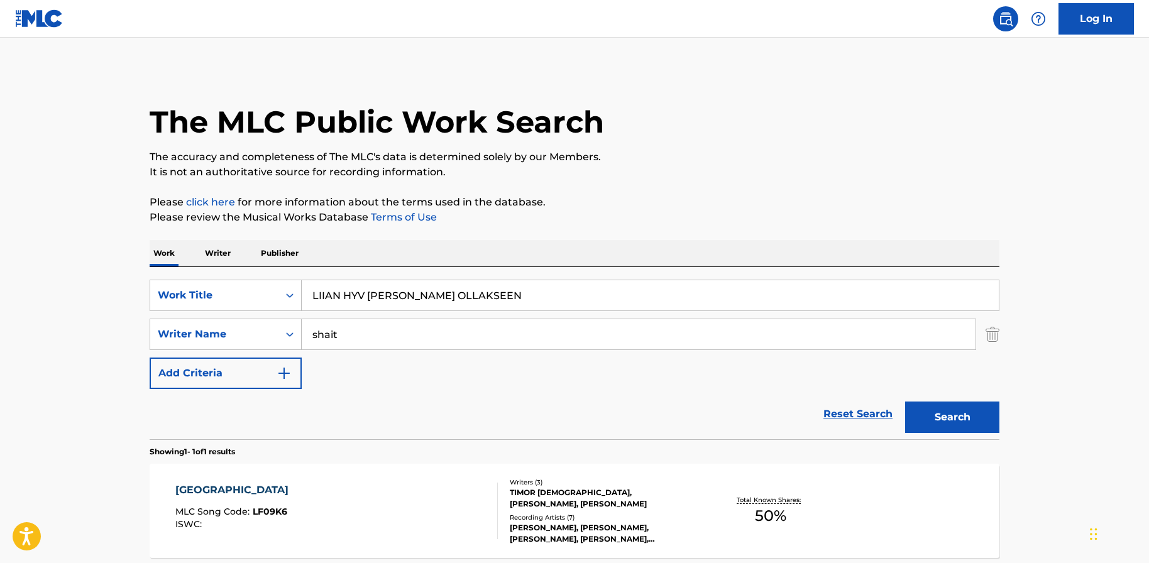
click at [6, 354] on main "The MLC Public Work Search The accuracy and completeness of The MLC's data is d…" at bounding box center [574, 331] width 1149 height 586
click at [935, 418] on button "Search" at bounding box center [952, 417] width 94 height 31
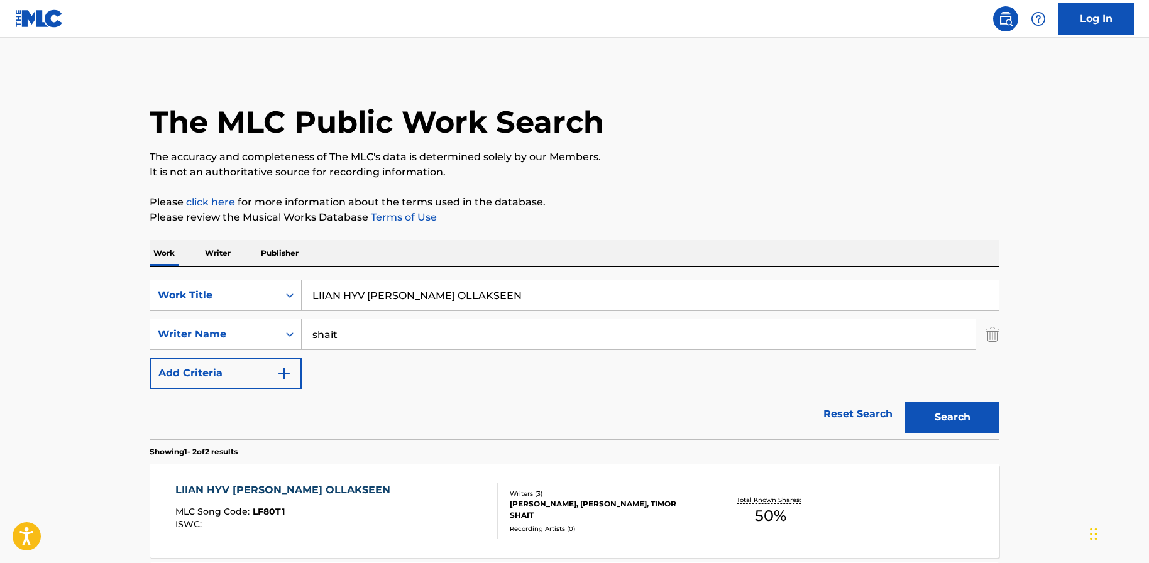
click at [362, 502] on div "LIIAN HYV [PERSON_NAME] OLLAKSEEN MLC Song Code : LF80T1 ISWC :" at bounding box center [336, 511] width 323 height 57
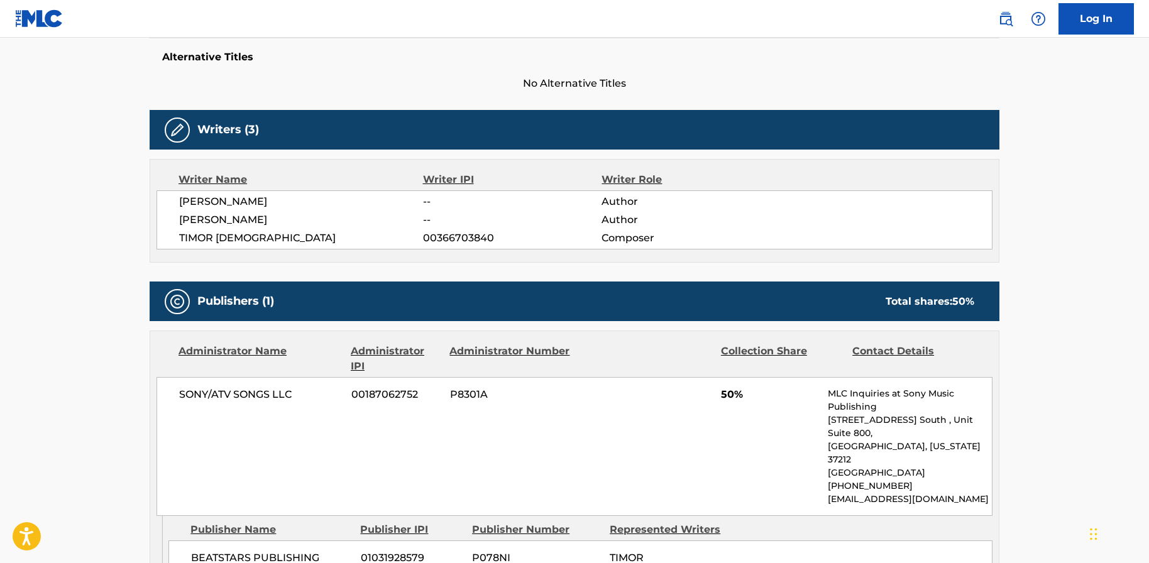
scroll to position [335, 0]
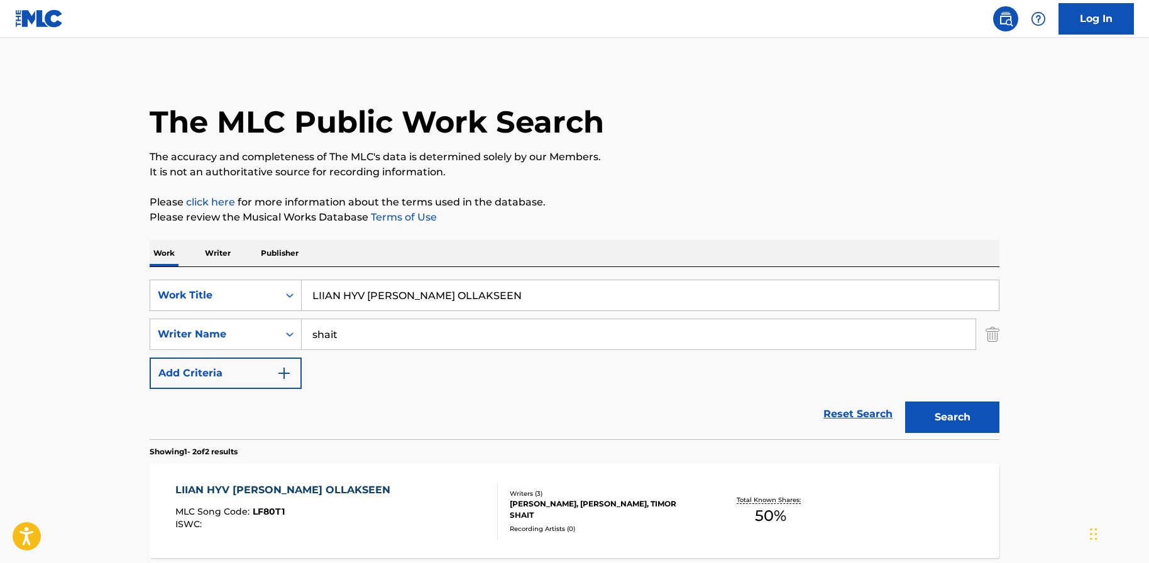
drag, startPoint x: 490, startPoint y: 285, endPoint x: 309, endPoint y: 297, distance: 181.4
click at [305, 297] on input "LIIAN HYV [PERSON_NAME] OLLAKSEEN" at bounding box center [650, 295] width 697 height 30
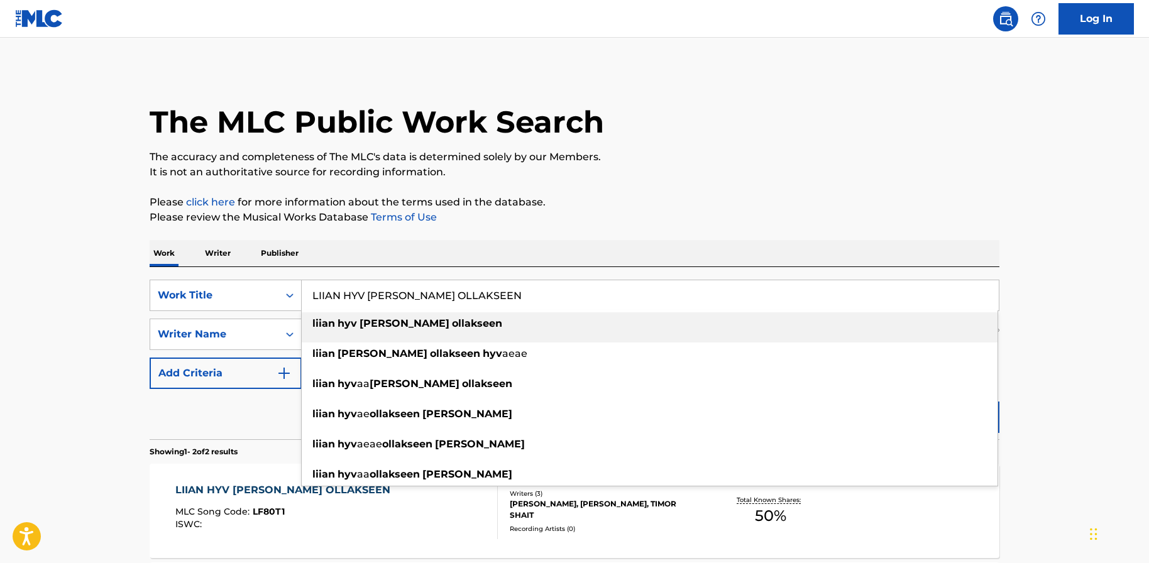
drag, startPoint x: 356, startPoint y: 293, endPoint x: 524, endPoint y: 291, distance: 168.5
click at [523, 292] on input "LIIAN HYV [PERSON_NAME] OLLAKSEEN" at bounding box center [650, 295] width 697 height 30
click at [524, 291] on input "LIIAN HYV [PERSON_NAME] OLLAKSEEN" at bounding box center [650, 295] width 697 height 30
drag, startPoint x: 508, startPoint y: 294, endPoint x: 299, endPoint y: 298, distance: 209.3
click at [299, 298] on div "SearchWithCriteria1a196125-d0c7-4c71-9f71-2fdb0587cbb8 Work Title LIIAN HYV [PE…" at bounding box center [575, 295] width 850 height 31
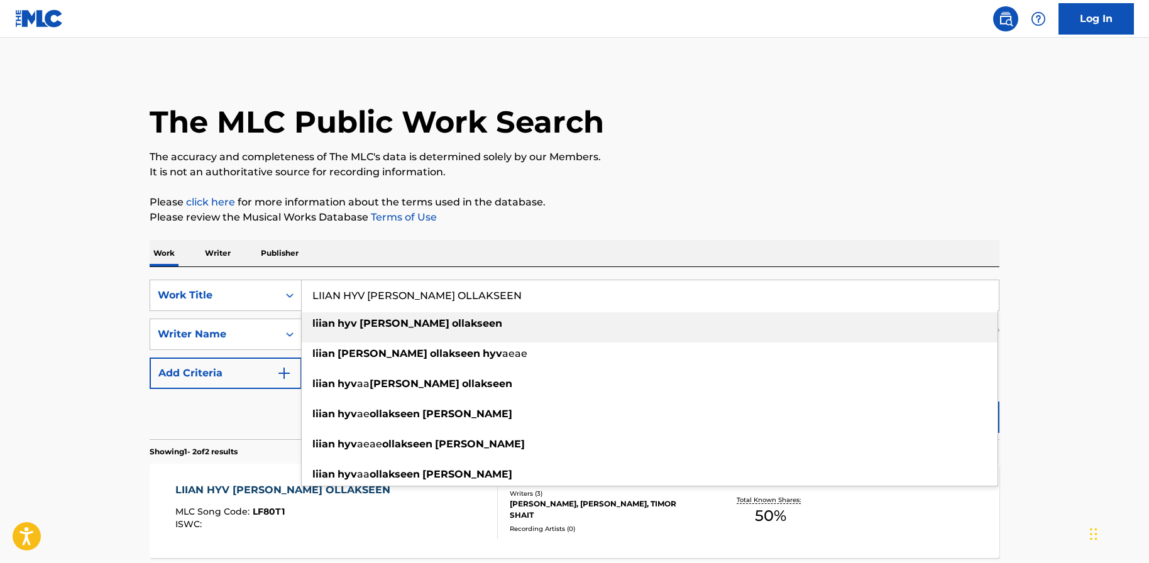
paste input "KE TO BE LOVED"
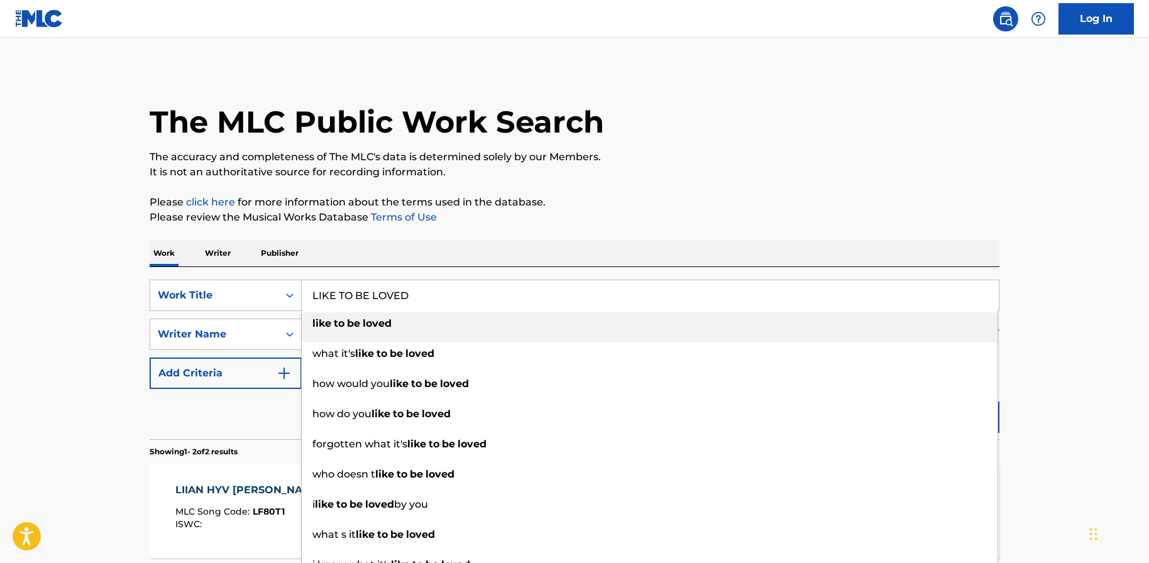
type input "LIKE TO BE LOVED"
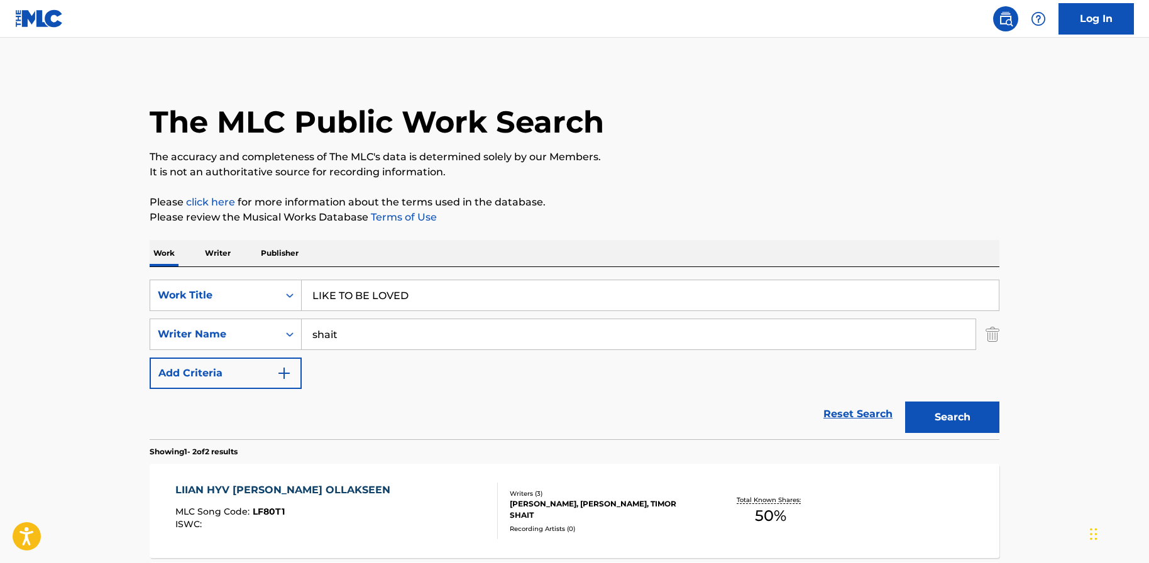
click at [83, 322] on main "The MLC Public Work Search The accuracy and completeness of The MLC's data is d…" at bounding box center [574, 380] width 1149 height 684
click at [941, 409] on button "Search" at bounding box center [952, 417] width 94 height 31
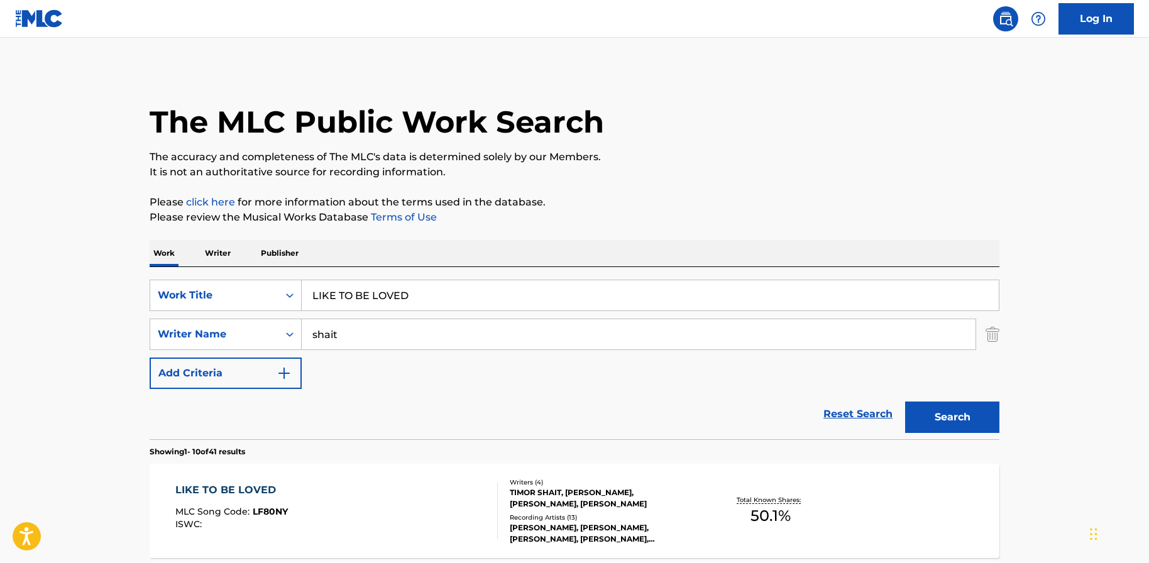
click at [326, 488] on div "LIKE TO BE LOVED MLC Song Code : LF80NY ISWC :" at bounding box center [336, 511] width 323 height 57
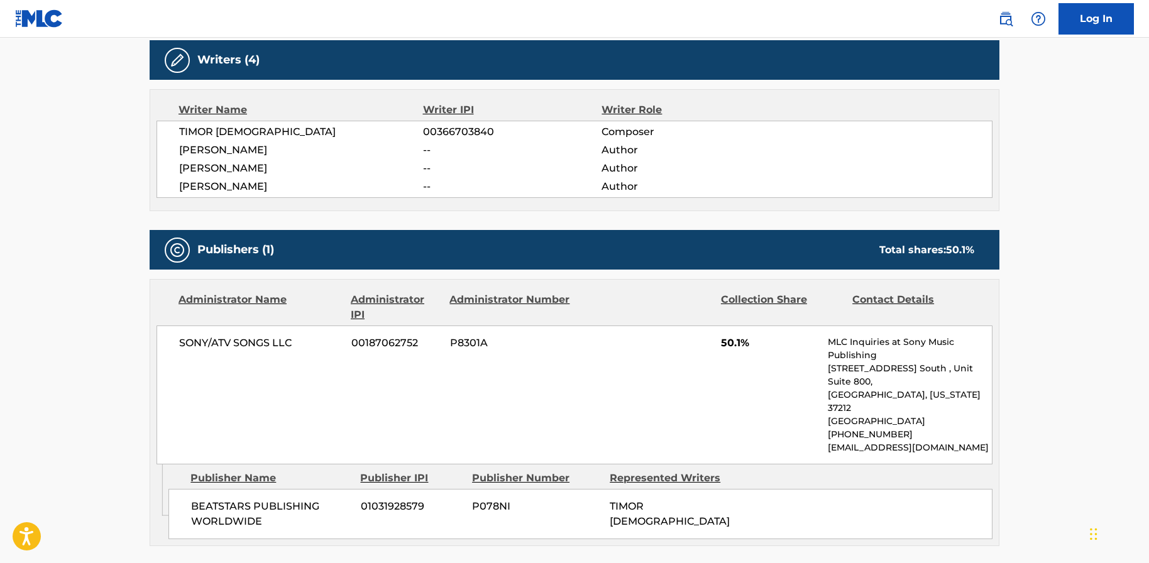
scroll to position [436, 0]
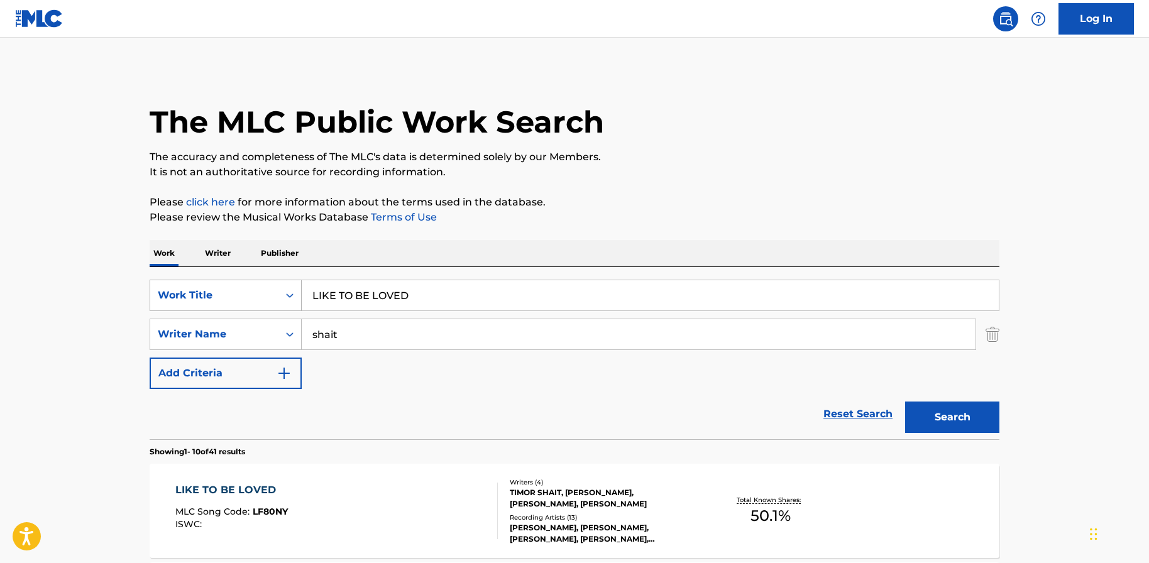
drag, startPoint x: 446, startPoint y: 302, endPoint x: 285, endPoint y: 291, distance: 160.7
click at [285, 291] on div "SearchWithCriteria1a196125-d0c7-4c71-9f71-2fdb0587cbb8 Work Title LIKE TO BE LO…" at bounding box center [575, 295] width 850 height 31
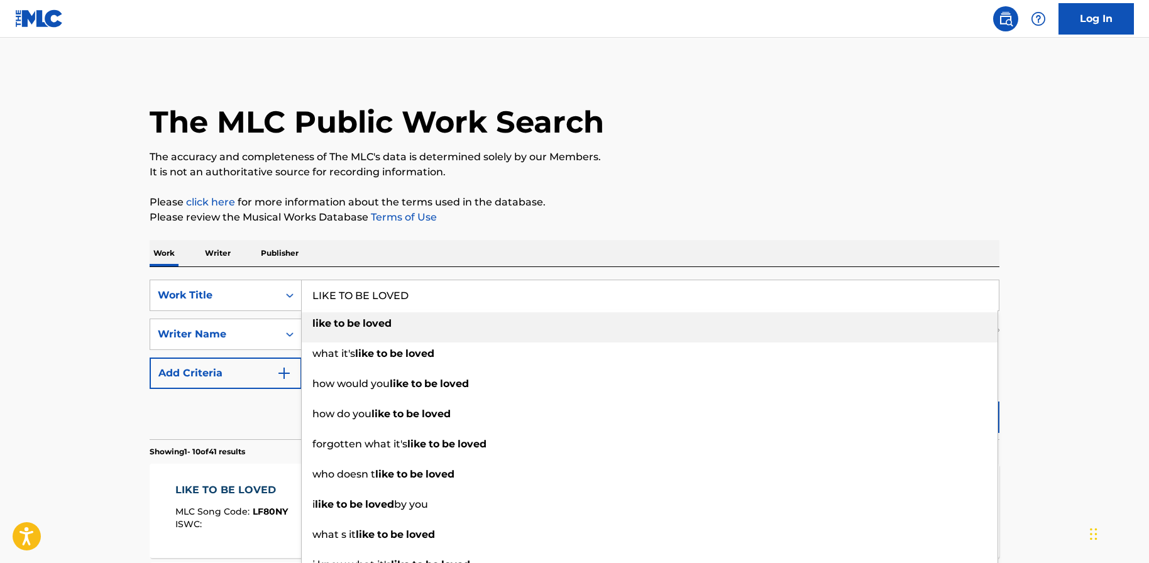
paste input "M OON TSS"
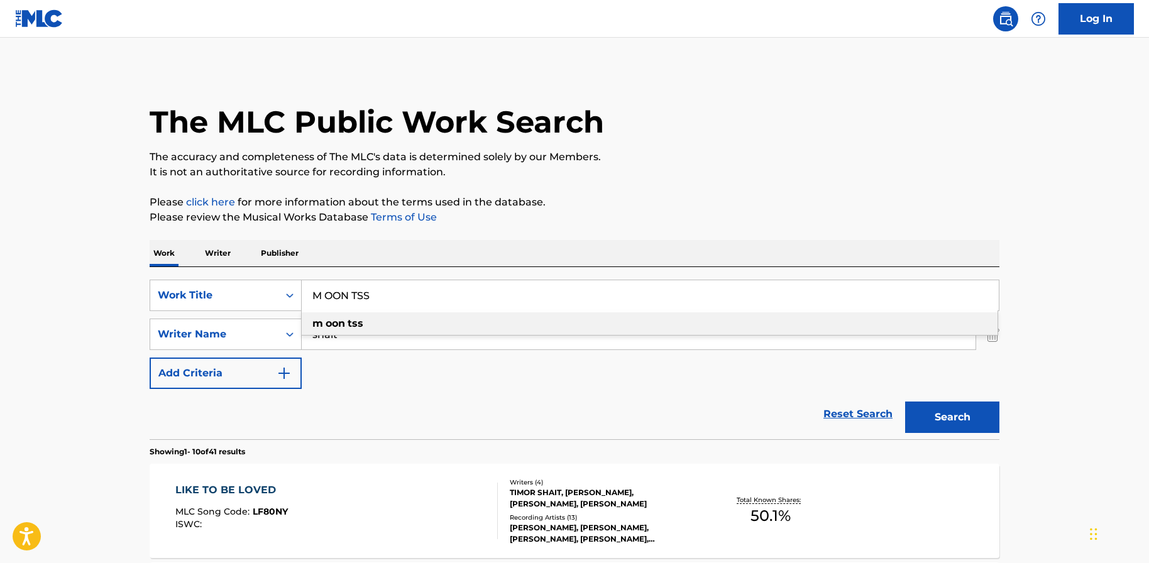
type input "M OON TSS"
click at [950, 418] on button "Search" at bounding box center [952, 417] width 94 height 31
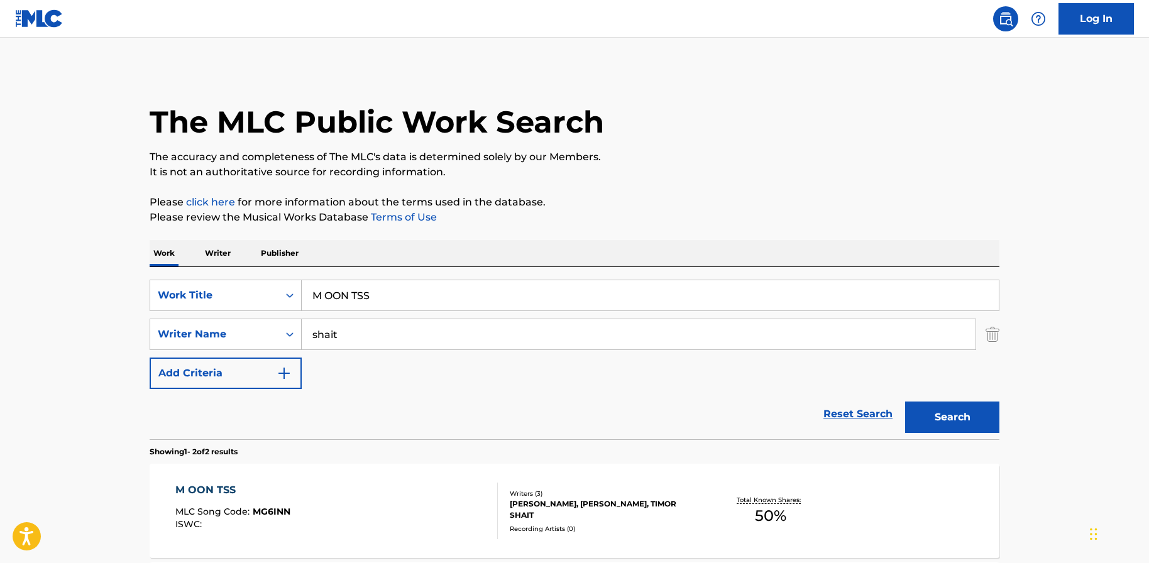
click at [344, 486] on div "M OON TSS MLC Song Code : MG6INN ISWC :" at bounding box center [336, 511] width 323 height 57
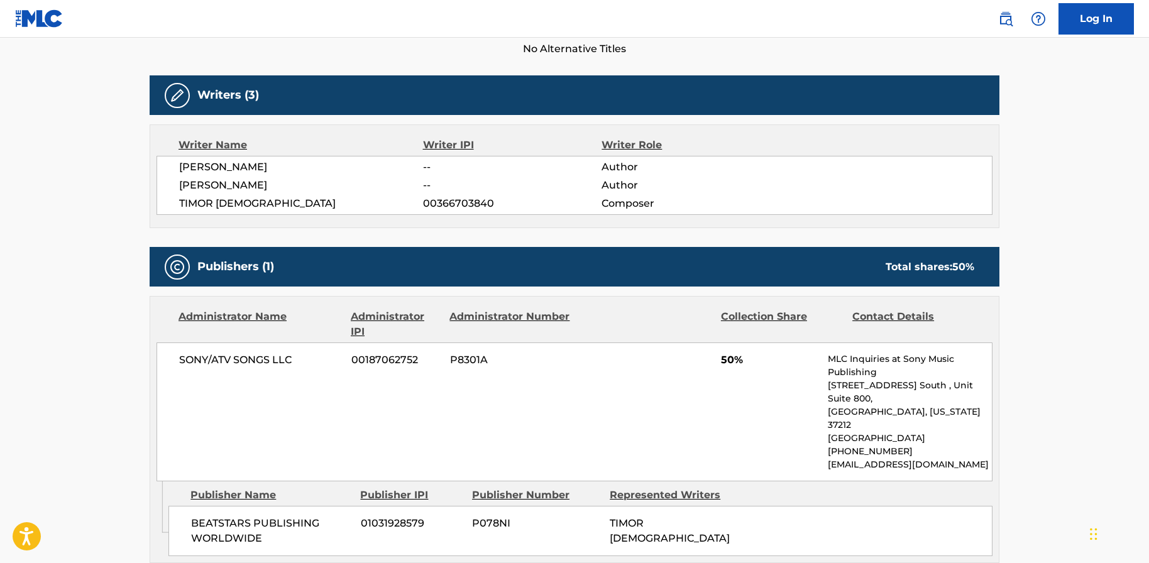
scroll to position [368, 0]
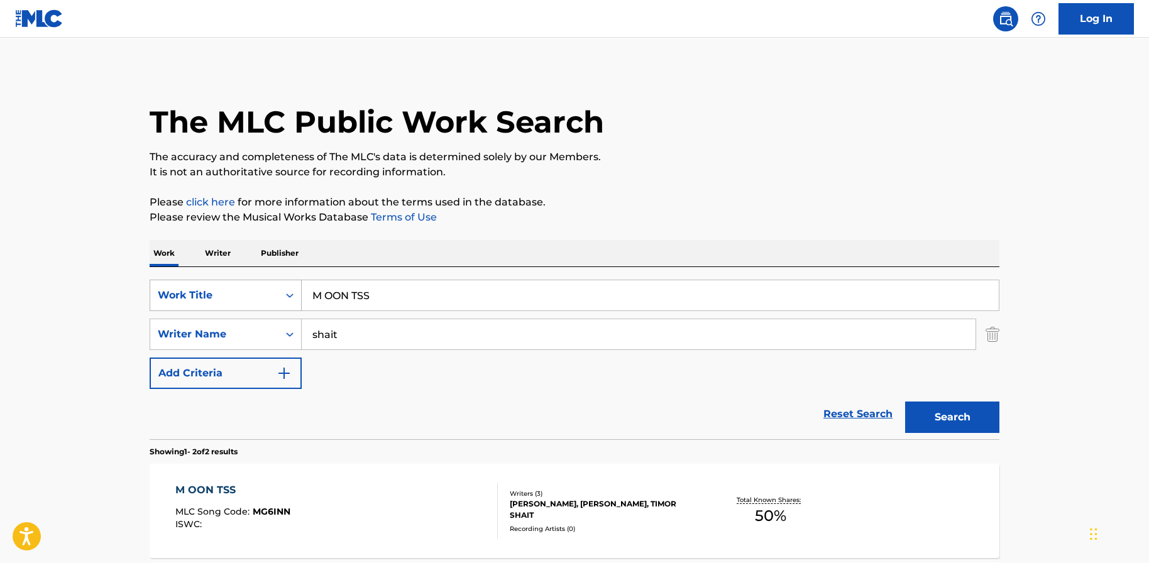
drag, startPoint x: 426, startPoint y: 302, endPoint x: 281, endPoint y: 291, distance: 145.6
click at [281, 291] on div "SearchWithCriteria1a196125-d0c7-4c71-9f71-2fdb0587cbb8 Work Title M OON TSS" at bounding box center [575, 295] width 850 height 31
paste input "E AND LOVE DON T GET ALONG"
type input "ME AND LOVE DON T GET ALONG"
click at [951, 423] on button "Search" at bounding box center [952, 417] width 94 height 31
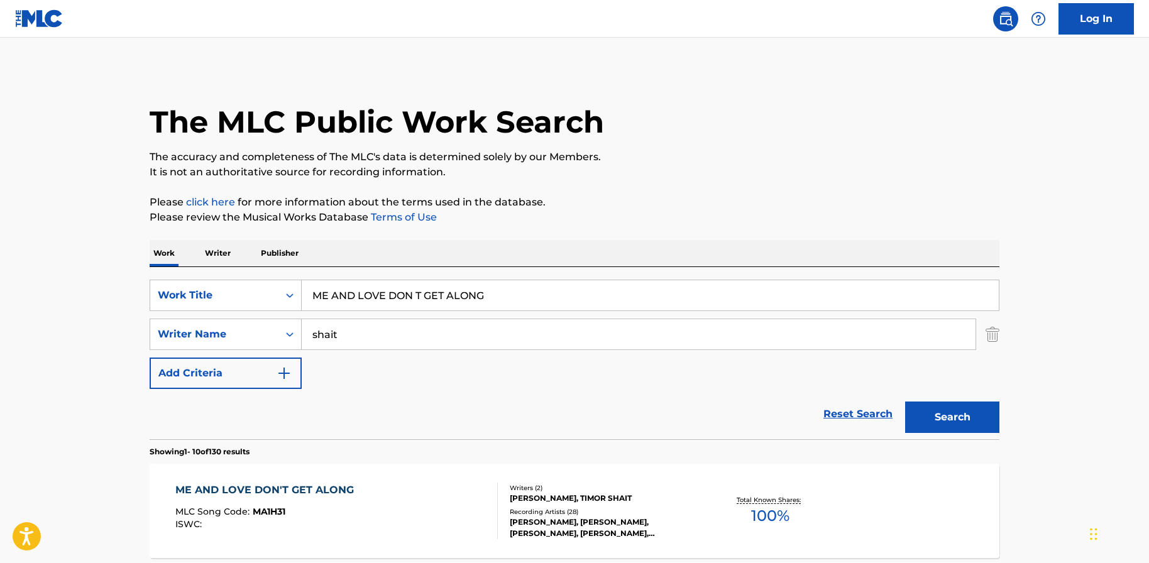
click at [257, 493] on div "ME AND LOVE DON'T GET ALONG" at bounding box center [267, 490] width 185 height 15
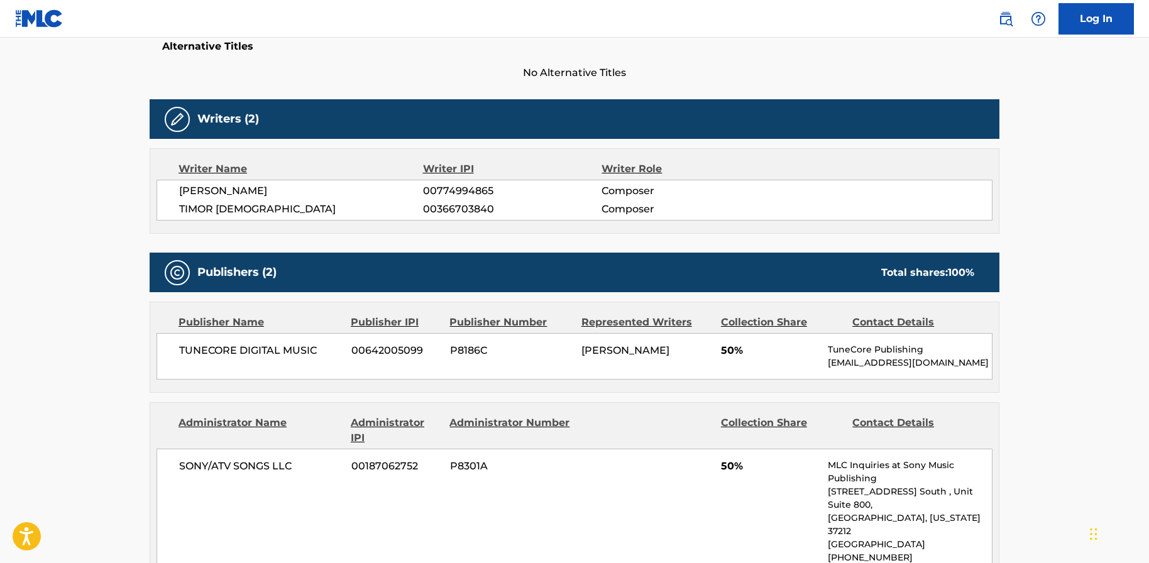
scroll to position [368, 0]
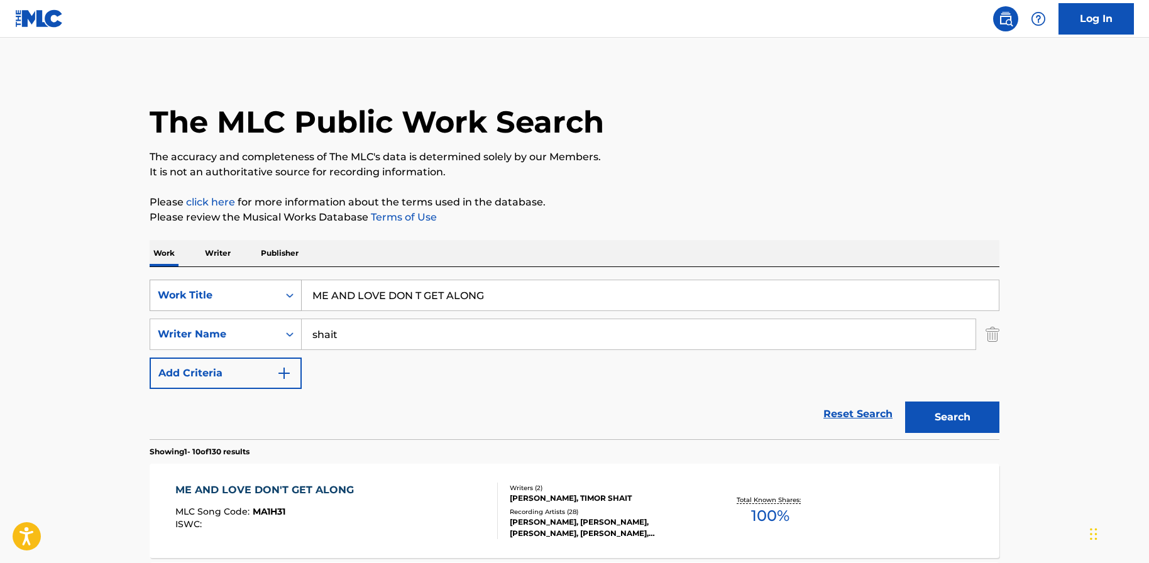
drag, startPoint x: 493, startPoint y: 292, endPoint x: 287, endPoint y: 292, distance: 205.5
click at [287, 292] on div "SearchWithCriteria1a196125-d0c7-4c71-9f71-2fdb0587cbb8 Work Title ME AND LOVE D…" at bounding box center [575, 295] width 850 height 31
paste input "RAME DE NUEVO"
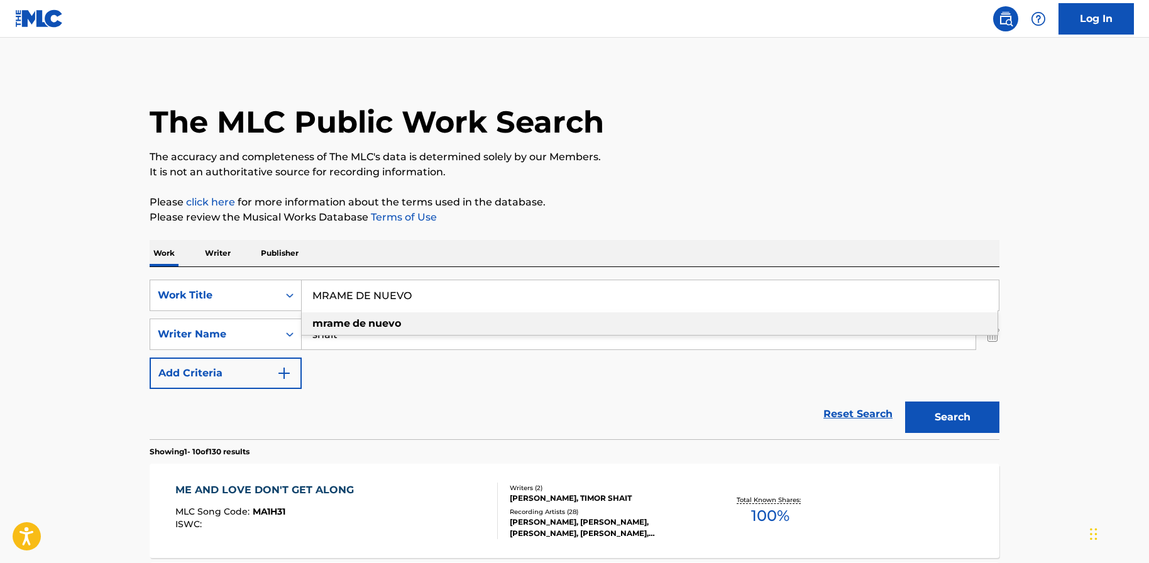
type input "MRAME DE NUEVO"
click at [925, 419] on button "Search" at bounding box center [952, 417] width 94 height 31
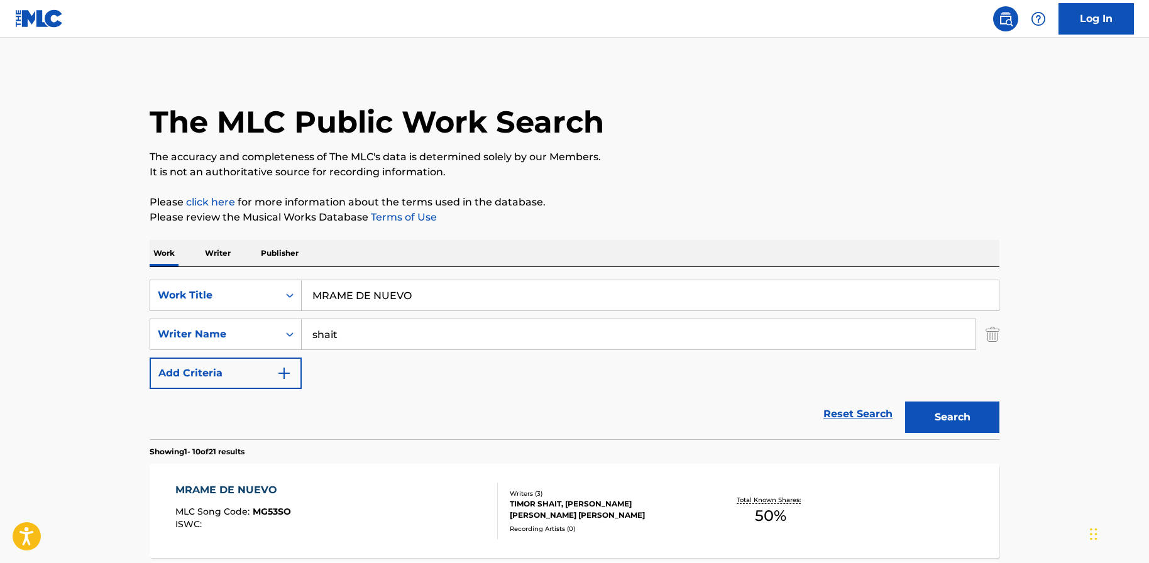
click at [248, 485] on div "MRAME DE NUEVO" at bounding box center [233, 490] width 116 height 15
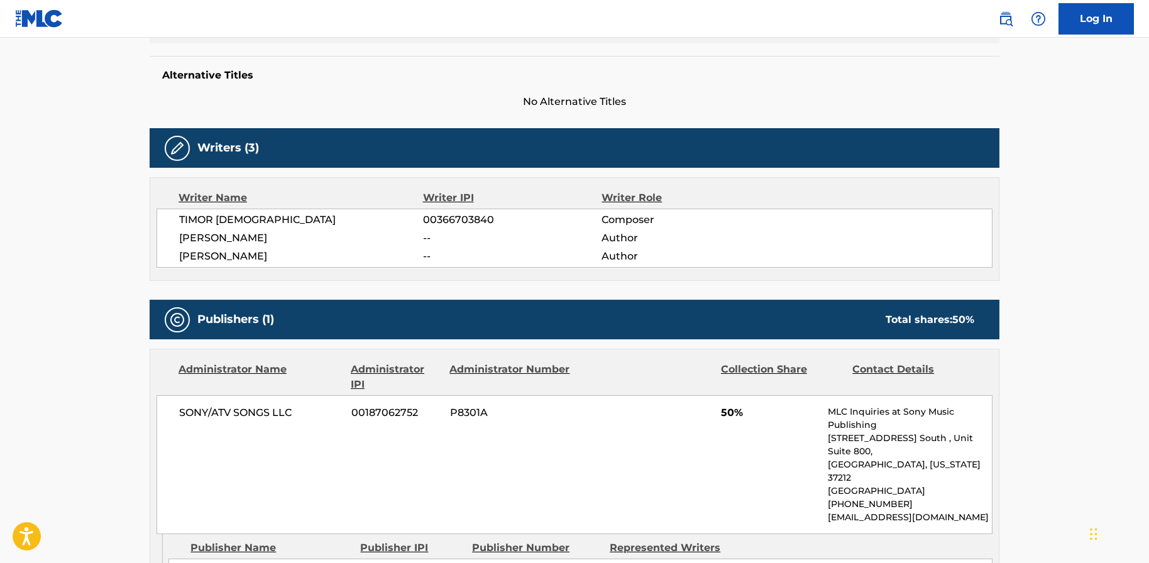
scroll to position [368, 0]
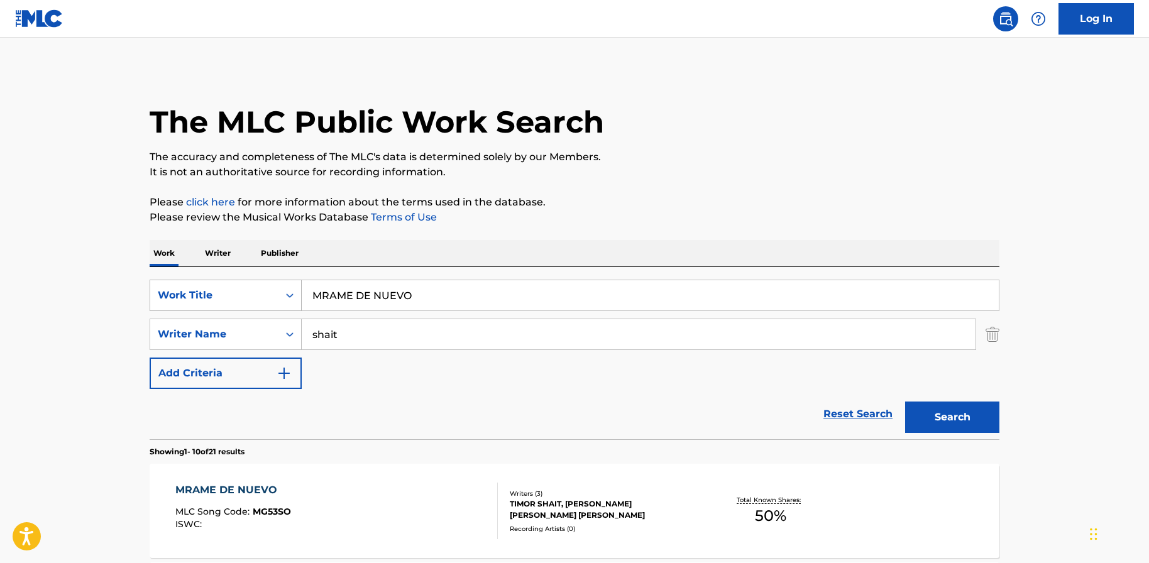
drag, startPoint x: 437, startPoint y: 293, endPoint x: 283, endPoint y: 296, distance: 153.4
click at [283, 296] on div "SearchWithCriteria1a196125-d0c7-4c71-9f71-2fdb0587cbb8 Work Title MRAME DE NUEVO" at bounding box center [575, 295] width 850 height 31
paste input "NUESTRO MOMENT"
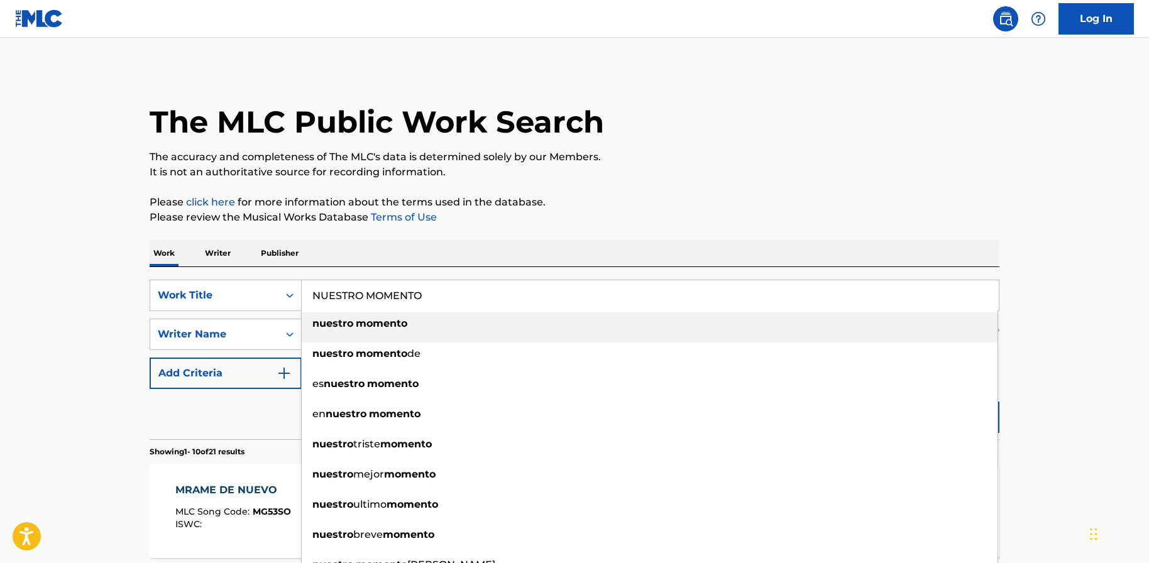
type input "NUESTRO MOMENTO"
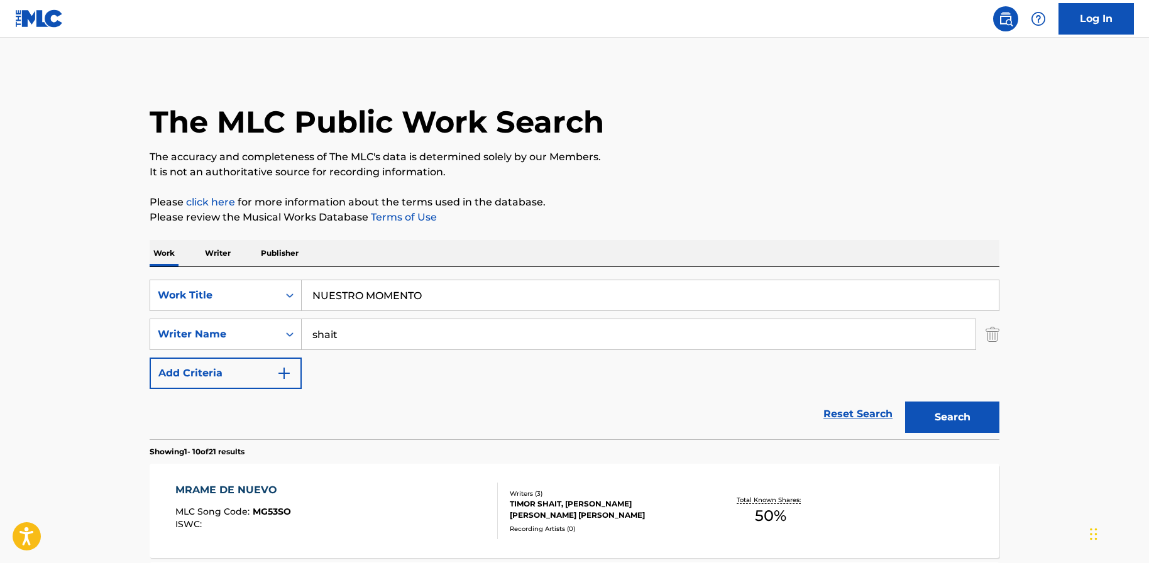
click at [736, 201] on p "Please click here for more information about the terms used in the database." at bounding box center [575, 202] width 850 height 15
click at [965, 407] on button "Search" at bounding box center [952, 417] width 94 height 31
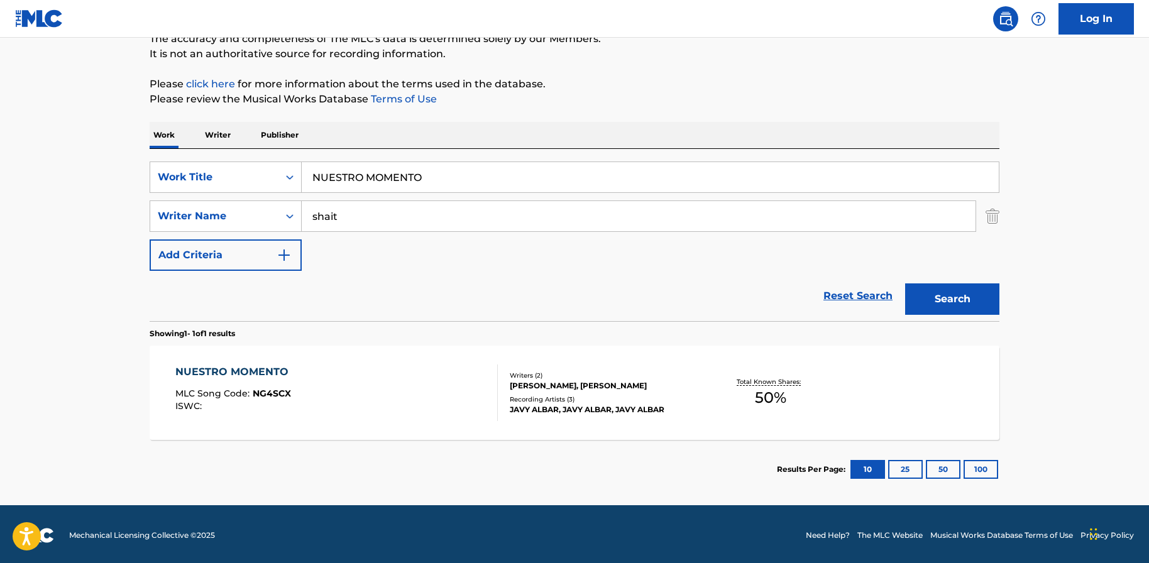
scroll to position [120, 0]
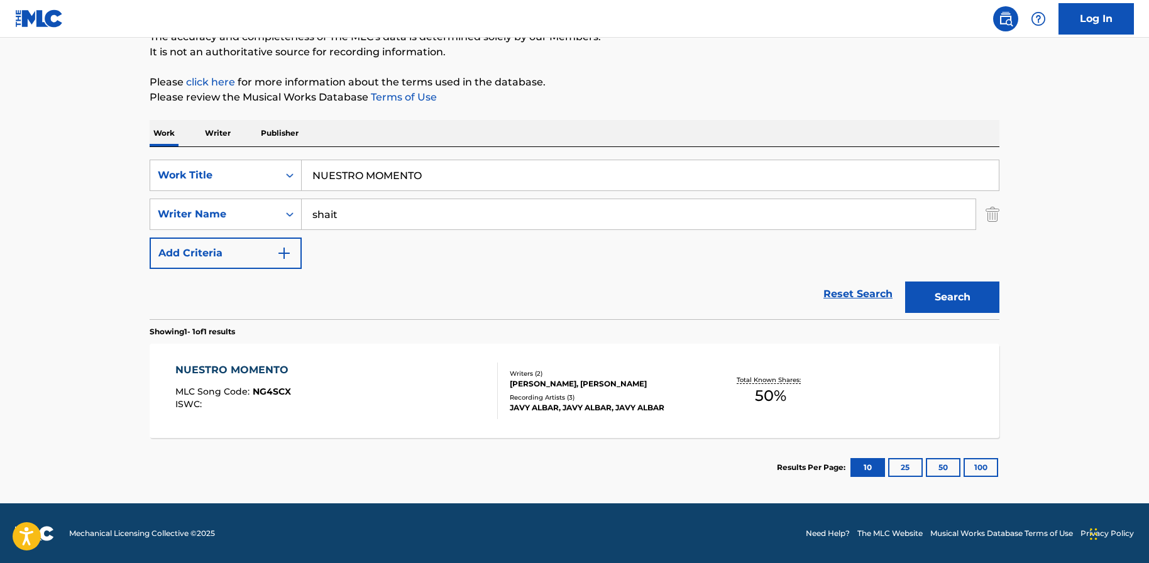
click at [352, 418] on div "NUESTRO MOMENTO MLC Song Code : NG4SCX ISWC :" at bounding box center [336, 391] width 323 height 57
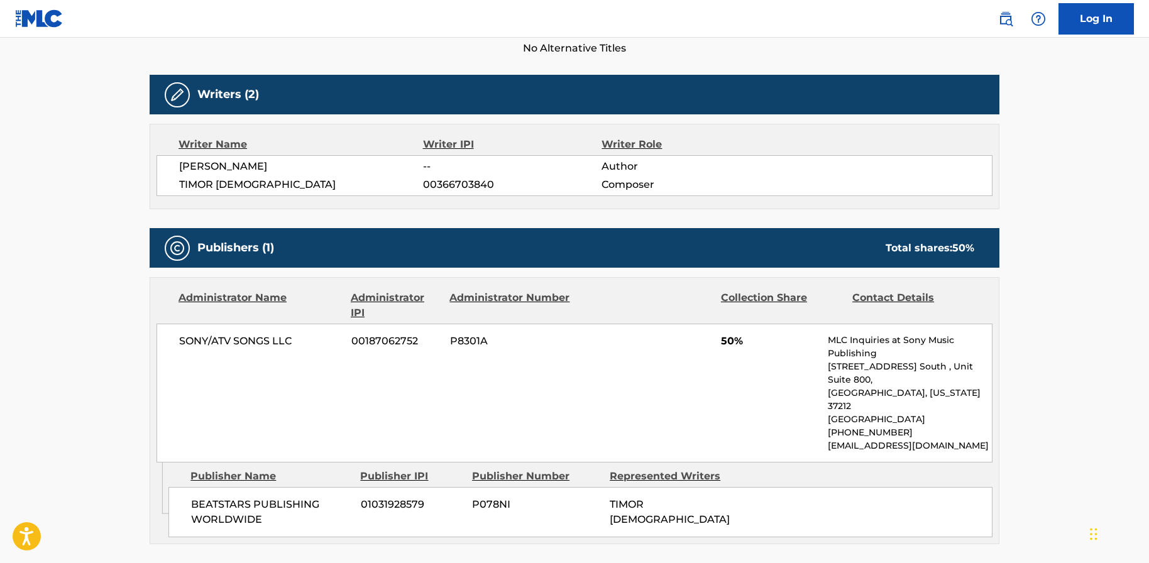
scroll to position [368, 0]
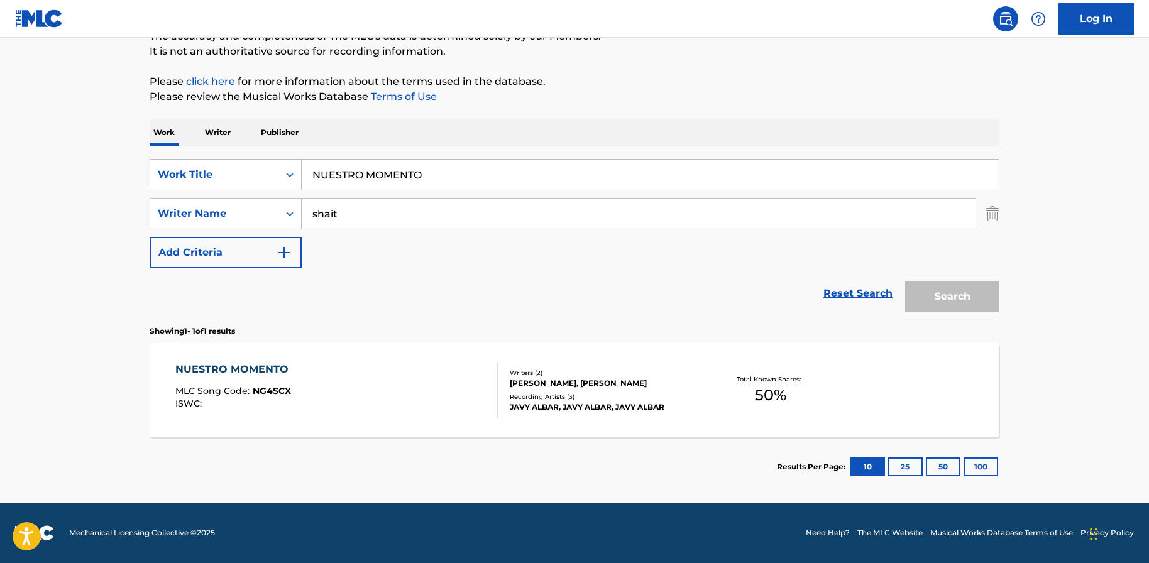
scroll to position [120, 0]
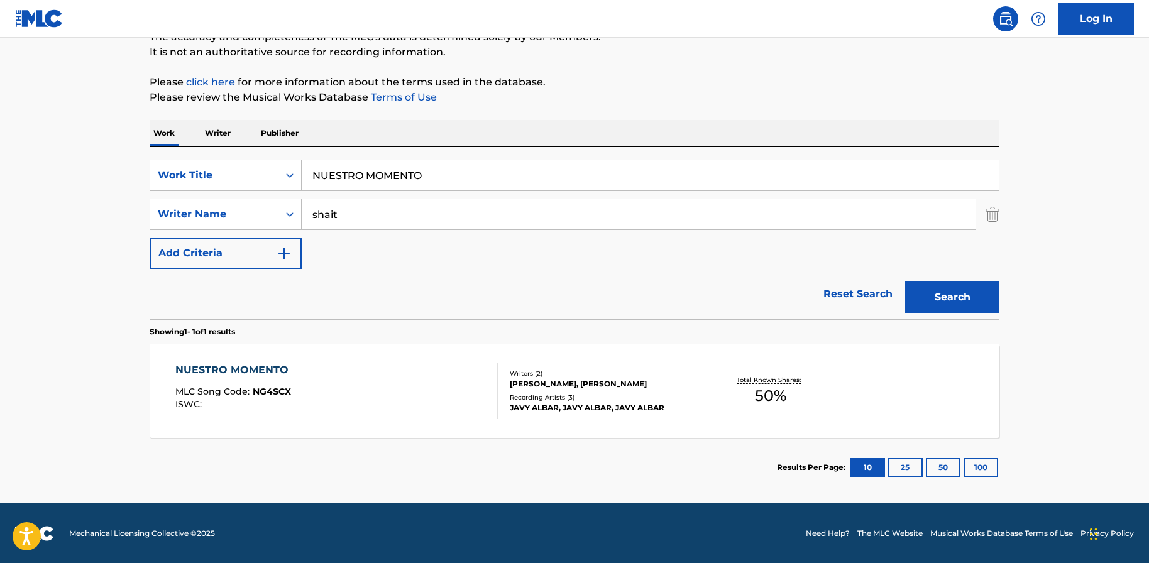
drag, startPoint x: 451, startPoint y: 172, endPoint x: 312, endPoint y: 167, distance: 139.0
click at [312, 167] on input "NUESTRO MOMENTO" at bounding box center [650, 175] width 697 height 30
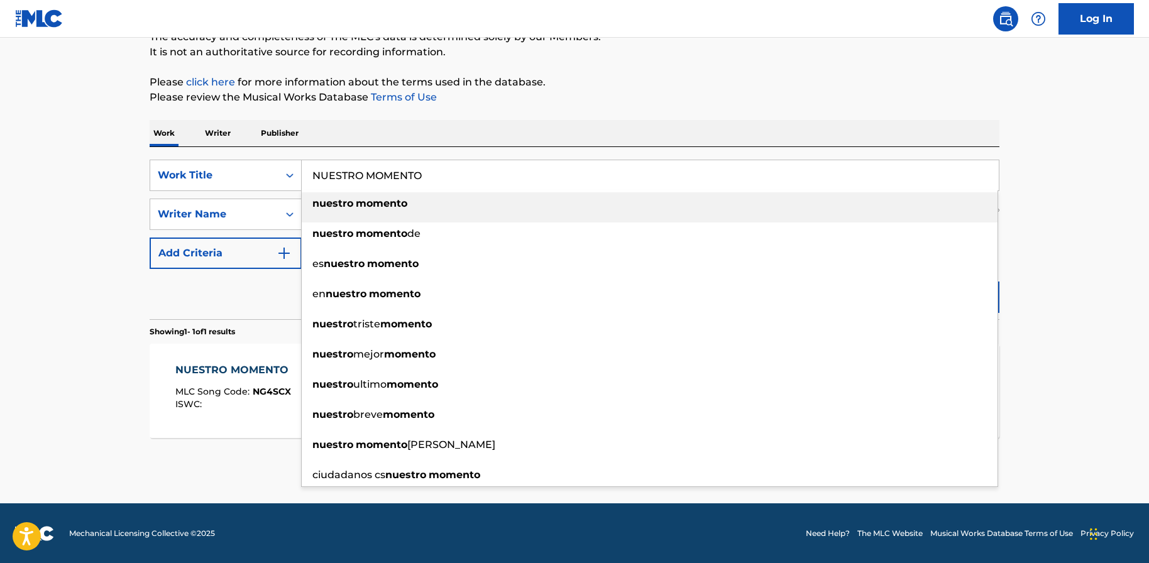
paste input "O MUNDO VAI SABER MEU NOME"
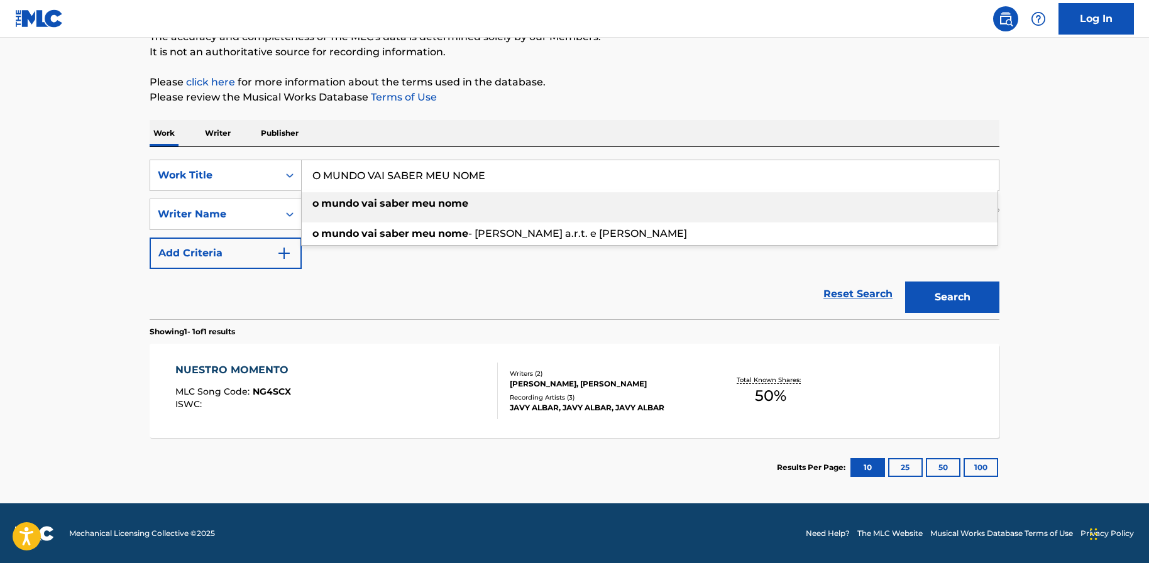
type input "O MUNDO VAI SABER MEU NOME"
click at [81, 189] on main "The MLC Public Work Search The accuracy and completeness of The MLC's data is d…" at bounding box center [574, 211] width 1149 height 586
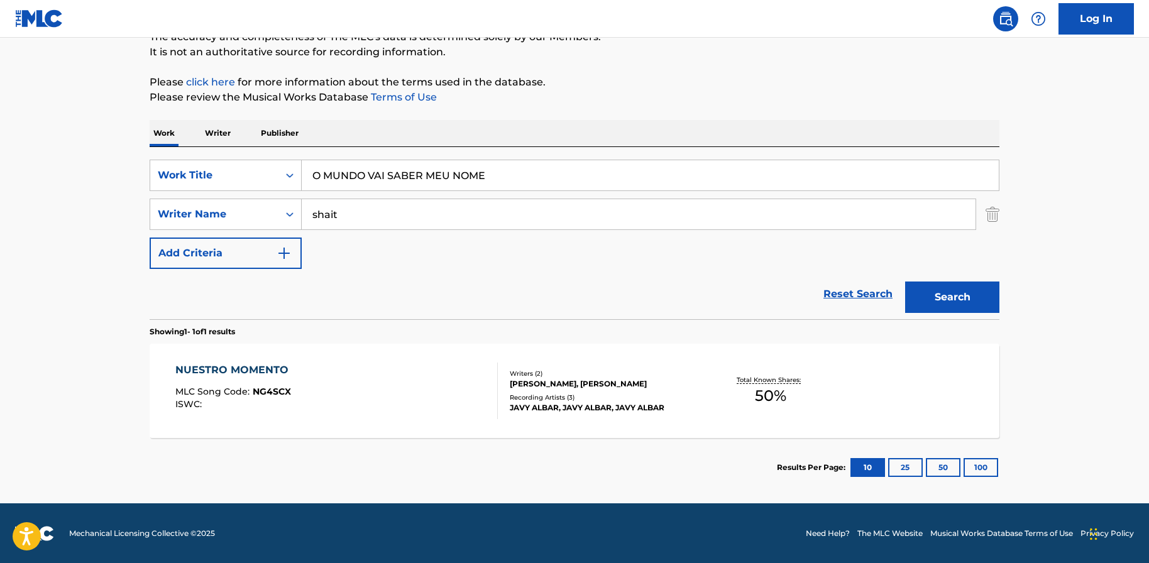
click at [1037, 304] on main "The MLC Public Work Search The accuracy and completeness of The MLC's data is d…" at bounding box center [574, 211] width 1149 height 586
click at [977, 294] on button "Search" at bounding box center [952, 297] width 94 height 31
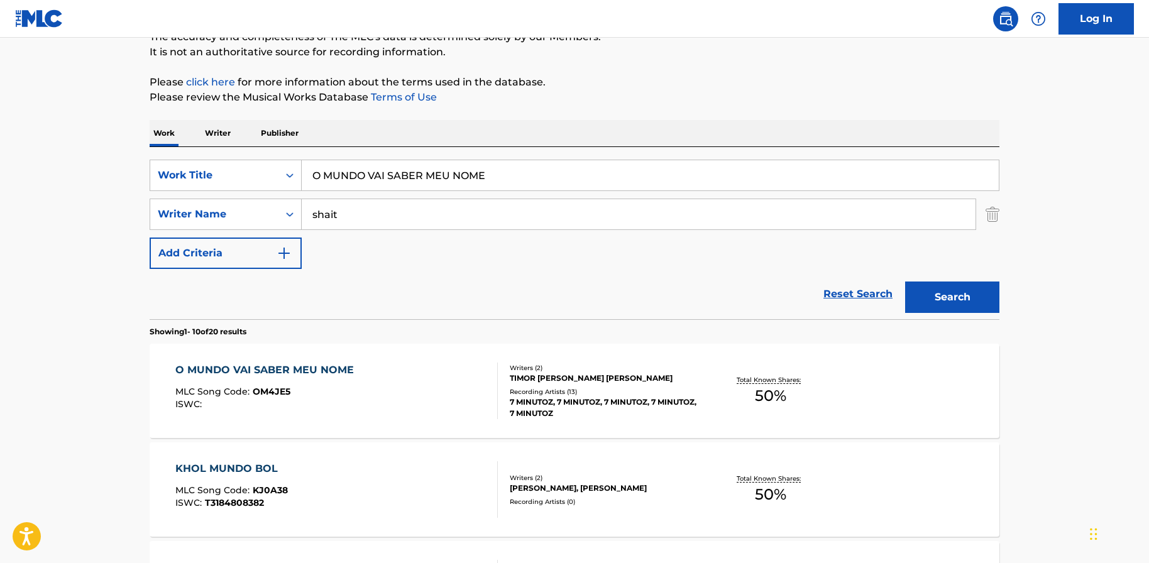
click at [262, 381] on div "O MUNDO VAI SABER MEU NOME MLC Song Code : OM4JE5 ISWC :" at bounding box center [267, 391] width 185 height 57
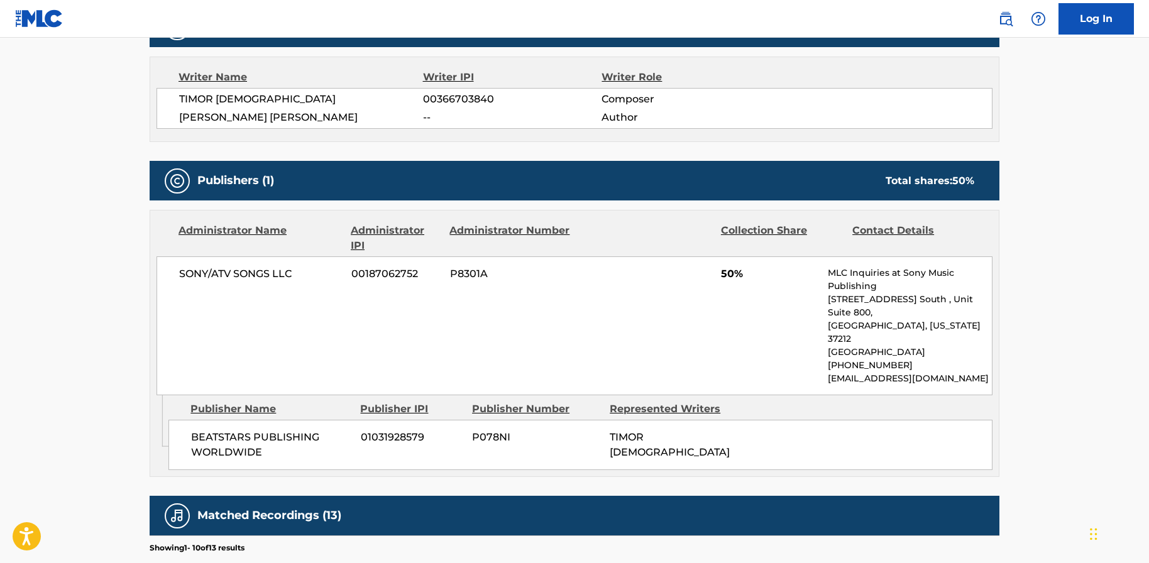
scroll to position [436, 0]
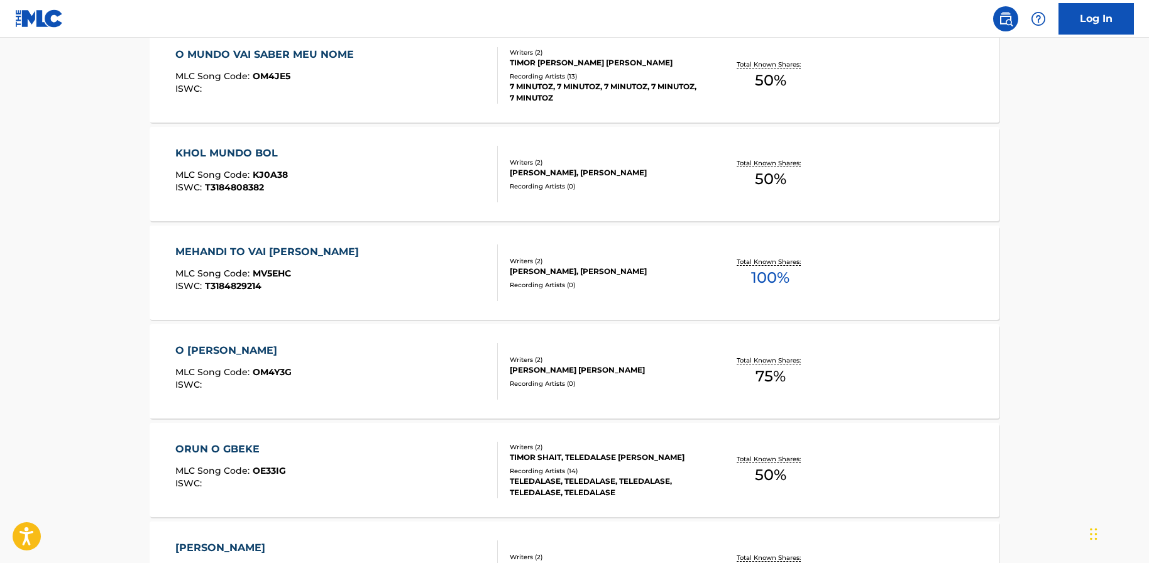
scroll to position [120, 0]
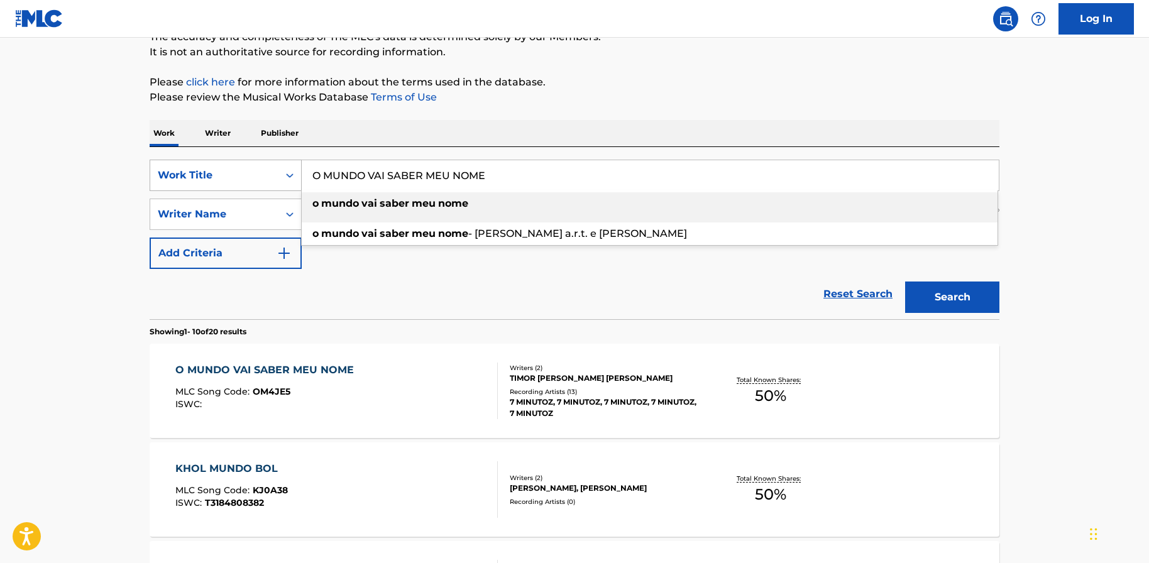
drag, startPoint x: 493, startPoint y: 180, endPoint x: 274, endPoint y: 165, distance: 219.9
click at [274, 165] on div "SearchWithCriteria1a196125-d0c7-4c71-9f71-2fdb0587cbb8 Work Title O MUNDO VAI S…" at bounding box center [575, 175] width 850 height 31
paste input "SAVE"
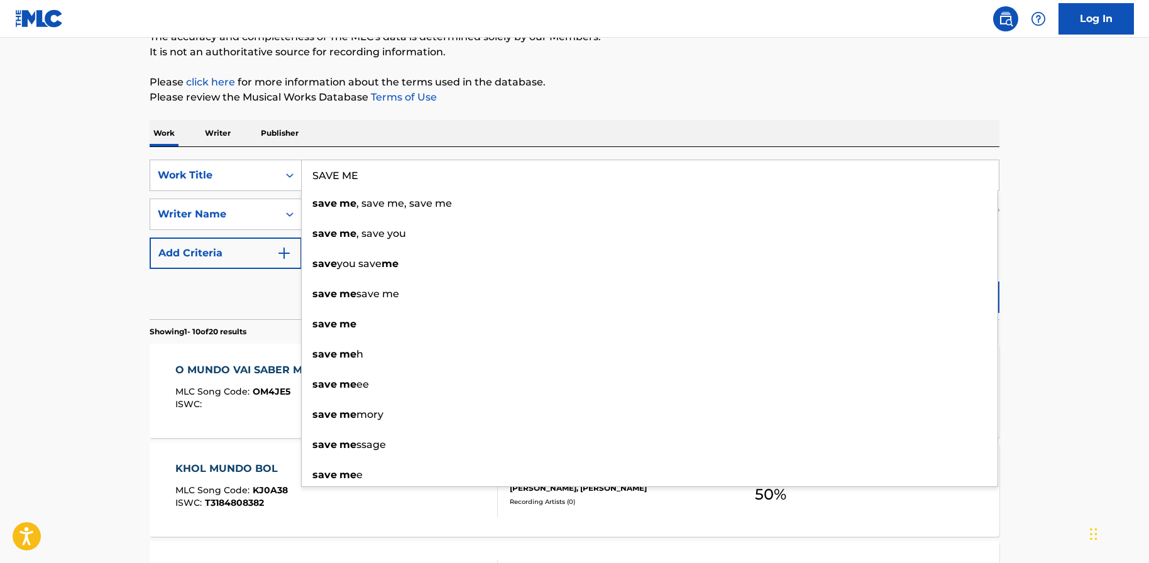
type input "SAVE ME"
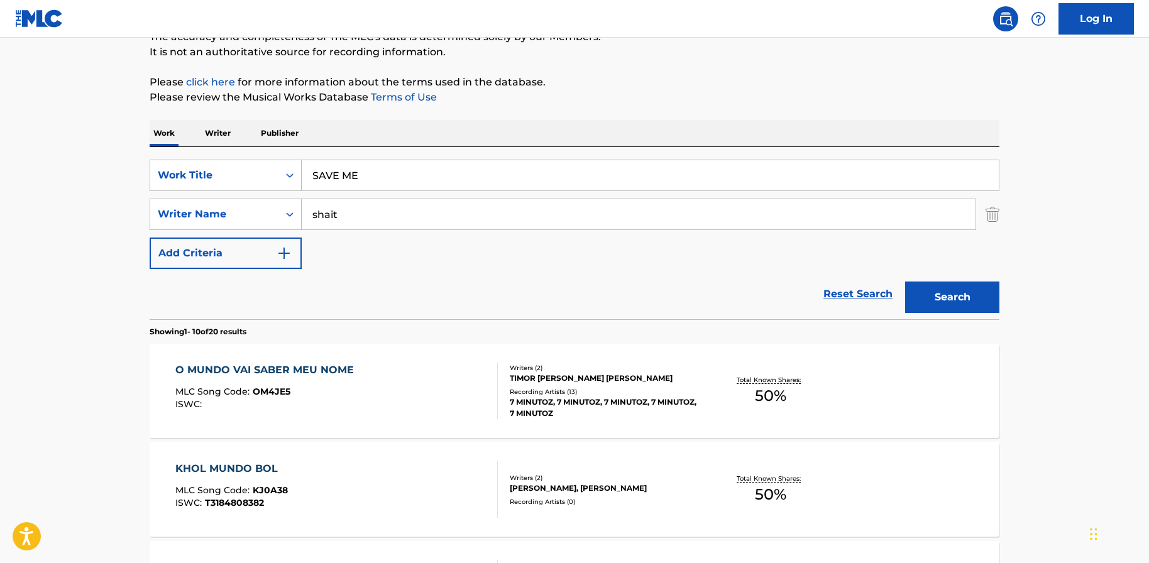
click at [966, 290] on button "Search" at bounding box center [952, 297] width 94 height 31
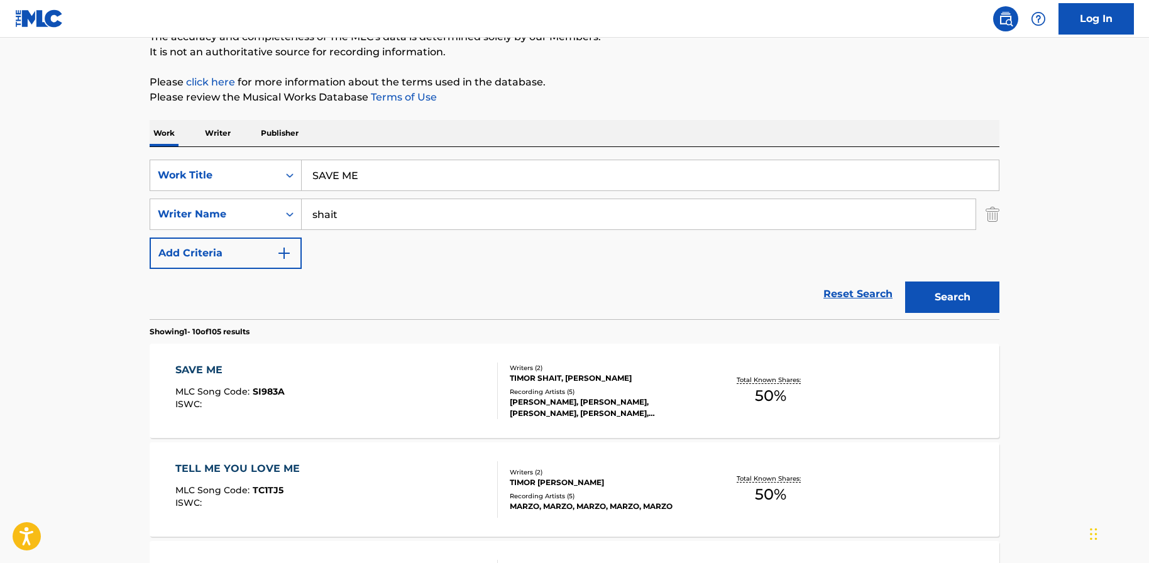
click at [302, 395] on div "SAVE ME MLC Song Code : SI983A ISWC :" at bounding box center [336, 391] width 323 height 57
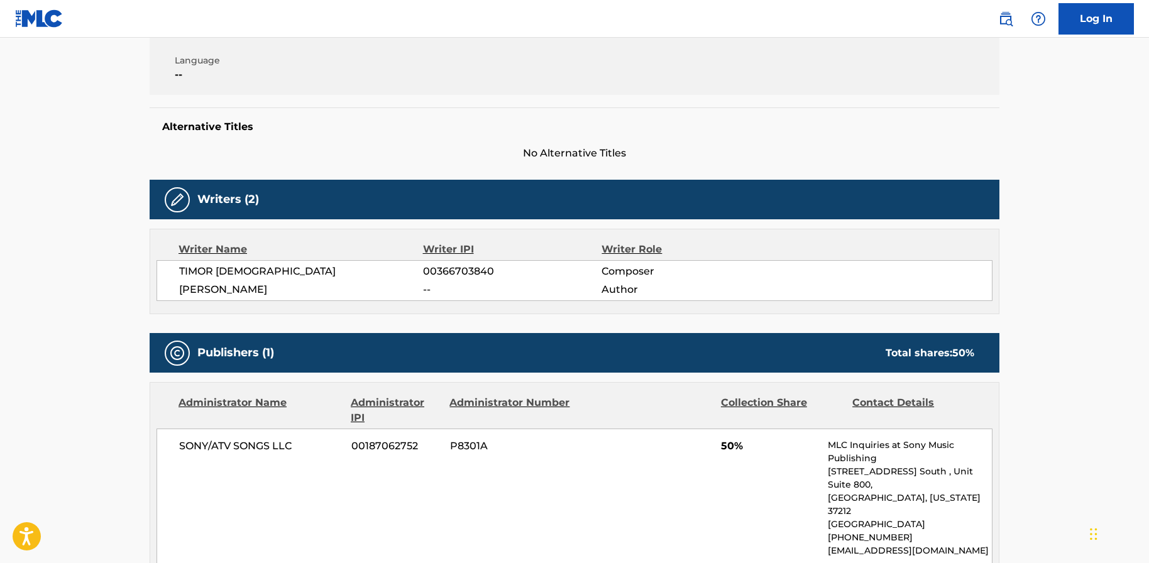
scroll to position [268, 0]
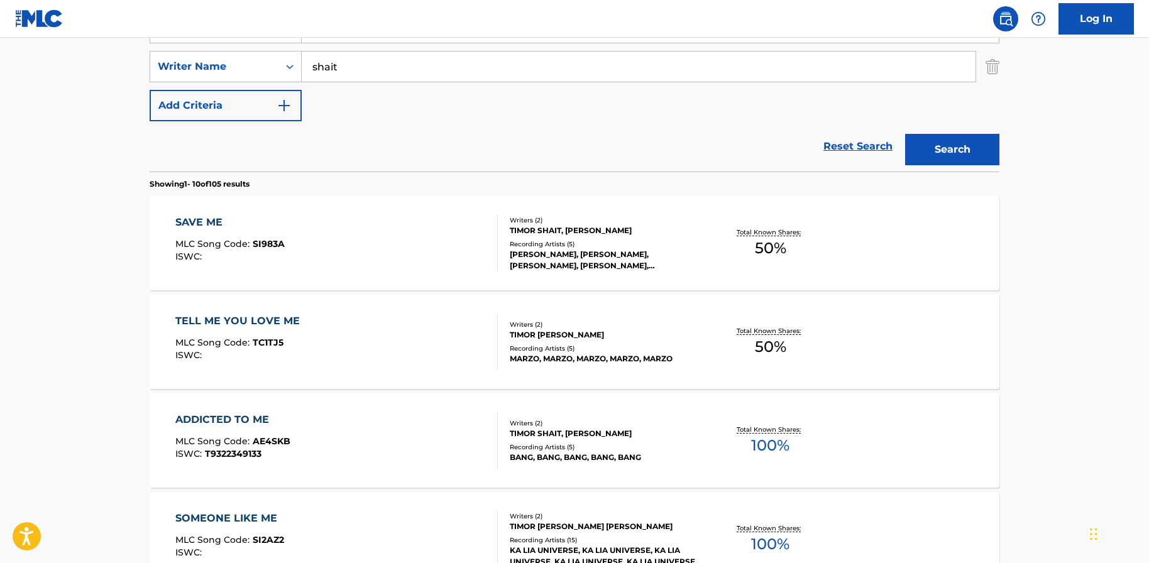
scroll to position [120, 0]
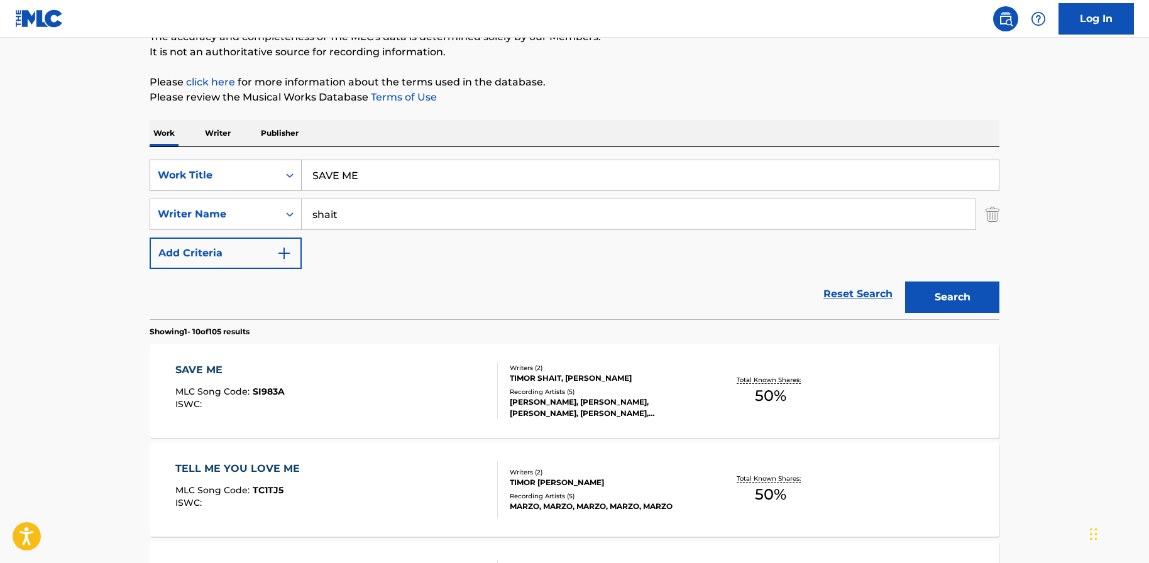
drag, startPoint x: 392, startPoint y: 185, endPoint x: 277, endPoint y: 170, distance: 115.9
click at [277, 170] on div "SearchWithCriteria1a196125-d0c7-4c71-9f71-2fdb0587cbb8 Work Title SAVE ME" at bounding box center [575, 175] width 850 height 31
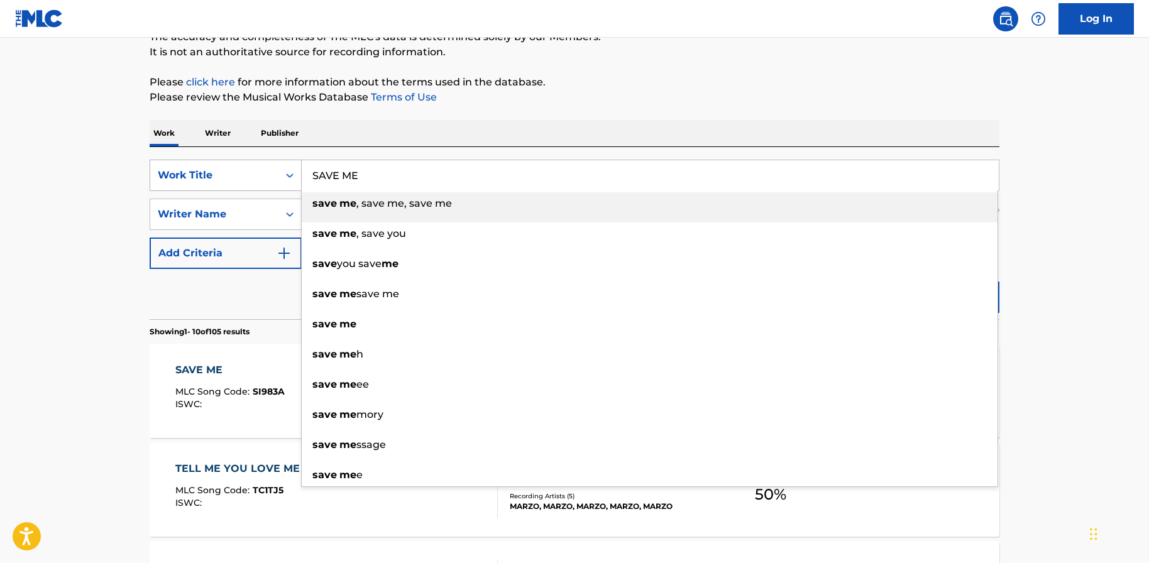
paste input "UNANDLECHKEIT"
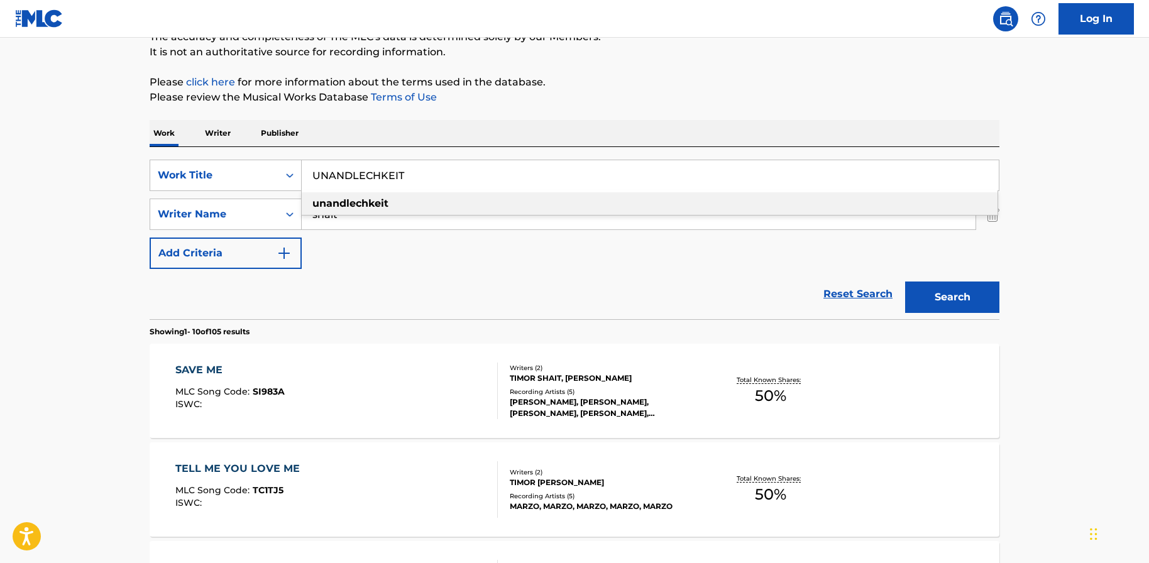
type input "UNANDLECHKEIT"
click at [945, 324] on section "Showing 1 - 10 of 105 results" at bounding box center [575, 328] width 850 height 18
click at [933, 297] on button "Search" at bounding box center [952, 297] width 94 height 31
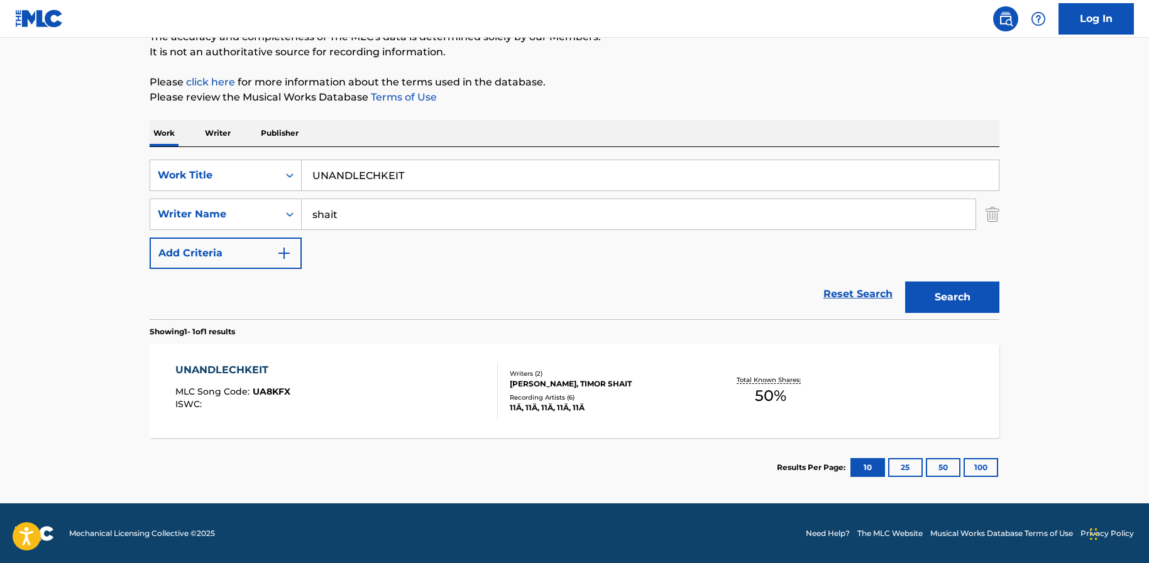
click at [299, 398] on div "UNANDLECHKEIT MLC Song Code : UA8KFX ISWC :" at bounding box center [336, 391] width 323 height 57
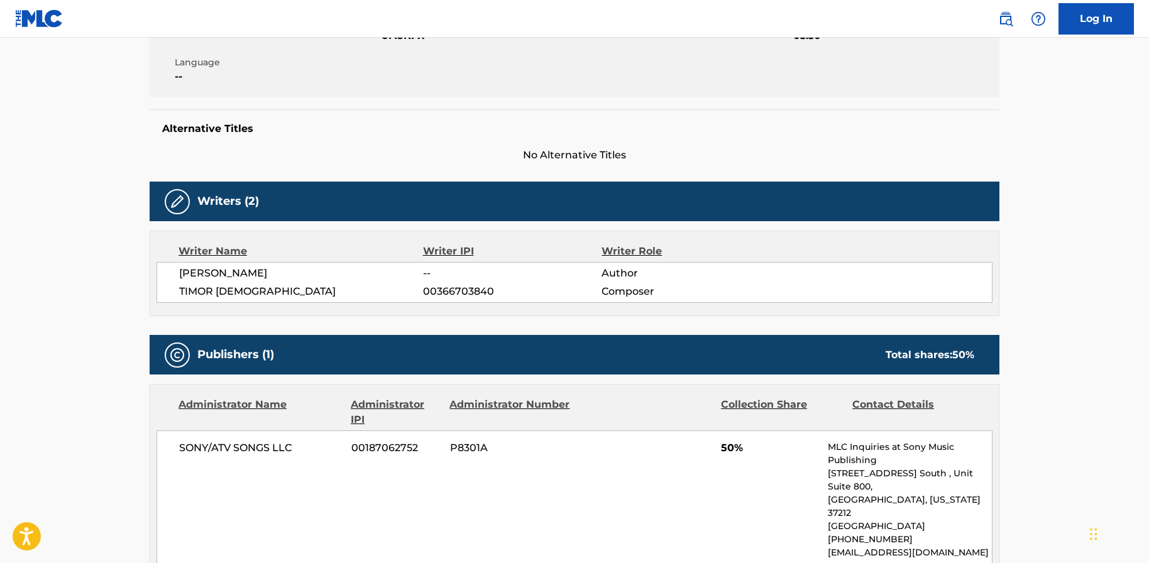
scroll to position [268, 0]
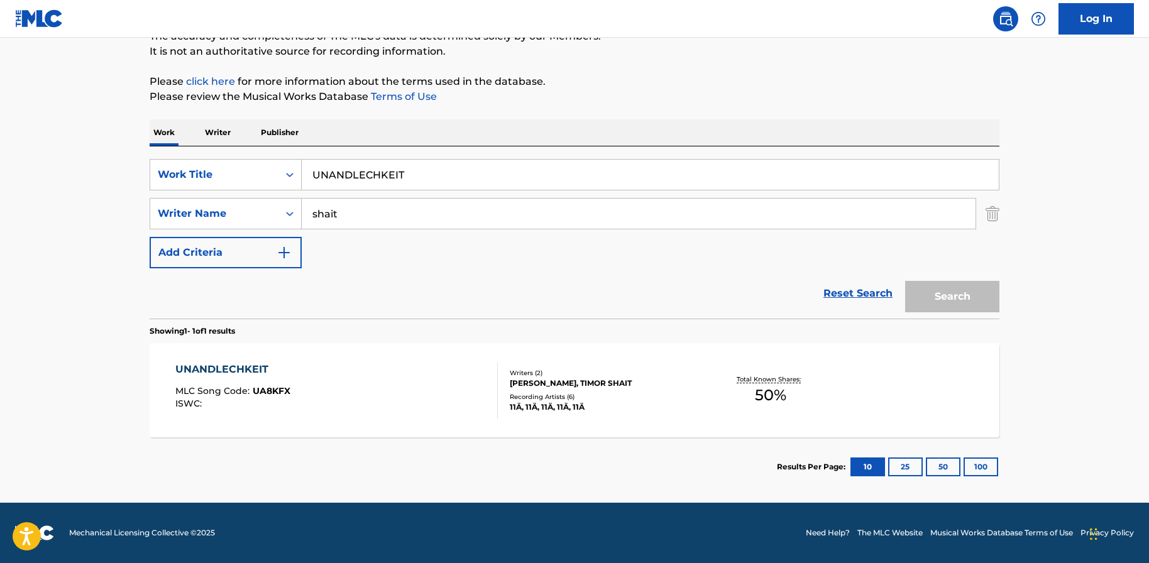
scroll to position [120, 0]
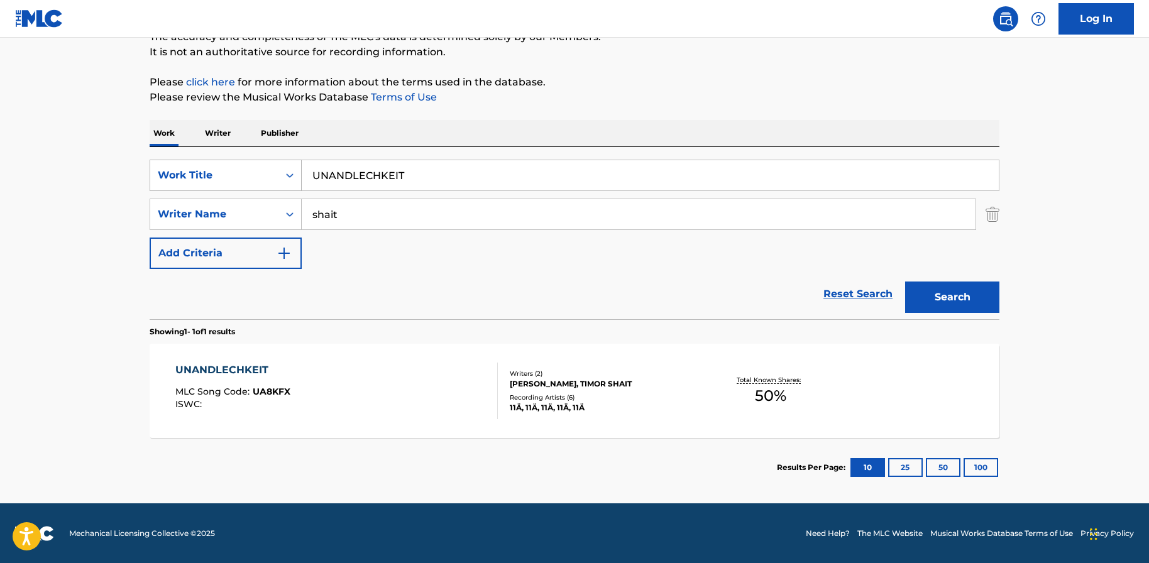
drag, startPoint x: 415, startPoint y: 172, endPoint x: 275, endPoint y: 163, distance: 139.8
click at [275, 163] on div "SearchWithCriteria1a196125-d0c7-4c71-9f71-2fdb0587cbb8 Work Title UNANDLECHKEIT" at bounding box center [575, 175] width 850 height 31
paste input "[PERSON_NAME] SINGS A SONG"
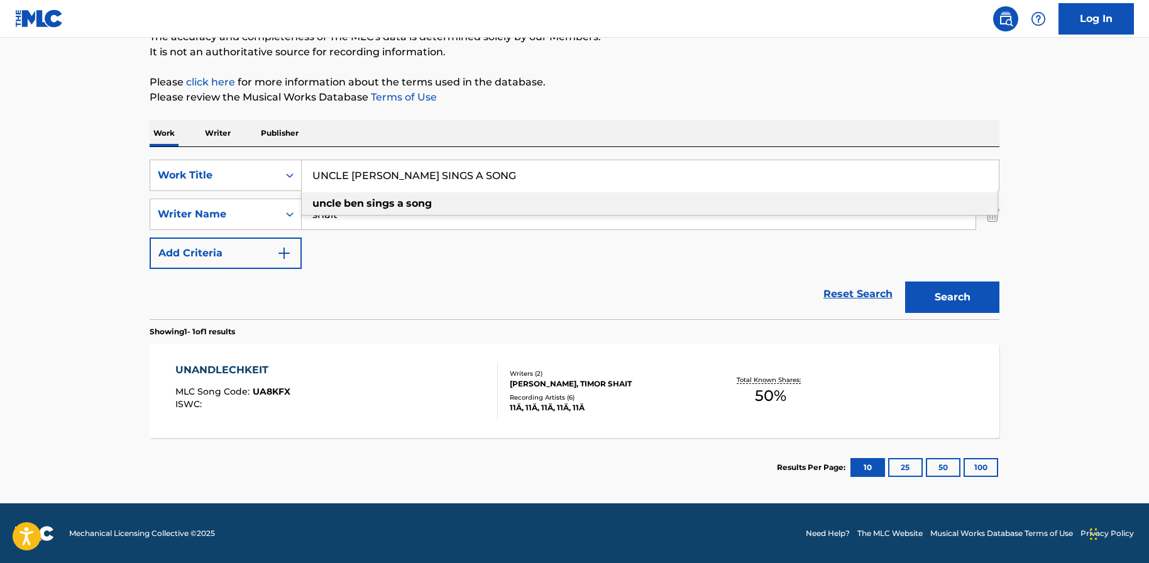
type input "UNCLE [PERSON_NAME] SINGS A SONG"
click at [942, 300] on button "Search" at bounding box center [952, 297] width 94 height 31
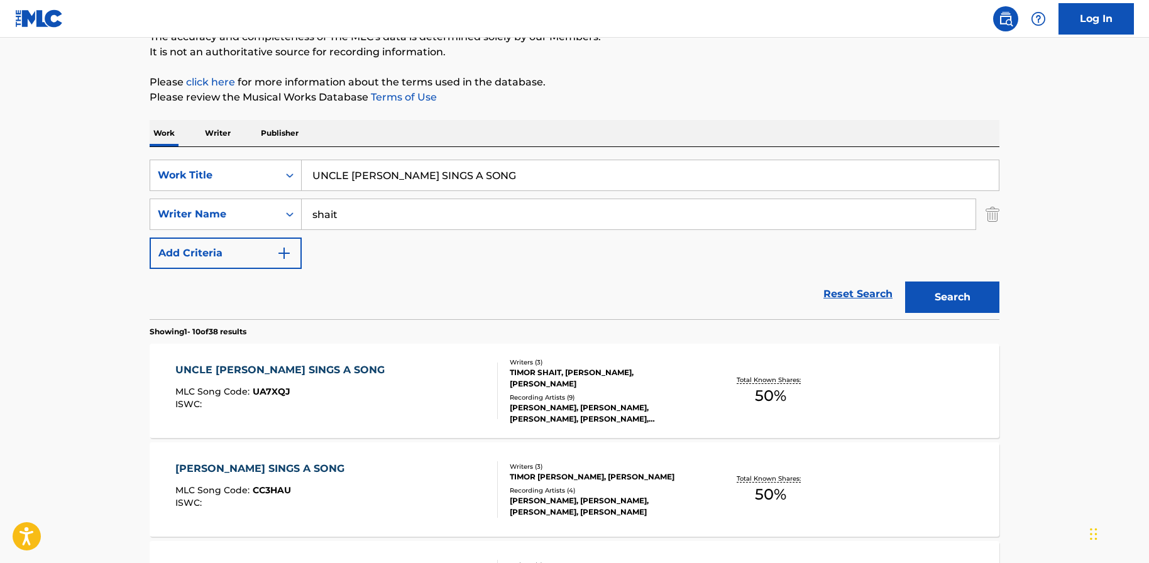
click at [277, 386] on span "UA7XQJ" at bounding box center [272, 391] width 38 height 11
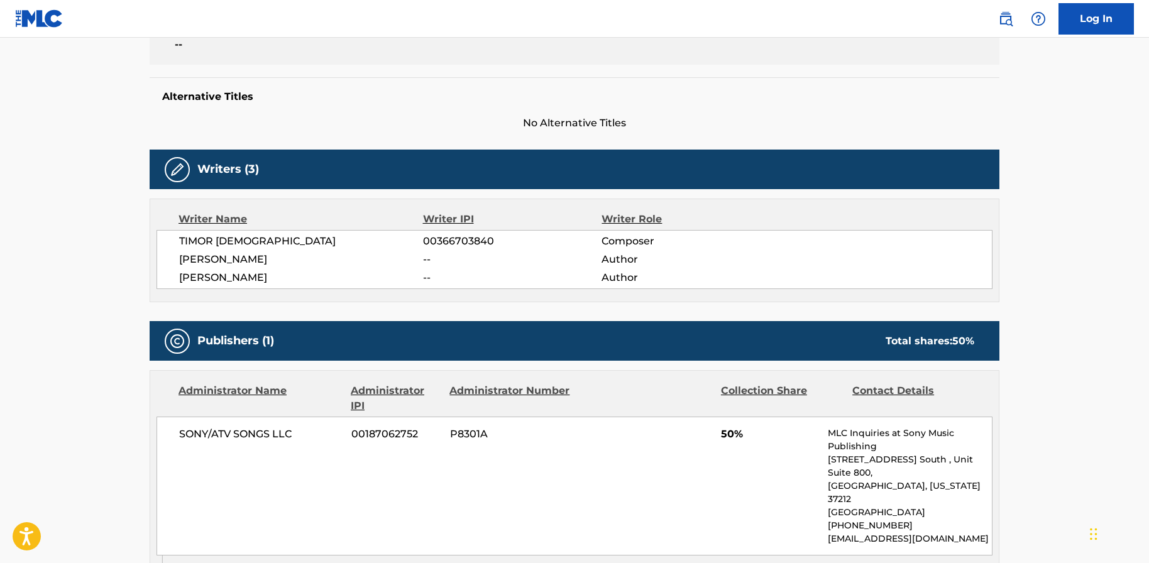
scroll to position [304, 0]
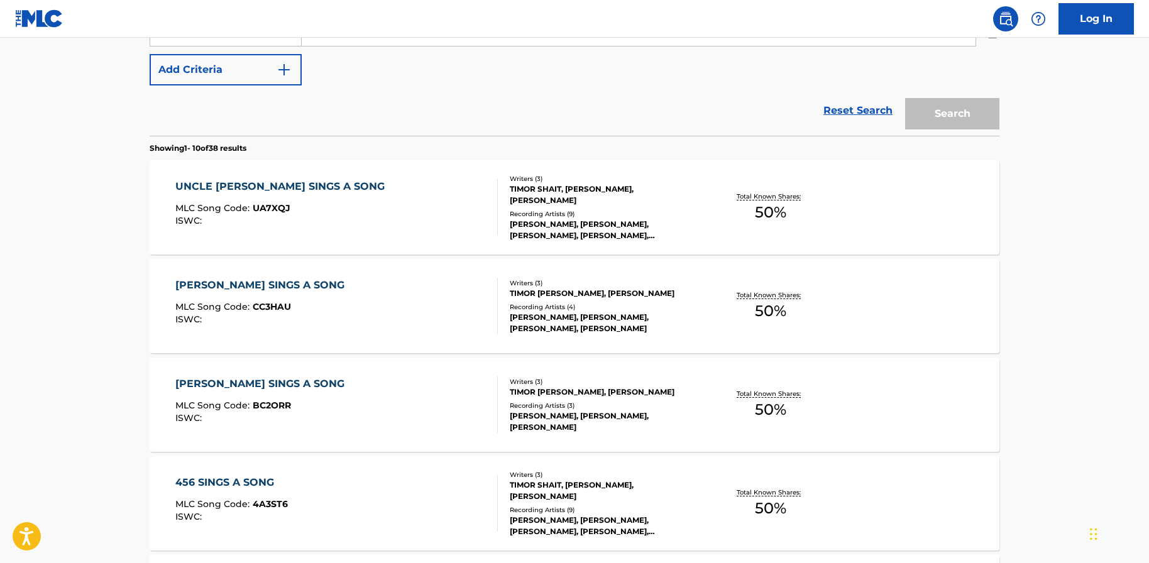
scroll to position [120, 0]
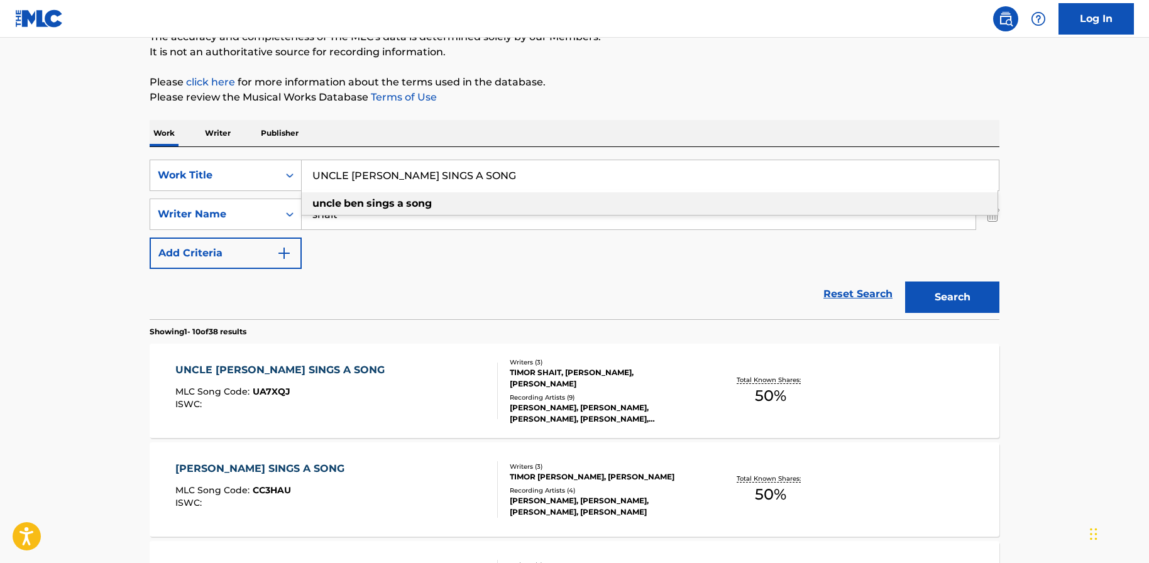
drag, startPoint x: 420, startPoint y: 166, endPoint x: 304, endPoint y: 163, distance: 116.3
click at [304, 163] on input "UNCLE [PERSON_NAME] SINGS A SONG" at bounding box center [650, 175] width 697 height 30
paste input "KRAUT"
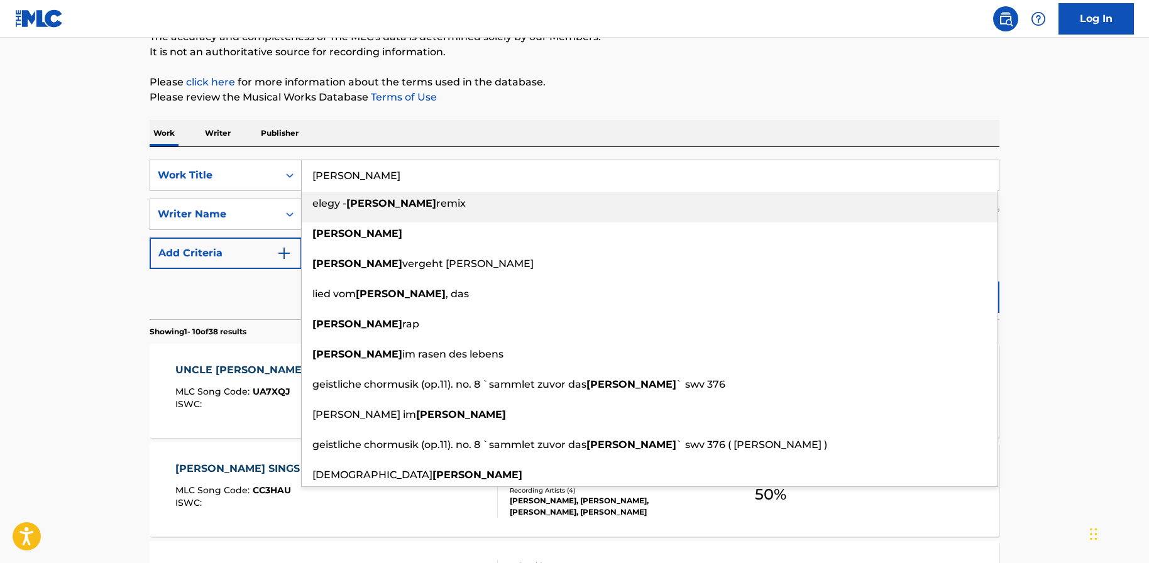
type input "[PERSON_NAME]"
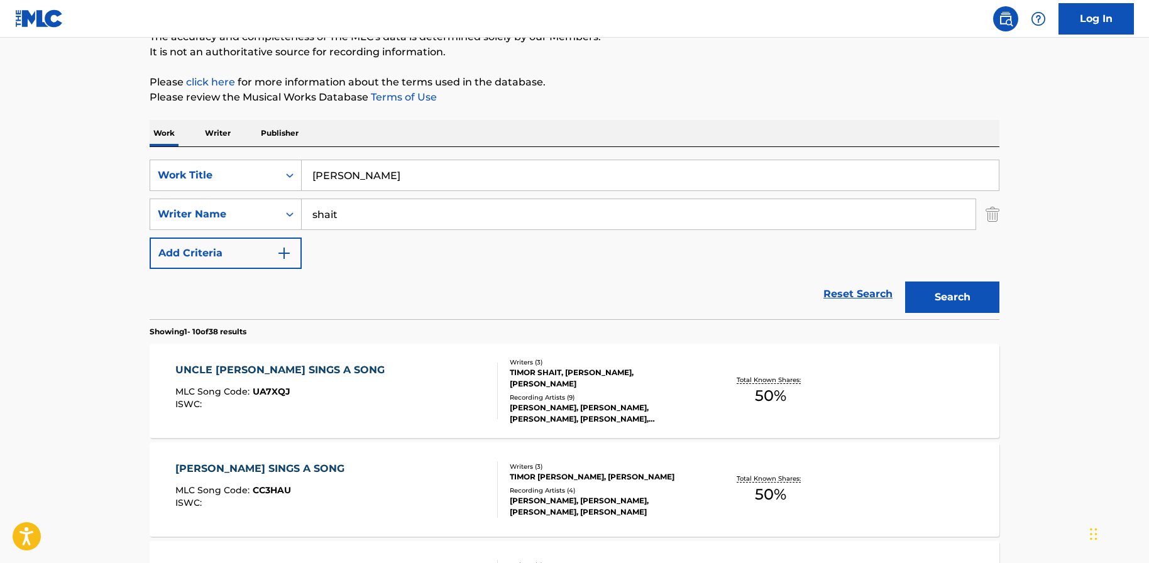
click at [979, 286] on button "Search" at bounding box center [952, 297] width 94 height 31
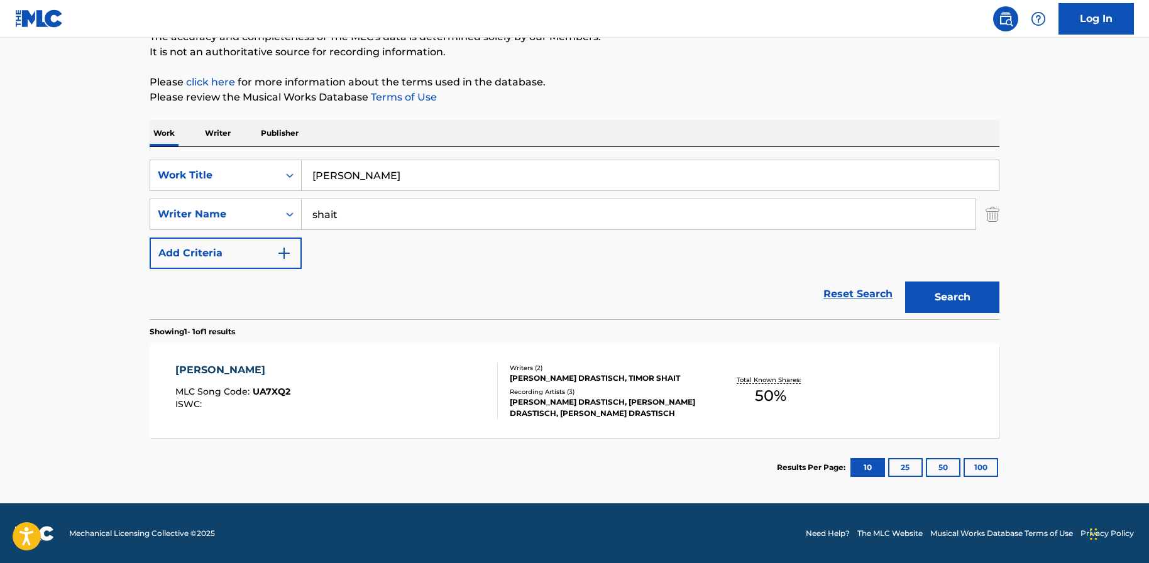
click at [245, 396] on span "MLC Song Code :" at bounding box center [213, 391] width 77 height 11
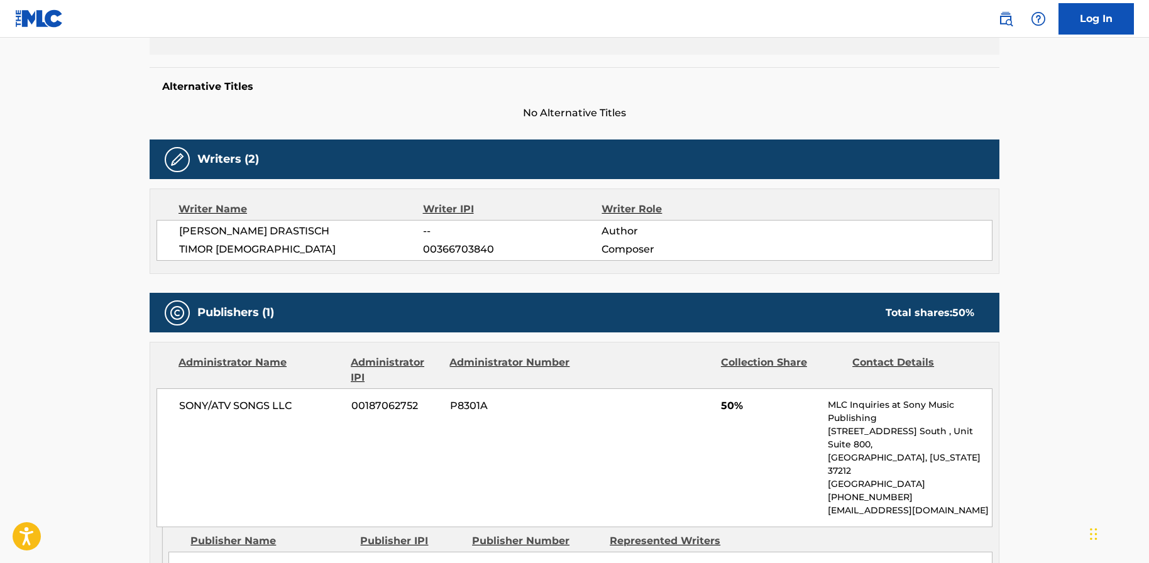
scroll to position [335, 0]
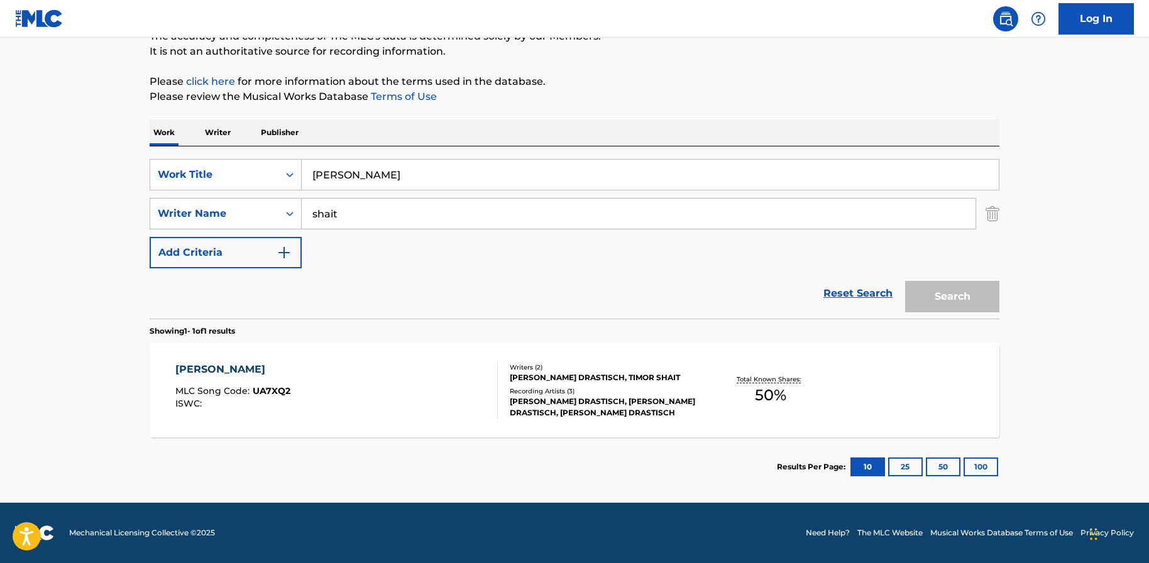
scroll to position [120, 0]
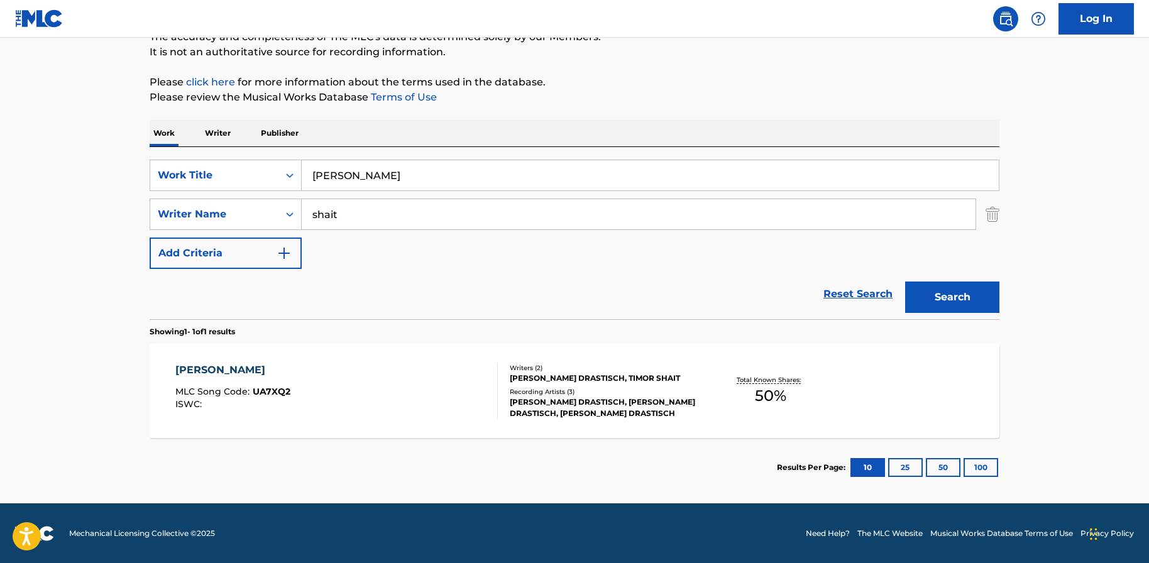
drag, startPoint x: 470, startPoint y: 178, endPoint x: 301, endPoint y: 173, distance: 169.1
click at [302, 173] on input "[PERSON_NAME]" at bounding box center [650, 175] width 697 height 30
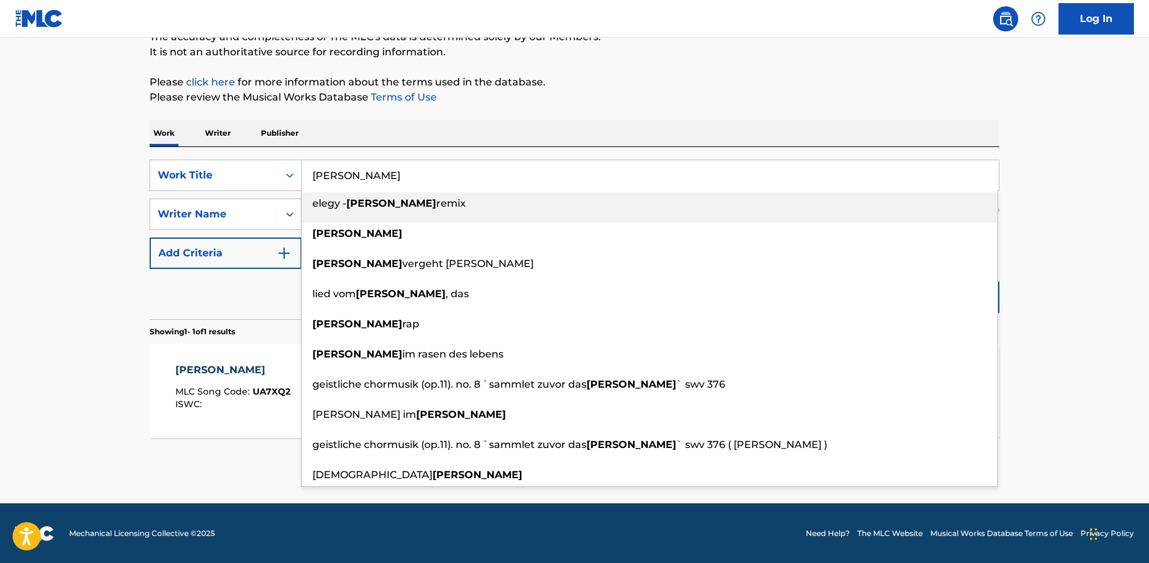
paste input "WIEDERBELEB"
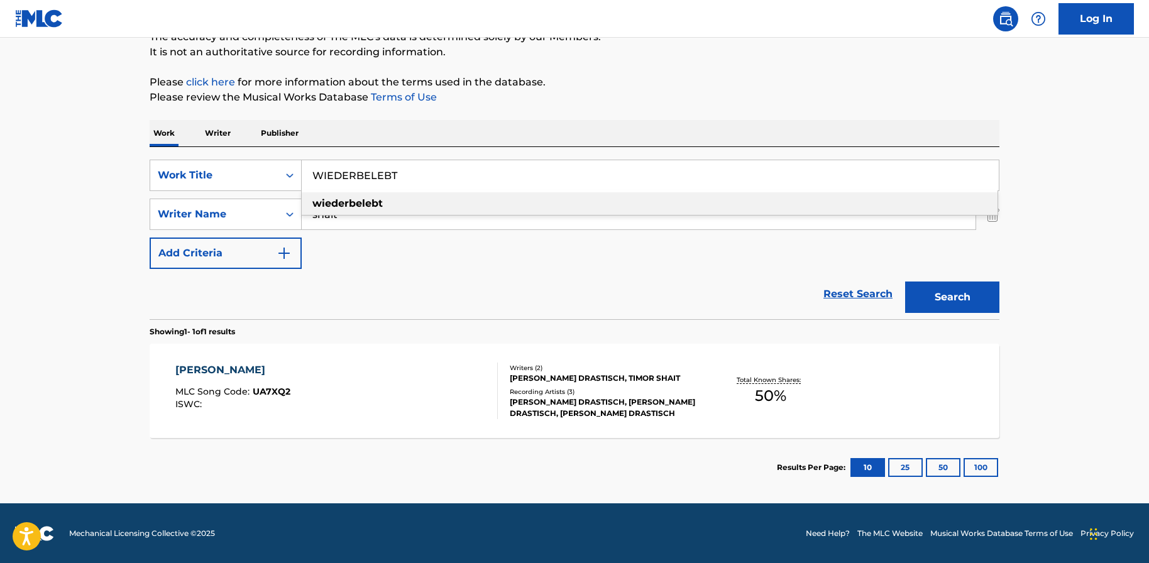
type input "WIEDERBELEBT"
click at [17, 217] on main "The MLC Public Work Search The accuracy and completeness of The MLC's data is d…" at bounding box center [574, 211] width 1149 height 586
click at [986, 298] on button "Search" at bounding box center [952, 297] width 94 height 31
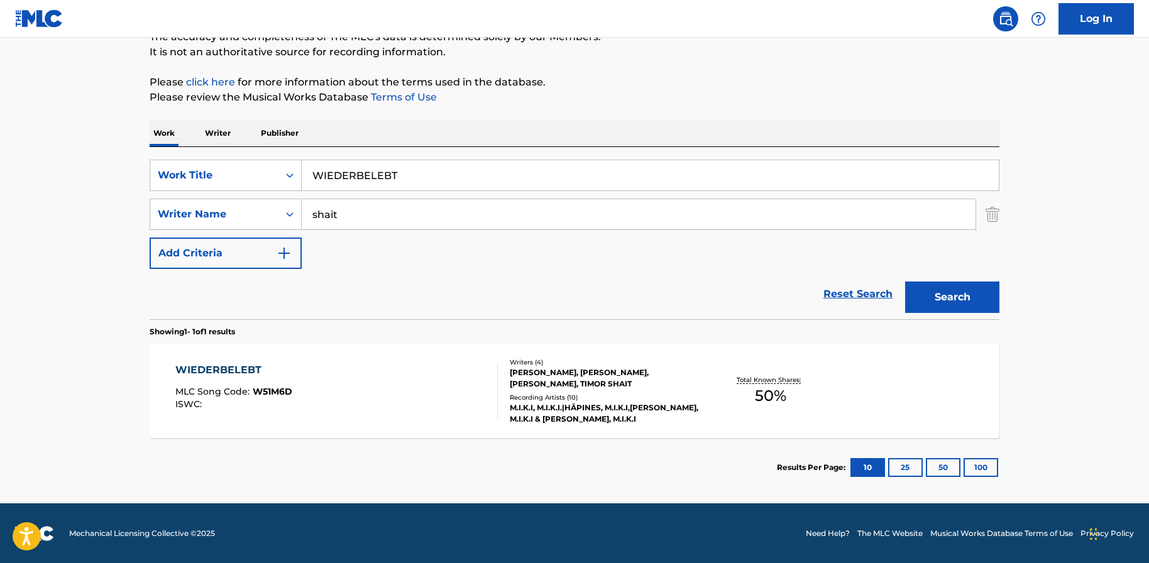
click at [358, 390] on div "WIEDERBELEBT MLC Song Code : W51M6D ISWC :" at bounding box center [336, 391] width 323 height 57
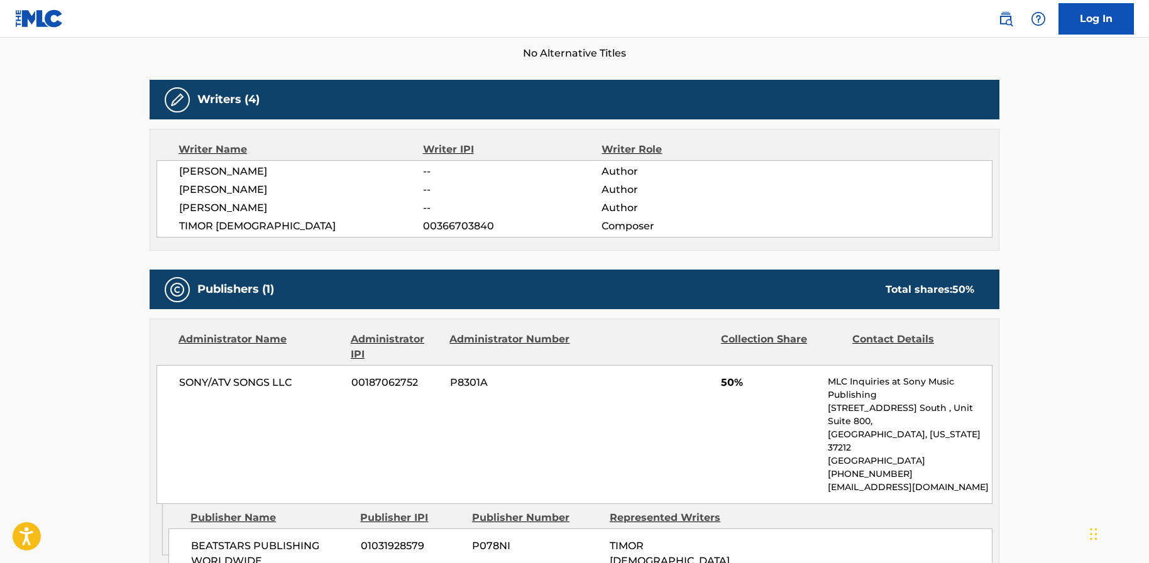
scroll to position [368, 0]
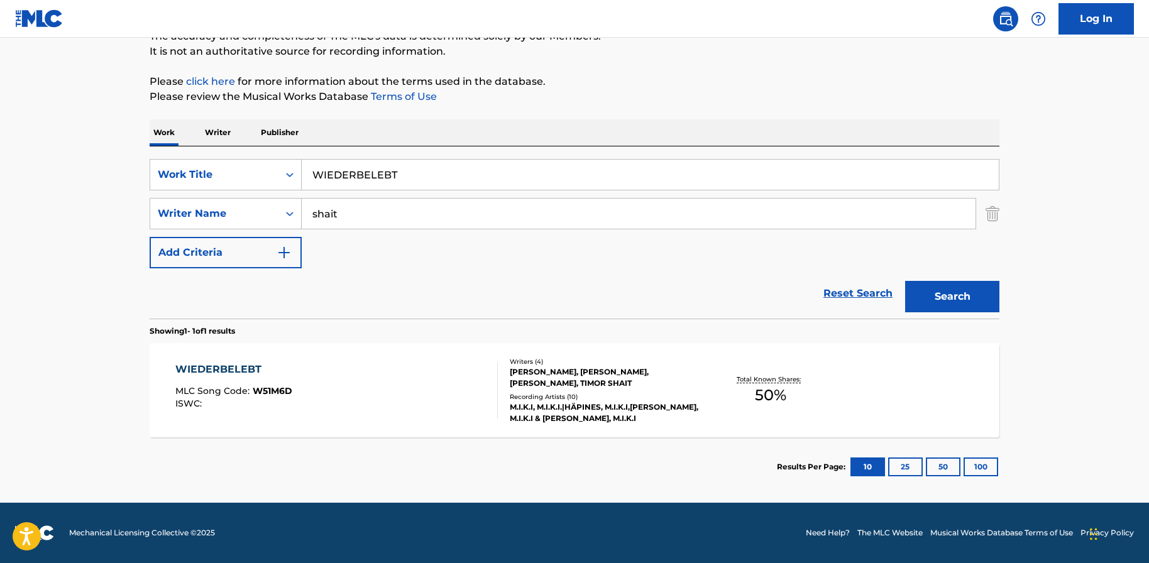
scroll to position [120, 0]
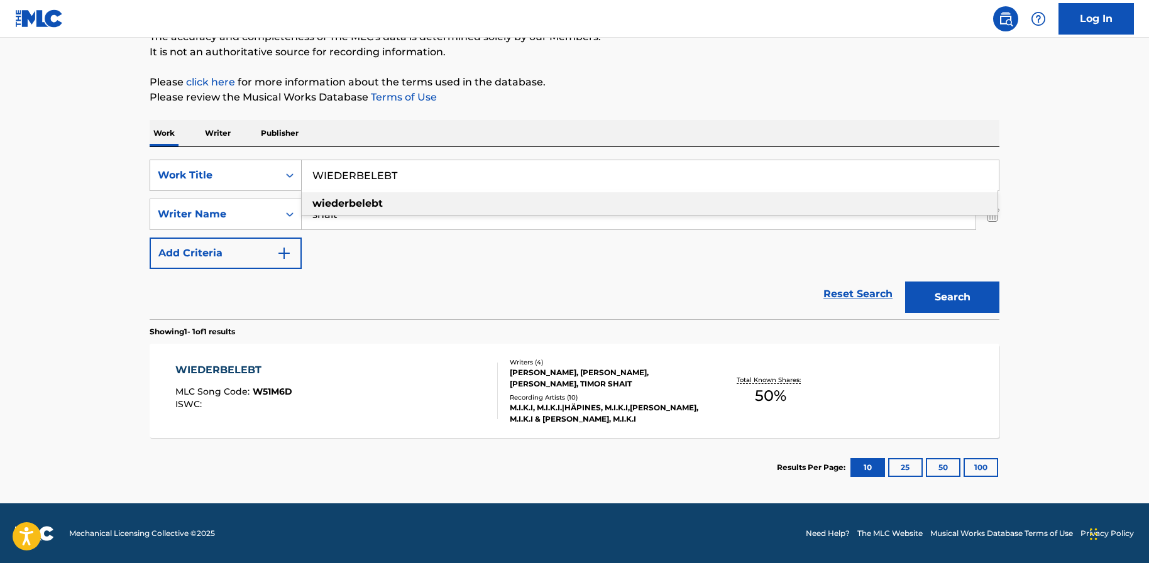
drag, startPoint x: 380, startPoint y: 166, endPoint x: 290, endPoint y: 163, distance: 89.9
click at [290, 163] on div "SearchWithCriteria1a196125-d0c7-4c71-9f71-2fdb0587cbb8 Work Title WIEDERBELEBT …" at bounding box center [575, 175] width 850 height 31
paste input "LL IT TEAR YOU APAR"
type input "WILL IT TEAR YOU APART"
click at [956, 290] on button "Search" at bounding box center [952, 297] width 94 height 31
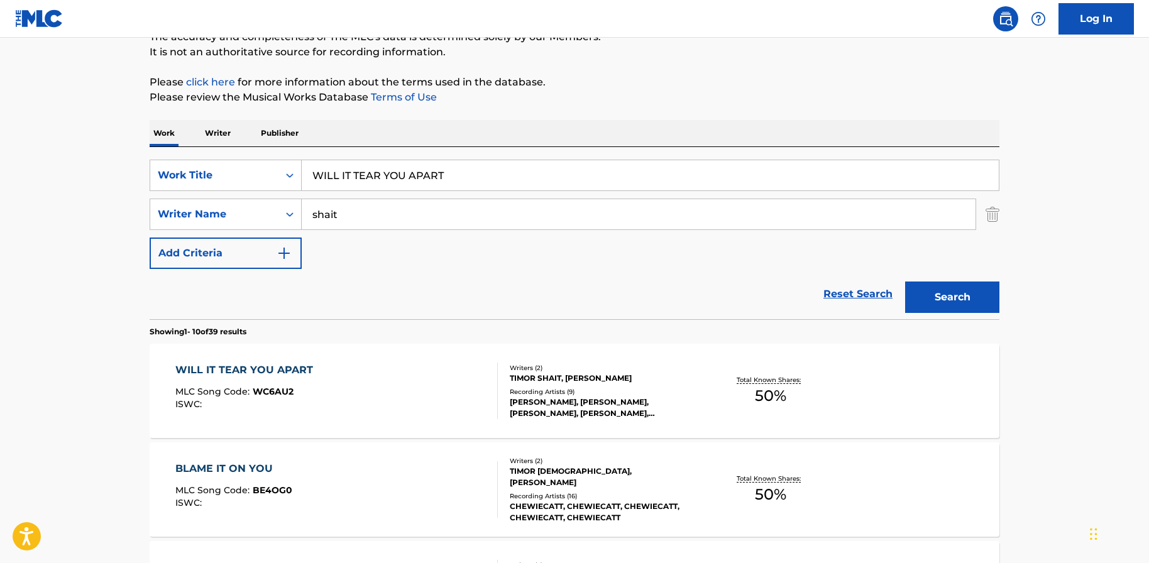
click at [234, 392] on span "MLC Song Code :" at bounding box center [213, 391] width 77 height 11
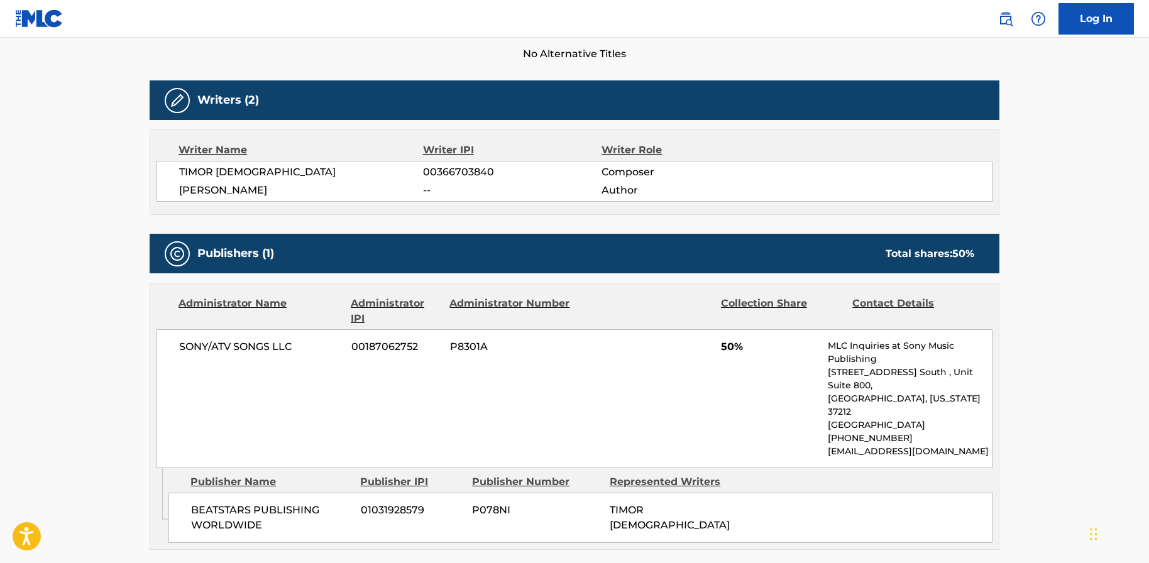
scroll to position [368, 0]
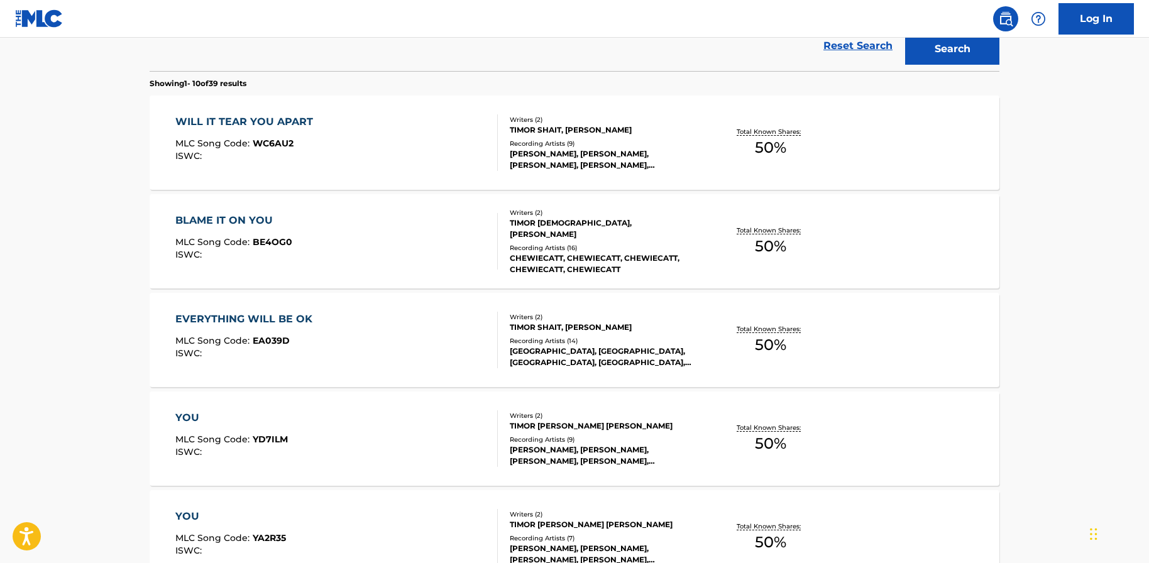
scroll to position [120, 0]
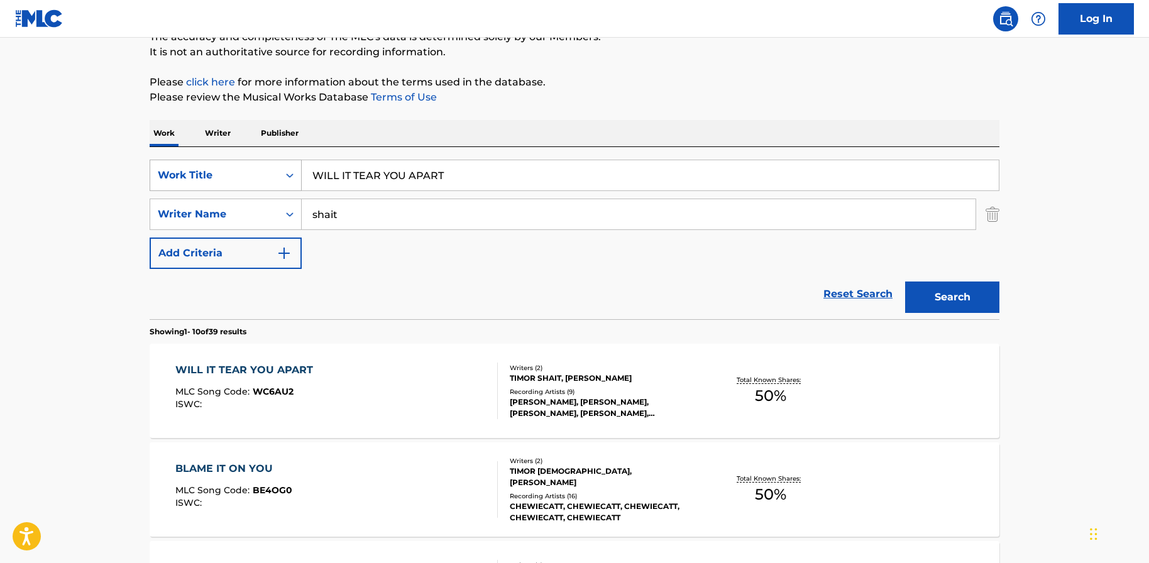
drag, startPoint x: 483, startPoint y: 184, endPoint x: 278, endPoint y: 177, distance: 204.4
click at [288, 176] on div "SearchWithCriteria1a196125-d0c7-4c71-9f71-2fdb0587cbb8 Work Title WILL IT TEAR …" at bounding box center [575, 175] width 850 height 31
paste input "YOU ONLY WANT ME WHEN IM GONE"
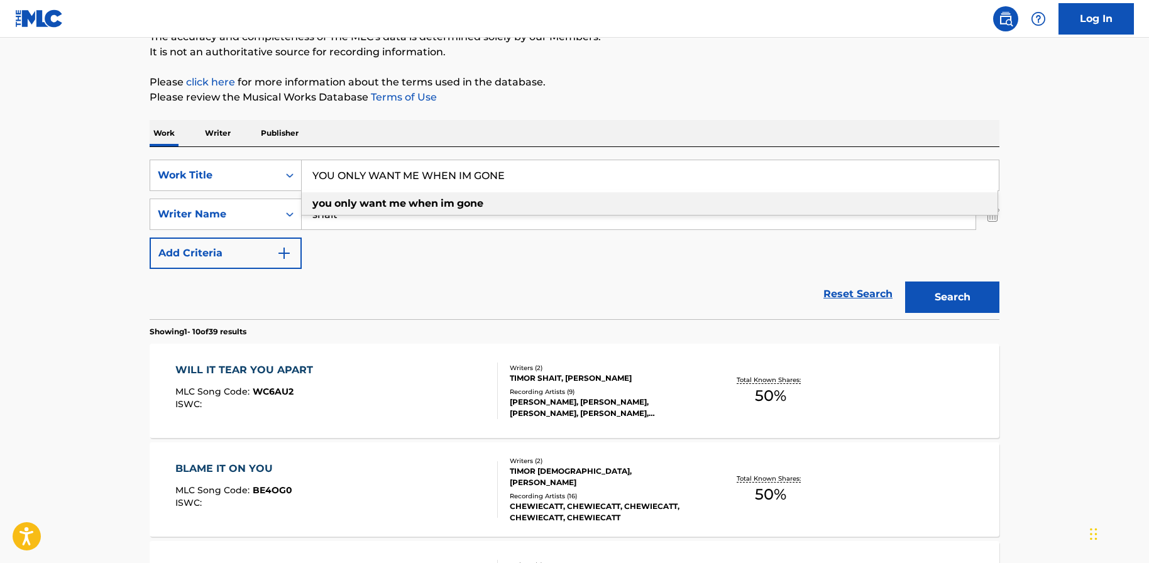
type input "YOU ONLY WANT ME WHEN IM GONE"
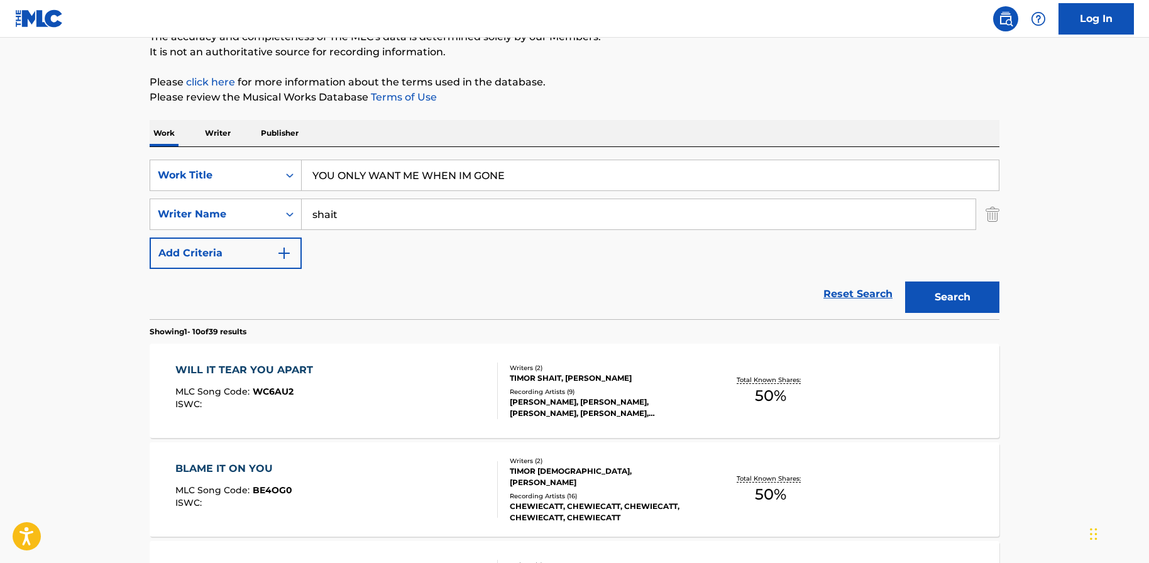
click at [964, 302] on button "Search" at bounding box center [952, 297] width 94 height 31
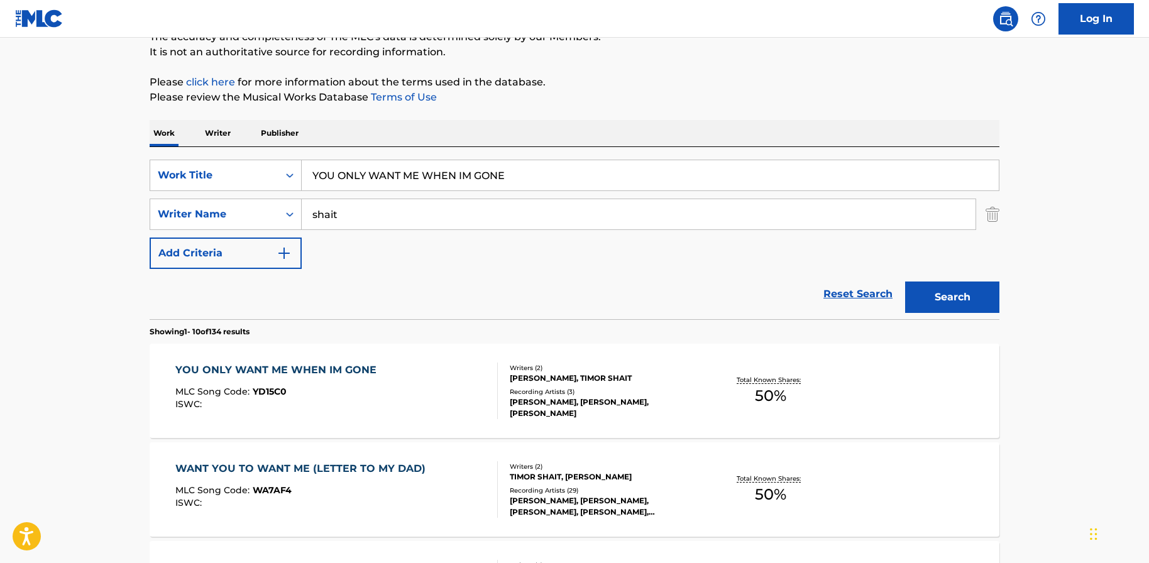
click at [315, 406] on div "ISWC :" at bounding box center [278, 404] width 207 height 9
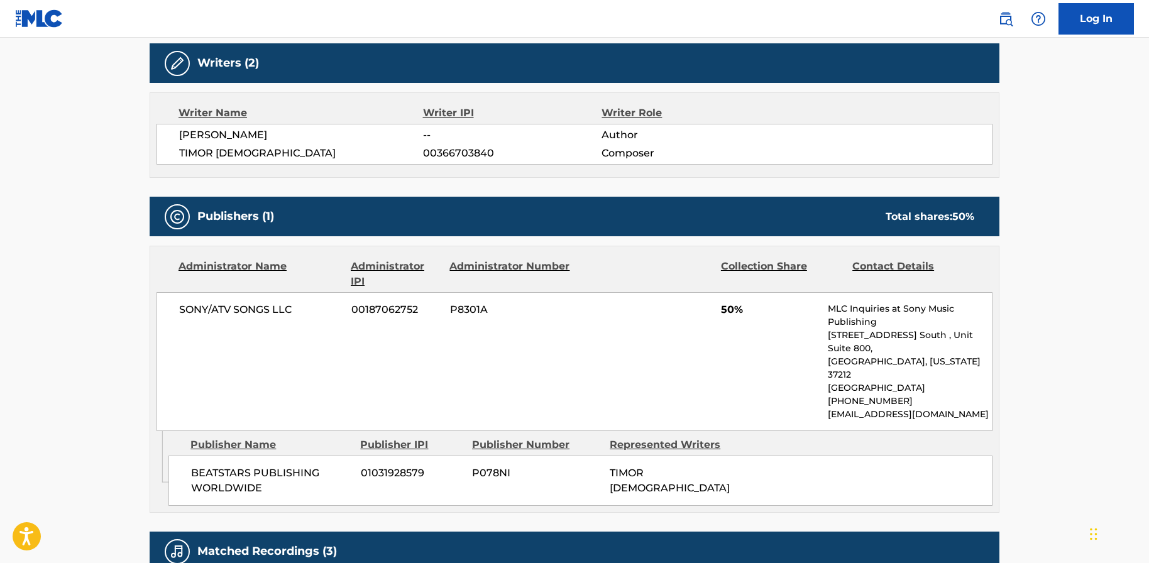
scroll to position [436, 0]
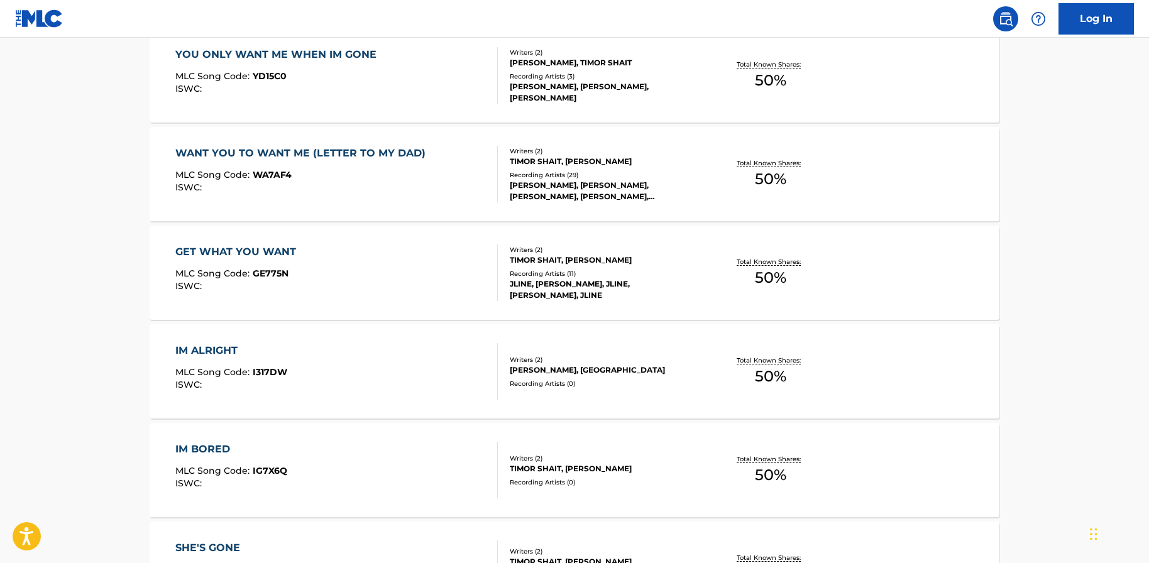
scroll to position [120, 0]
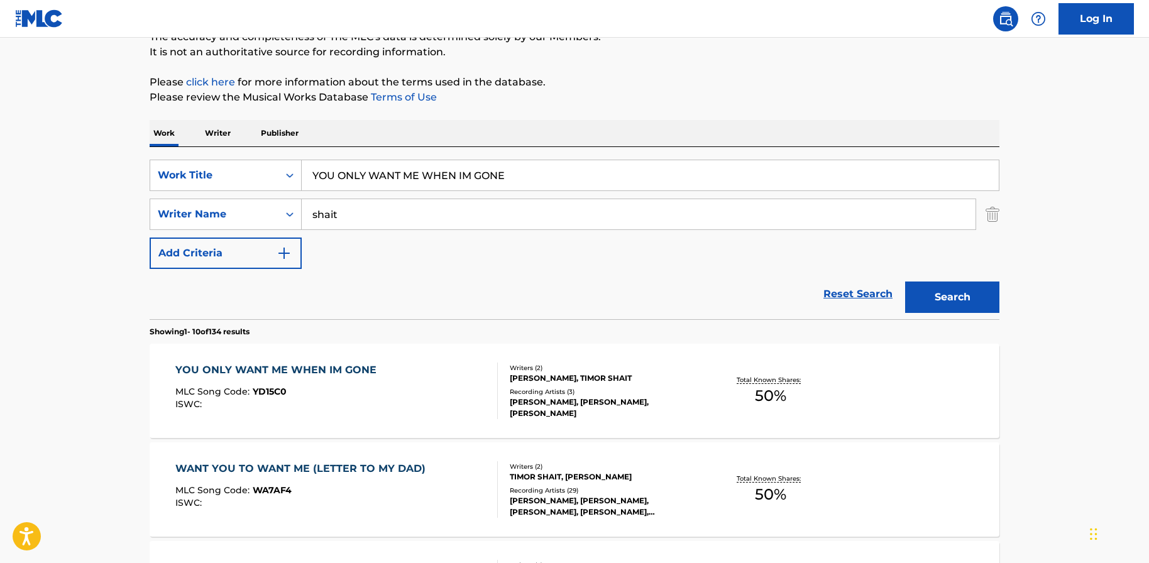
click at [400, 467] on div "WANT YOU TO WANT ME (LETTER TO MY DAD)" at bounding box center [303, 468] width 256 height 15
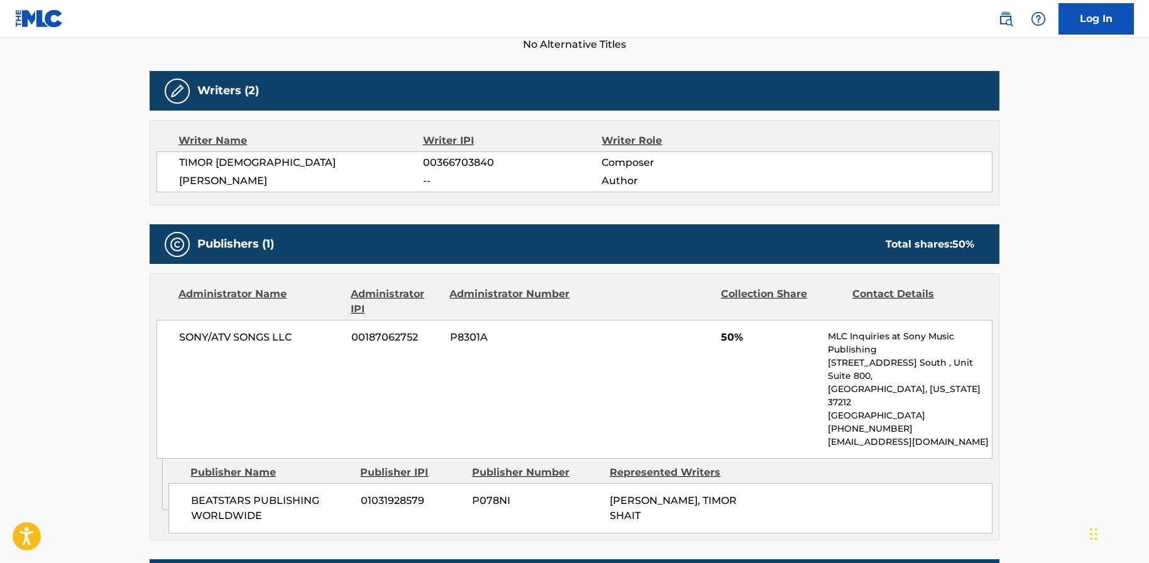
scroll to position [402, 0]
